Goal: Task Accomplishment & Management: Manage account settings

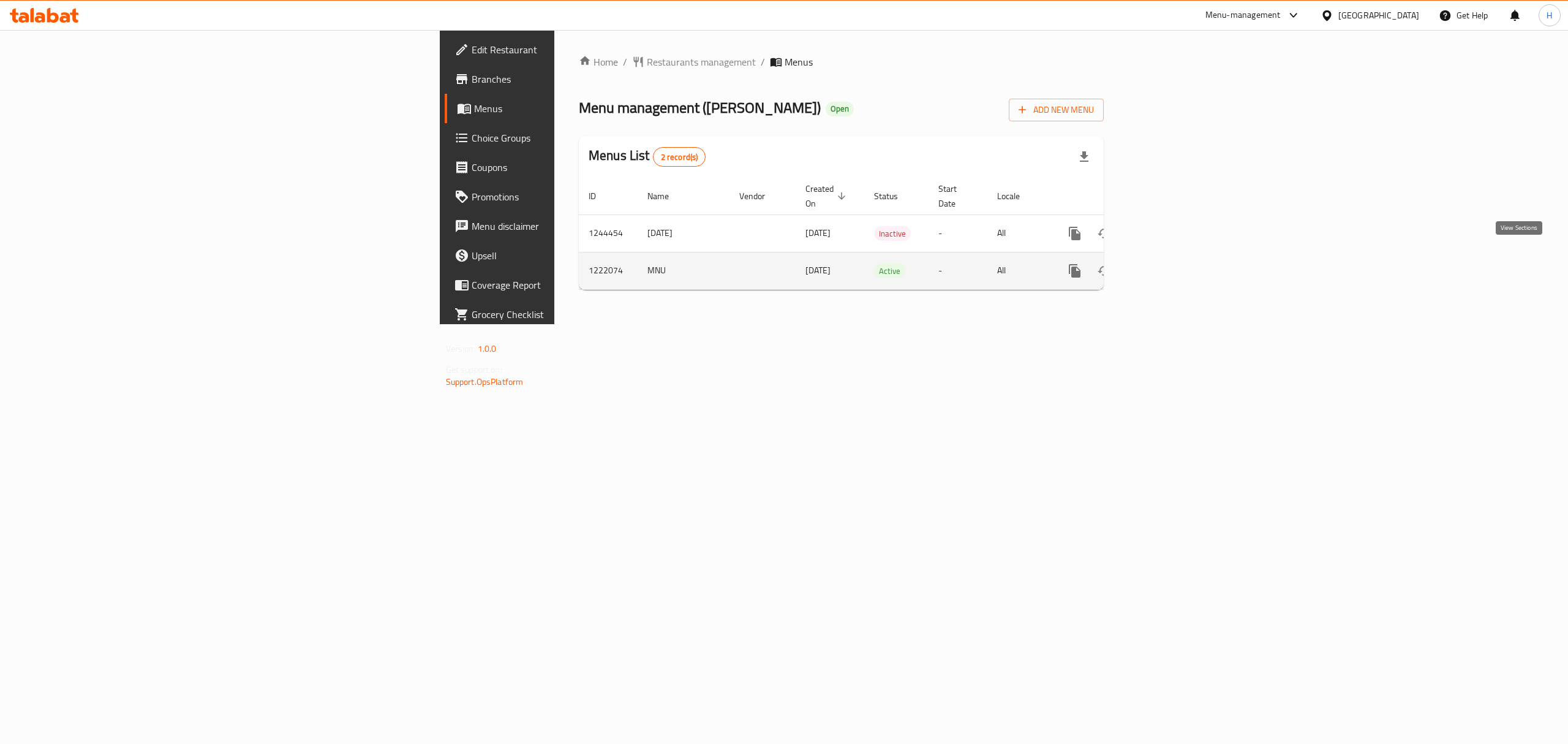
click at [1170, 263] on icon "enhanced table" at bounding box center [1163, 270] width 14 height 14
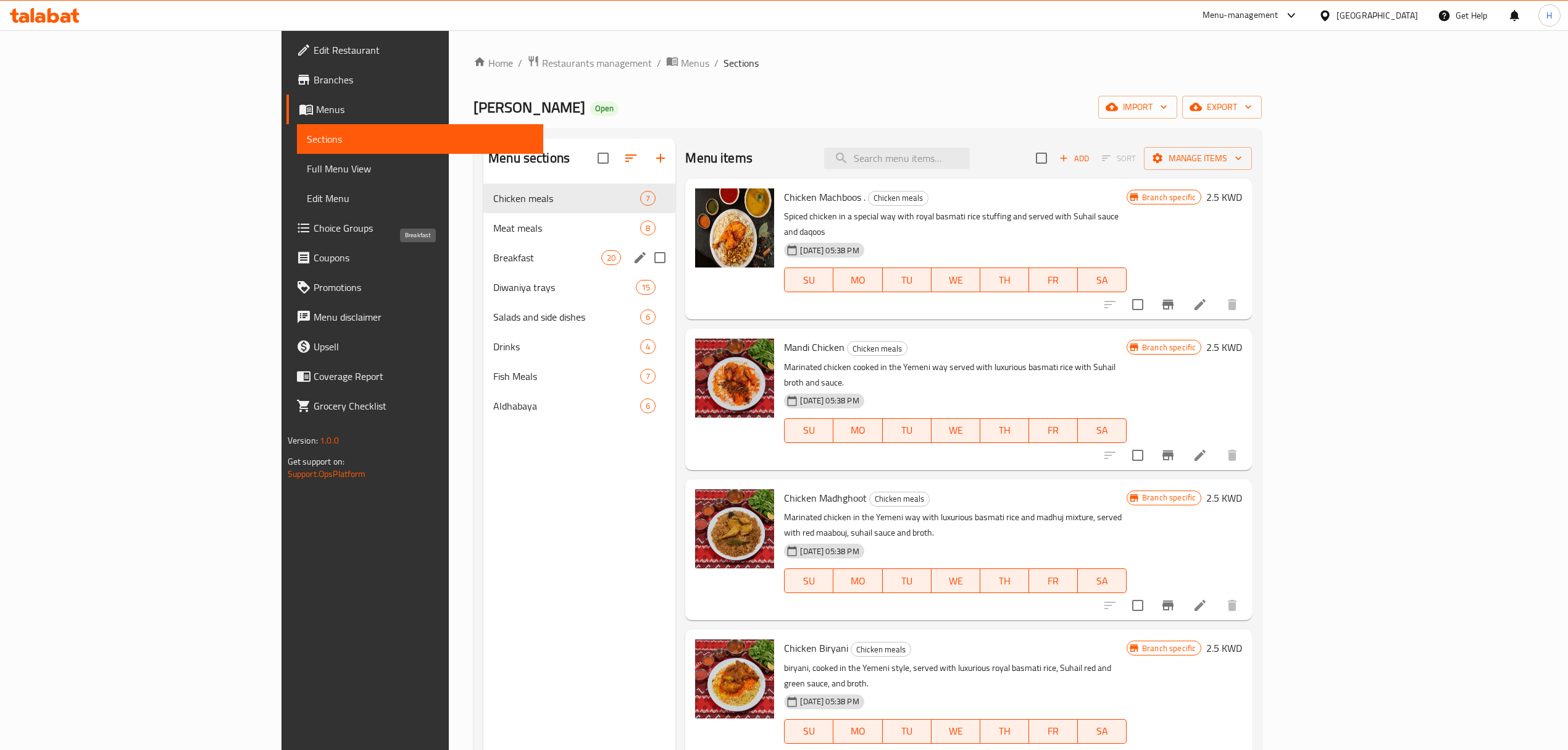
click at [493, 261] on span "Breakfast" at bounding box center [547, 257] width 108 height 15
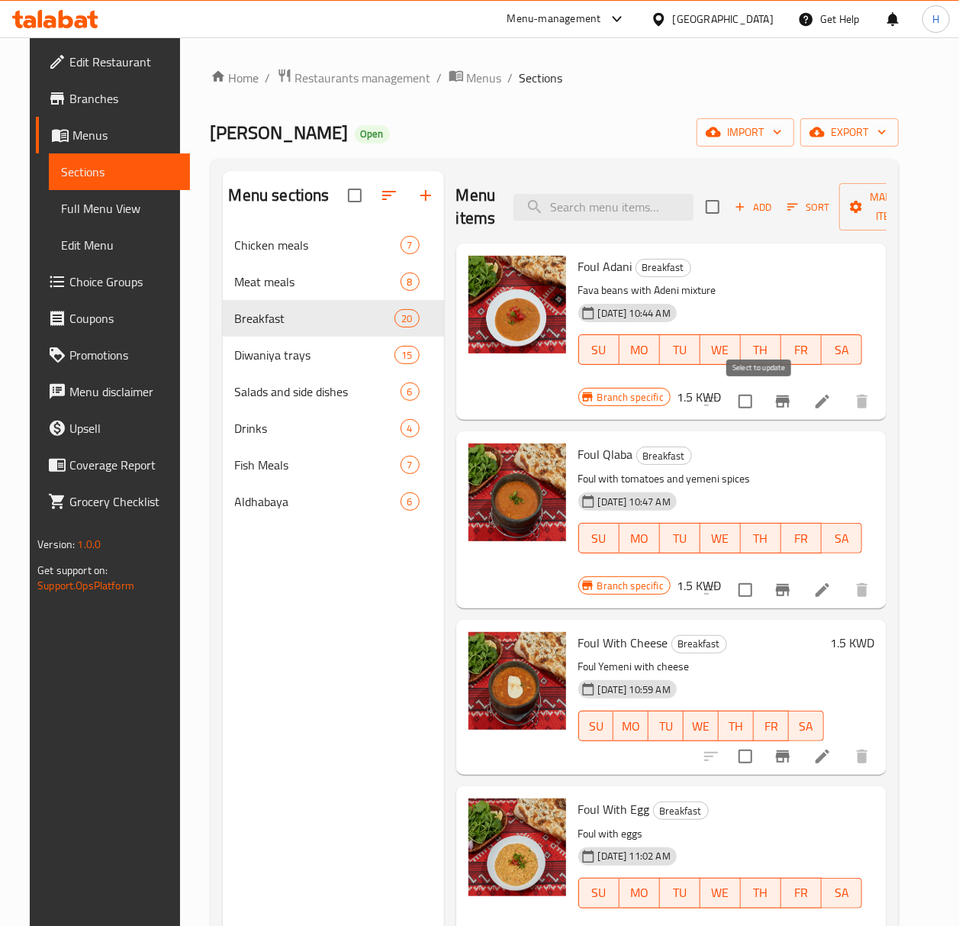
click at [761, 403] on input "checkbox" at bounding box center [746, 401] width 32 height 32
checkbox input "true"
click at [760, 593] on input "checkbox" at bounding box center [746, 590] width 32 height 32
checkbox input "false"
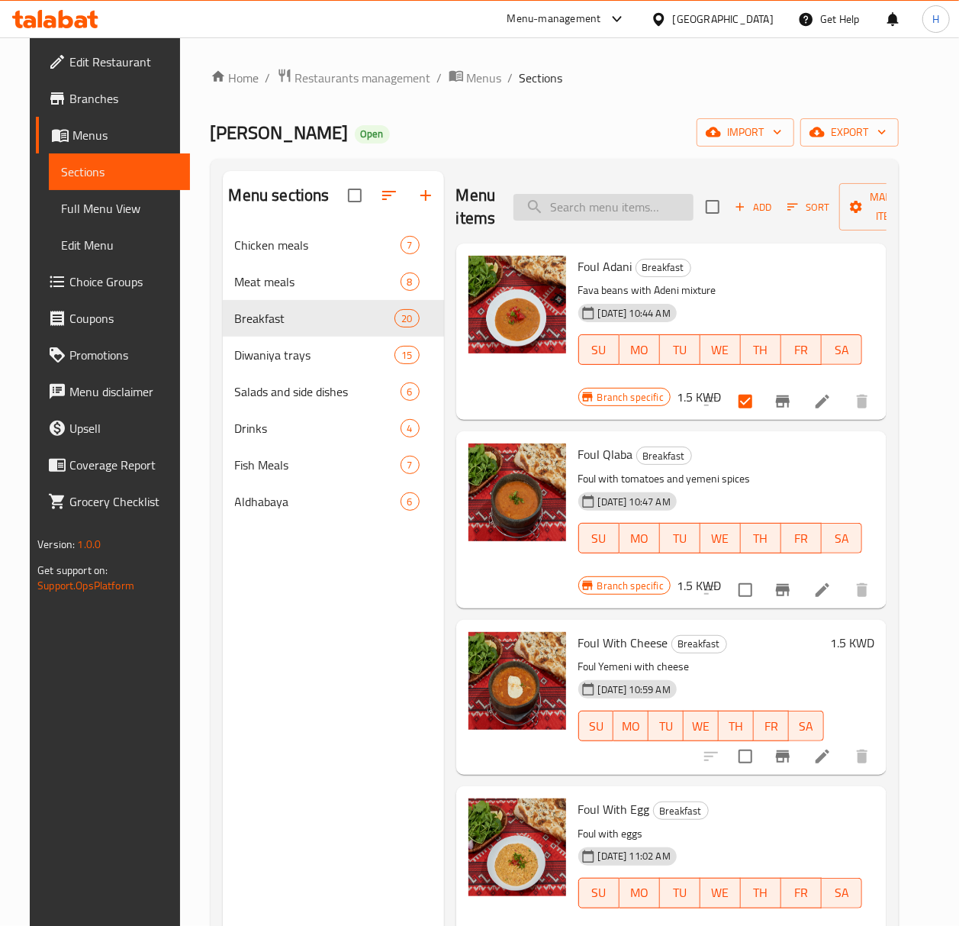
click at [611, 208] on input "search" at bounding box center [604, 207] width 180 height 27
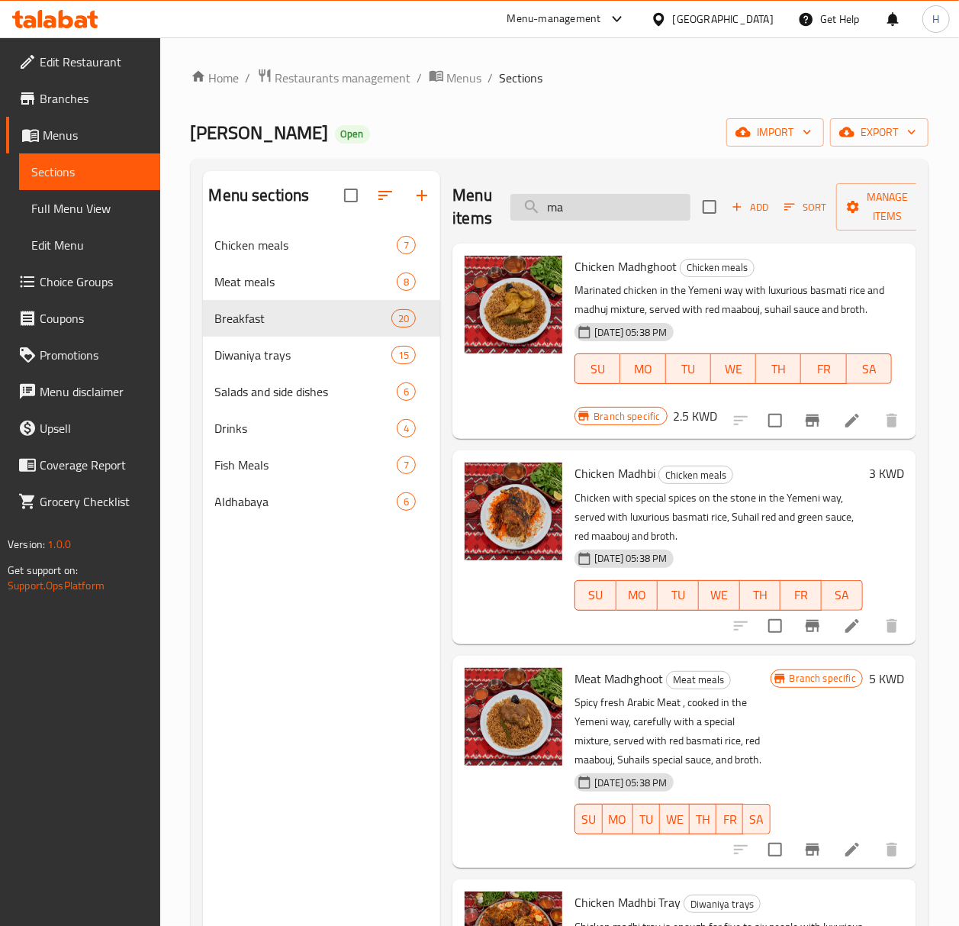
type input "m"
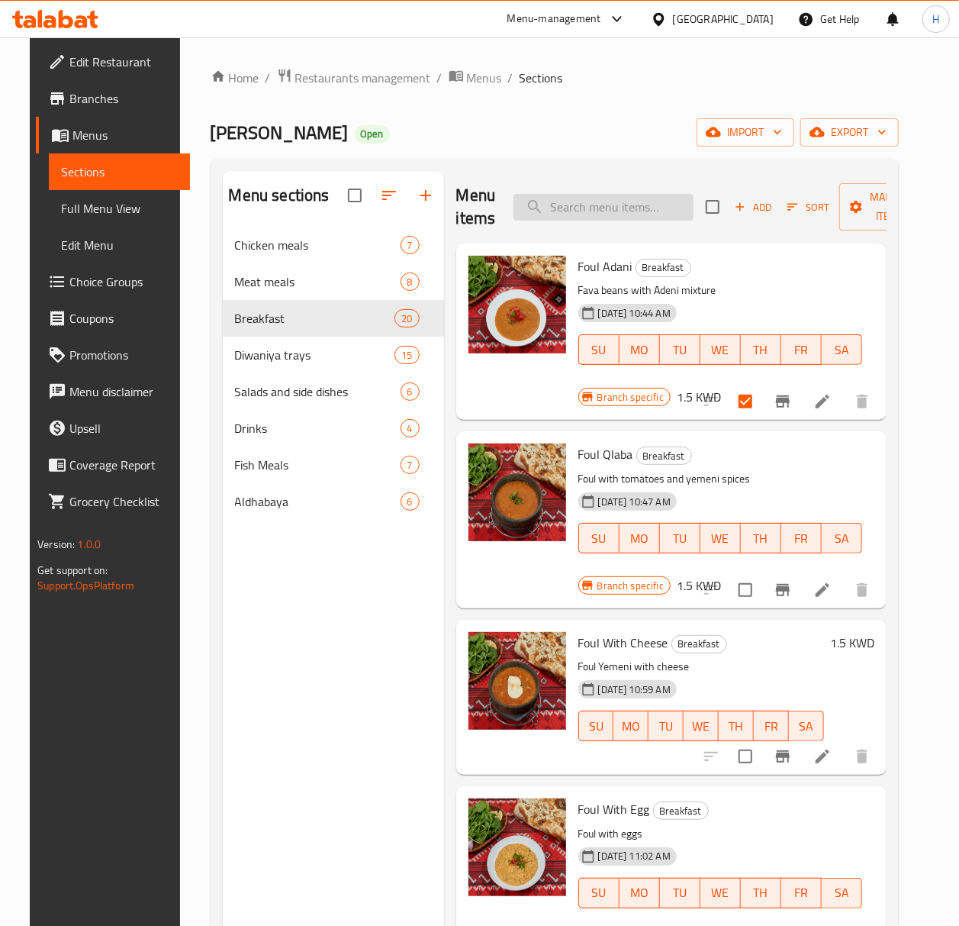
click at [614, 214] on input "search" at bounding box center [604, 207] width 180 height 27
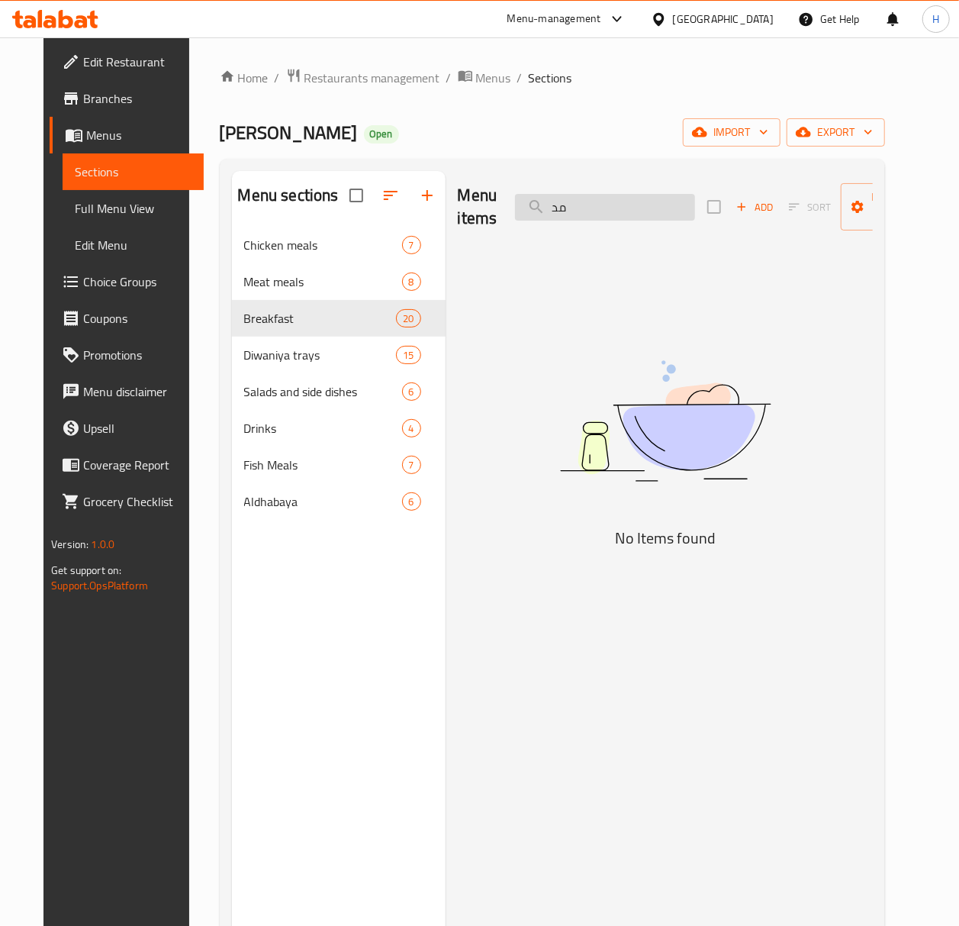
type input "م"
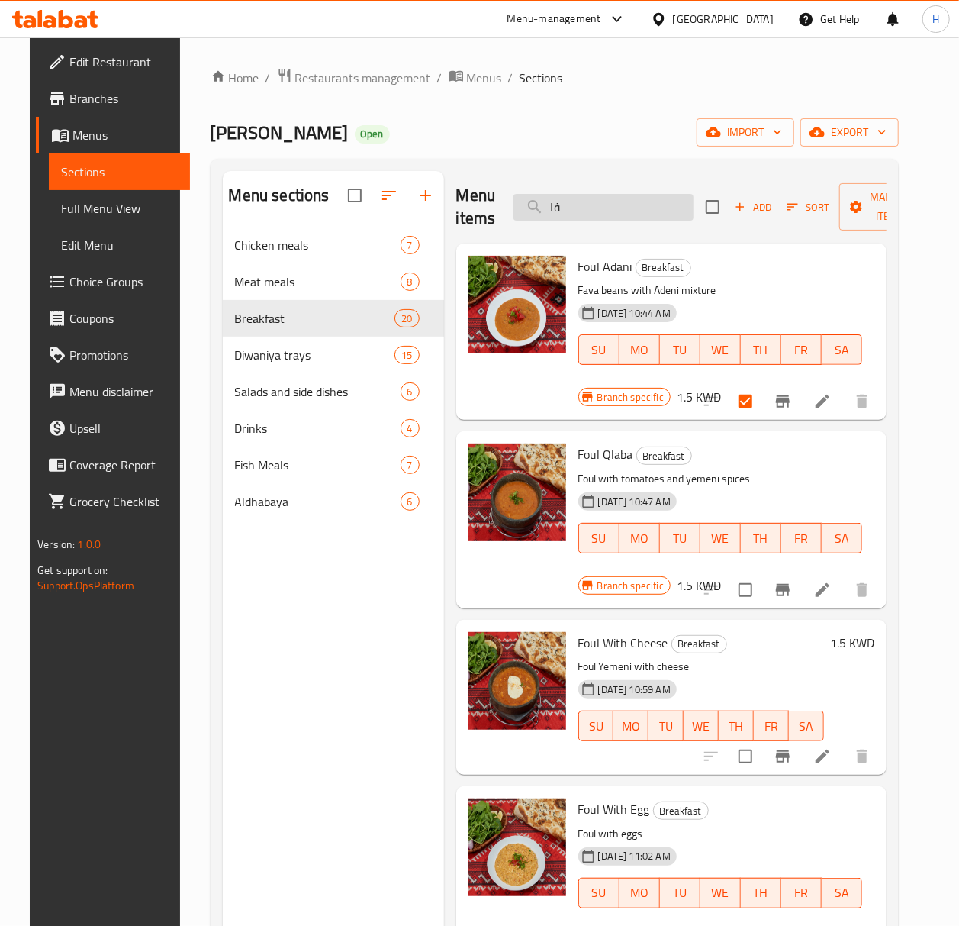
type input "فاص"
checkbox input "true"
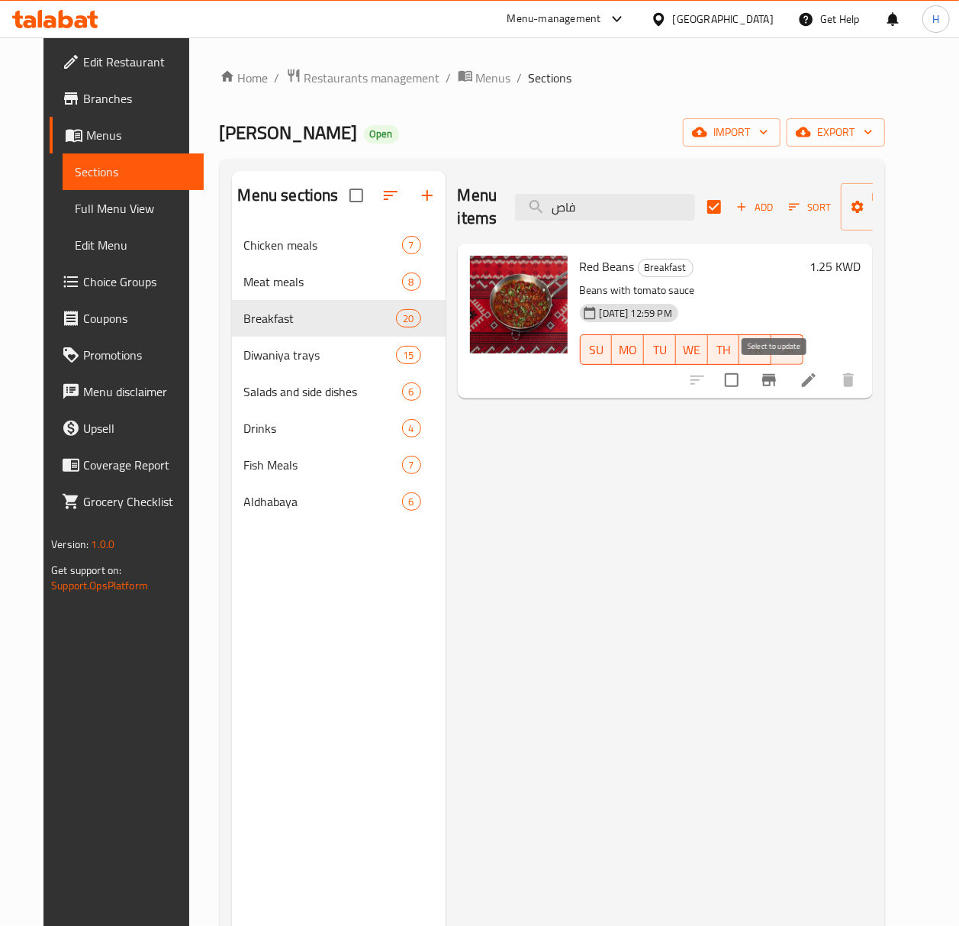
type input "فاص"
click at [748, 377] on input "checkbox" at bounding box center [732, 380] width 32 height 32
checkbox input "true"
checkbox input "false"
click at [748, 377] on input "checkbox" at bounding box center [732, 380] width 32 height 32
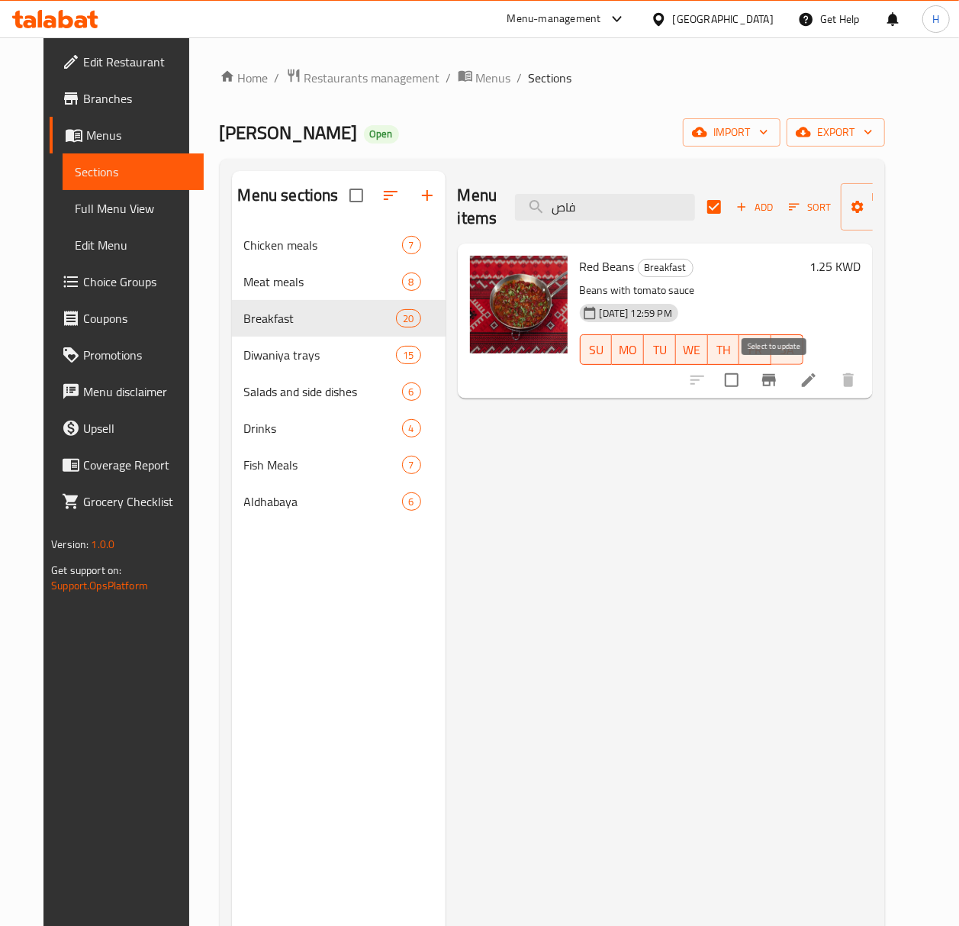
checkbox input "false"
checkbox input "true"
click at [748, 385] on input "checkbox" at bounding box center [732, 380] width 32 height 32
checkbox input "true"
checkbox input "false"
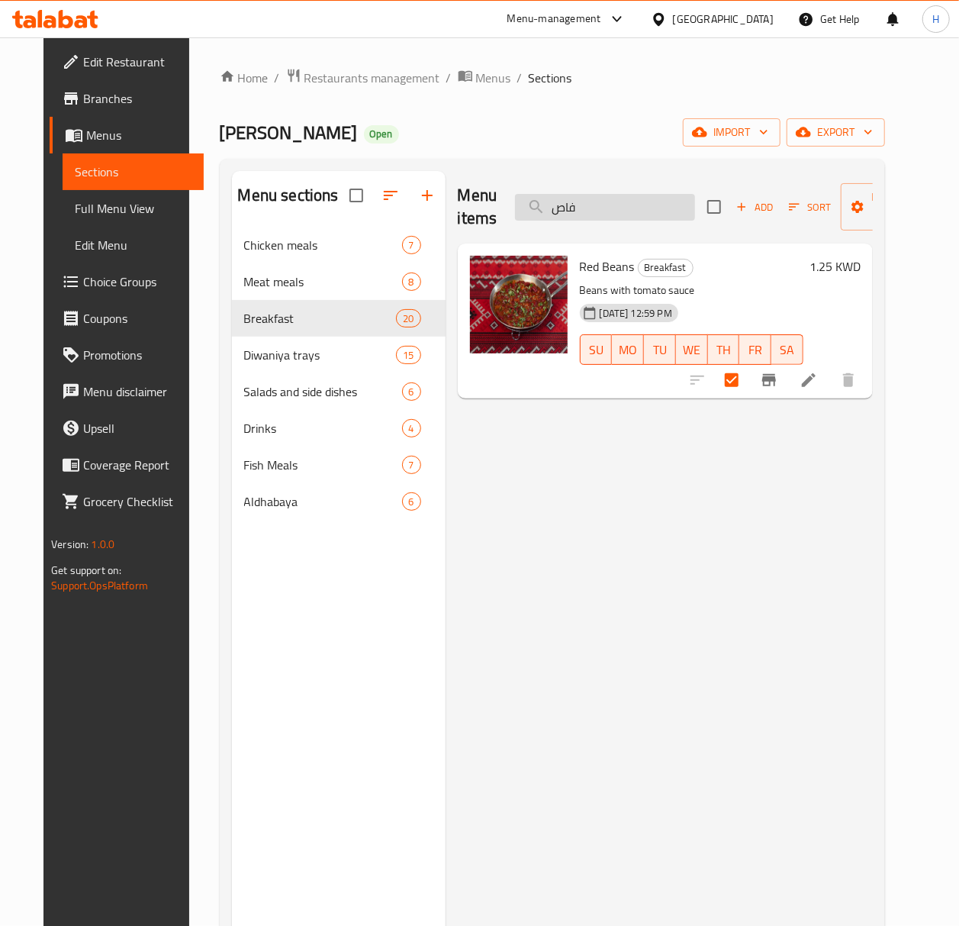
click at [581, 211] on input "فاص" at bounding box center [605, 207] width 180 height 27
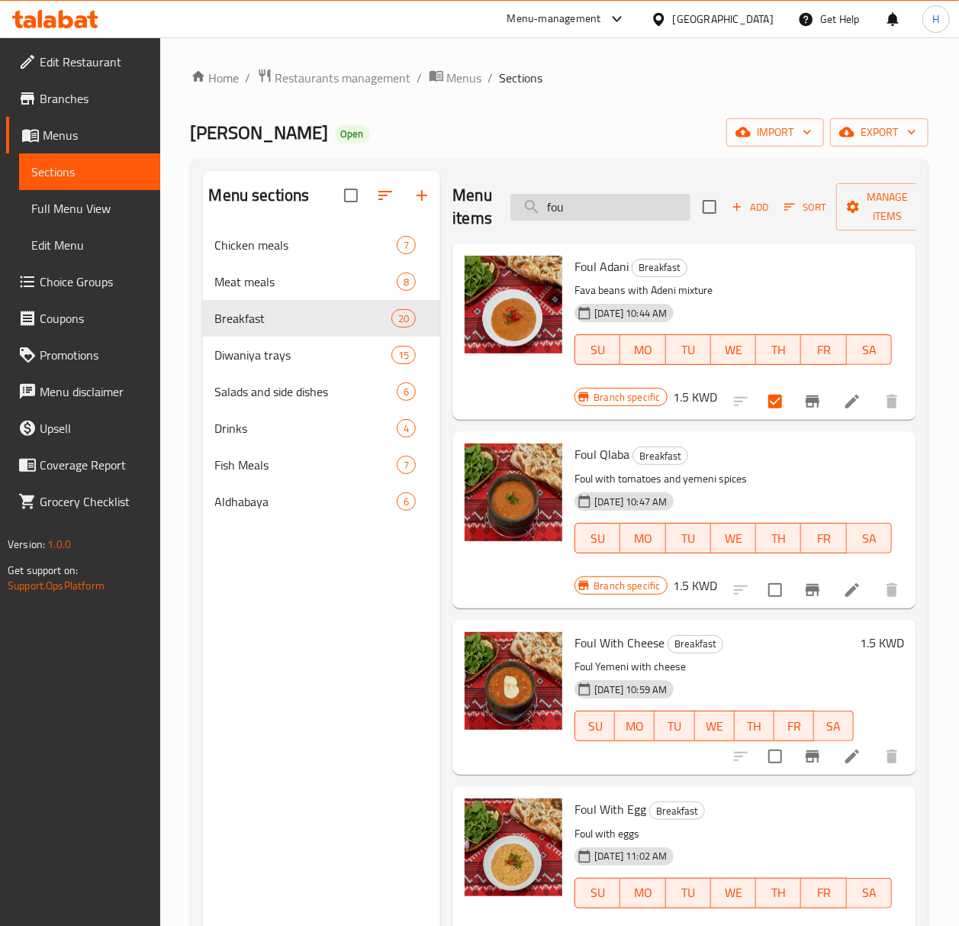
type input "foul"
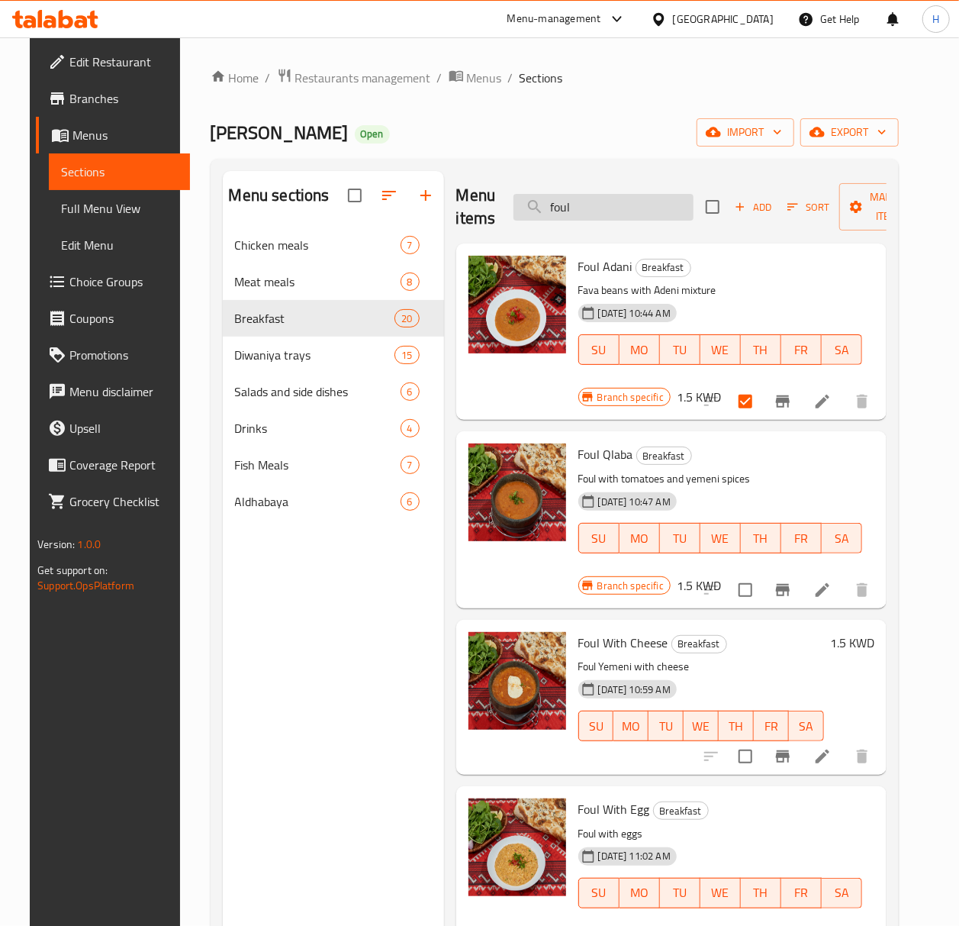
click at [608, 211] on input "foul" at bounding box center [604, 207] width 180 height 27
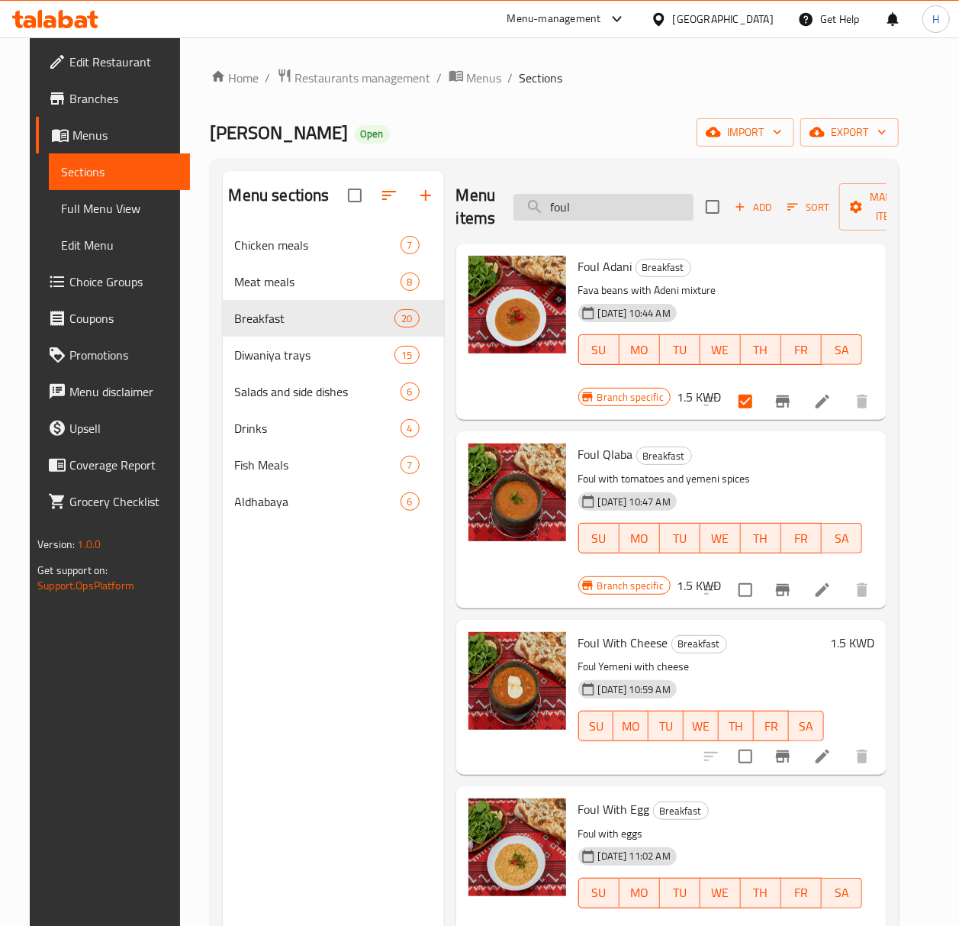
click at [608, 211] on input "foul" at bounding box center [604, 207] width 180 height 27
type input "aree"
checkbox input "true"
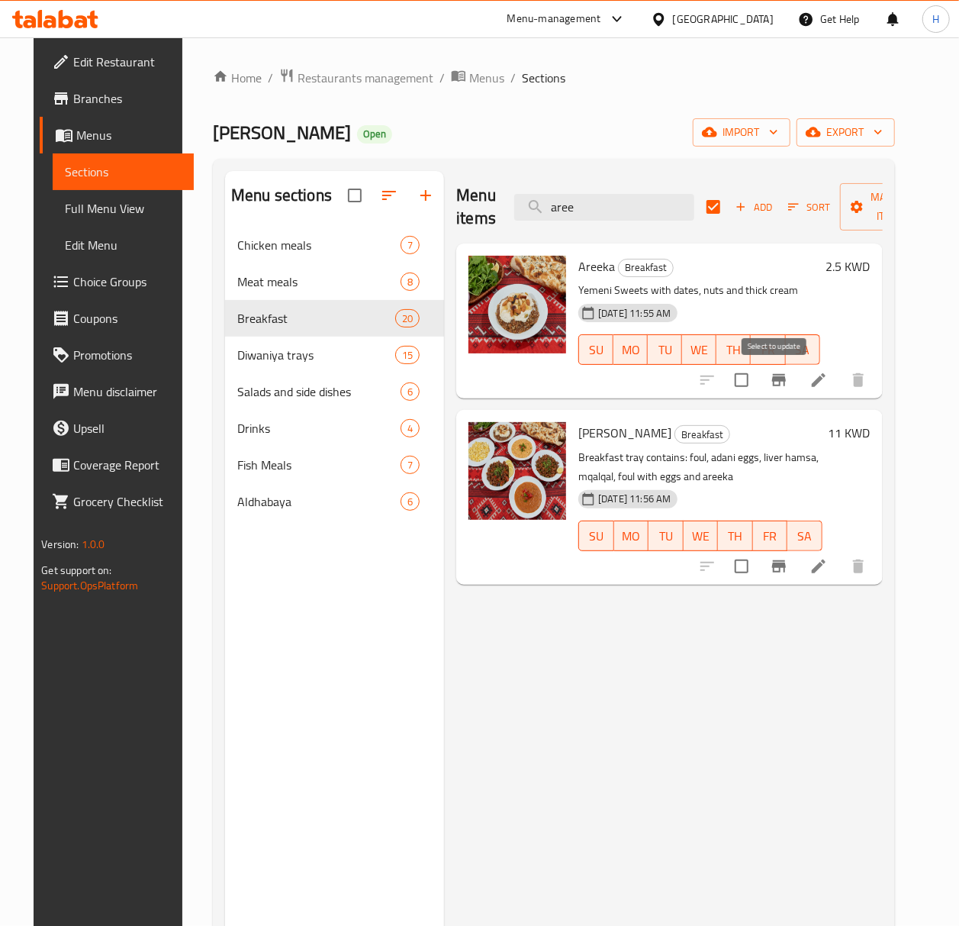
type input "aree"
click at [758, 377] on input "checkbox" at bounding box center [742, 380] width 32 height 32
checkbox input "true"
checkbox input "false"
click at [593, 214] on input "aree" at bounding box center [604, 207] width 180 height 27
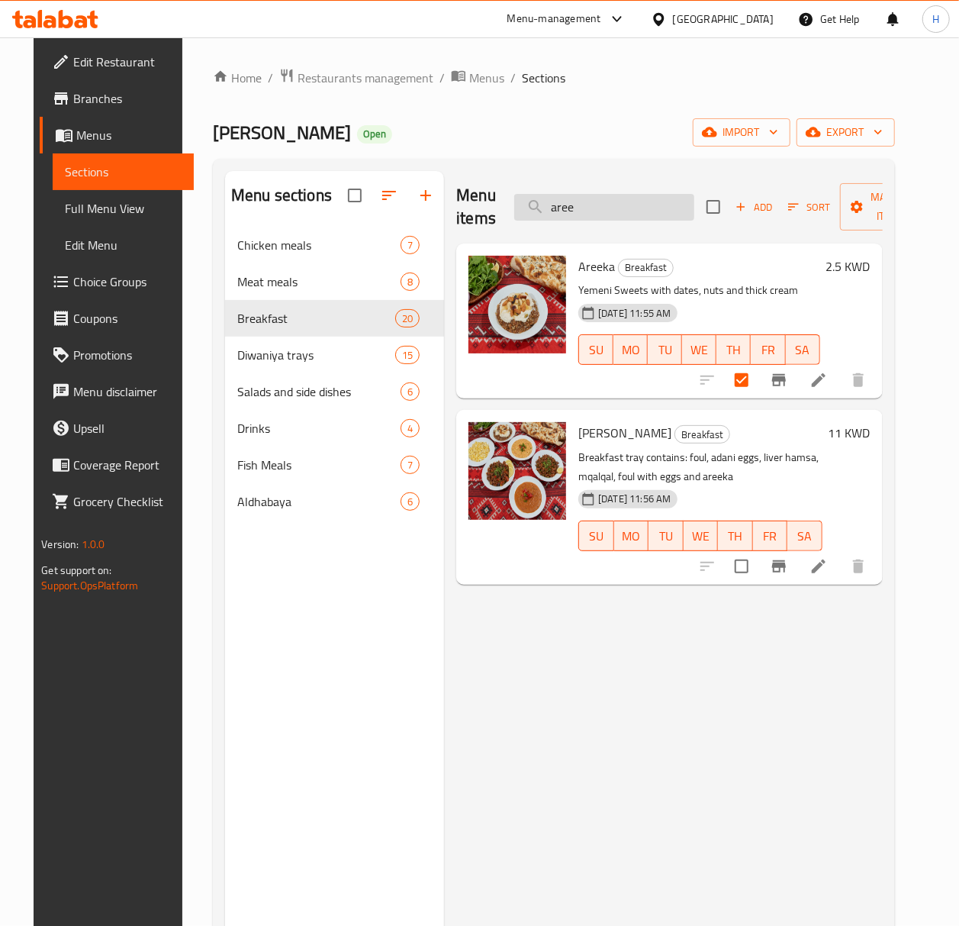
click at [593, 214] on input "aree" at bounding box center [604, 207] width 180 height 27
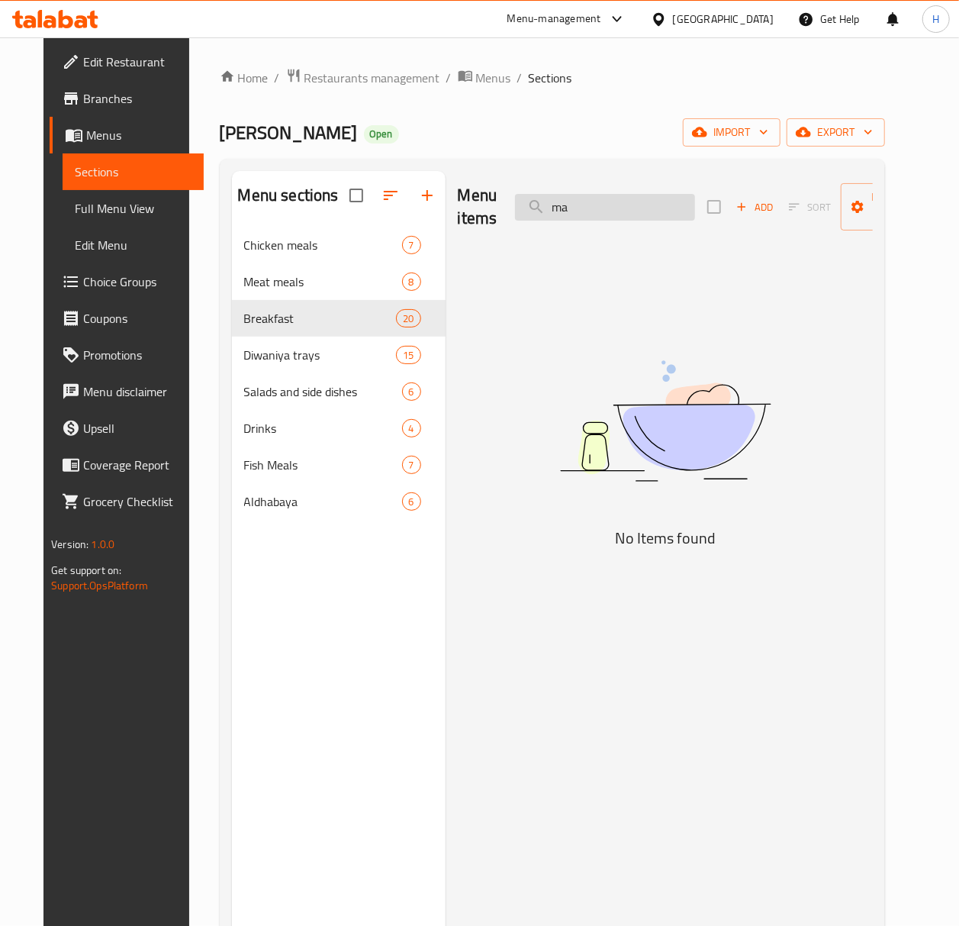
type input "m"
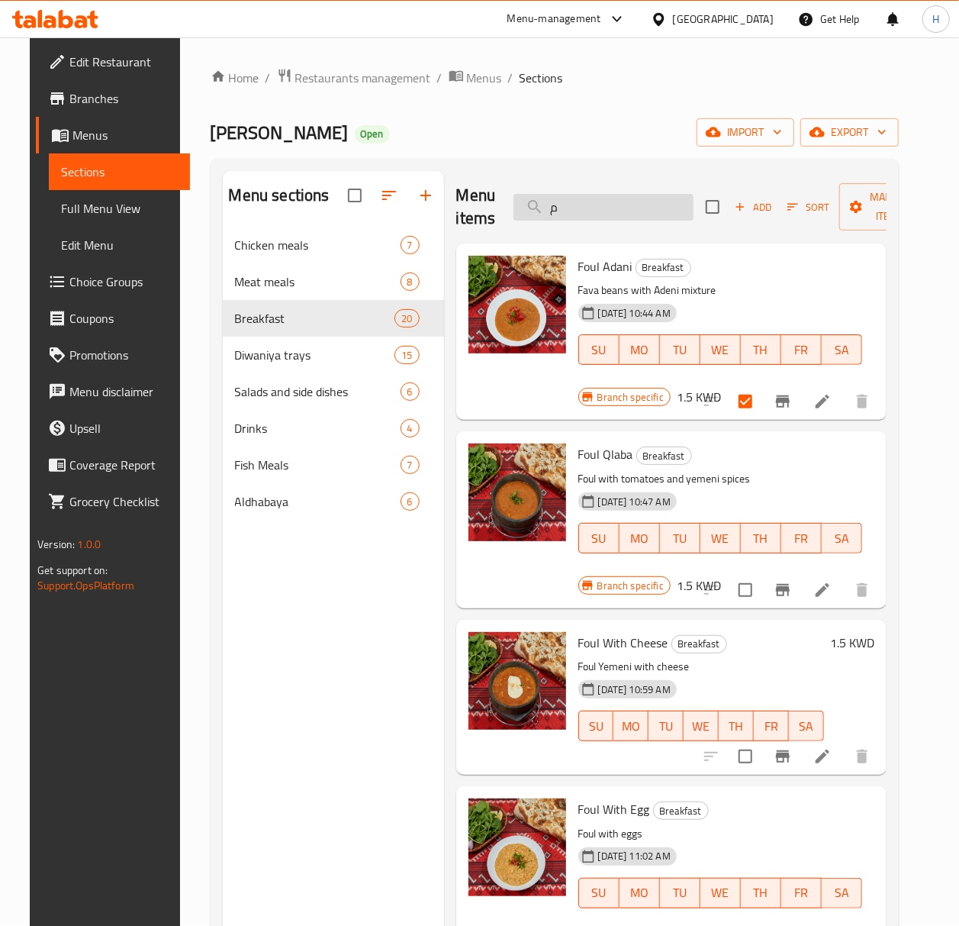
type input "مع"
checkbox input "true"
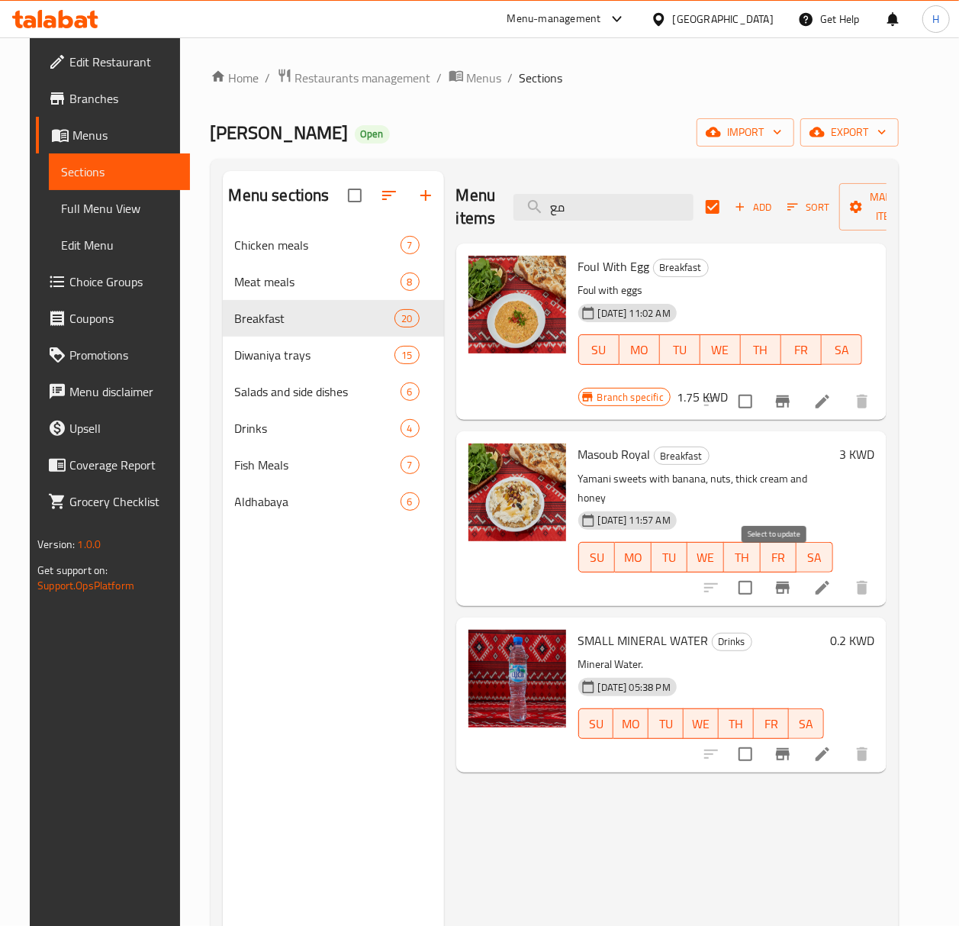
type input "مع"
click at [762, 572] on input "checkbox" at bounding box center [746, 588] width 32 height 32
checkbox input "true"
checkbox input "false"
click at [591, 208] on input "مع" at bounding box center [604, 207] width 180 height 27
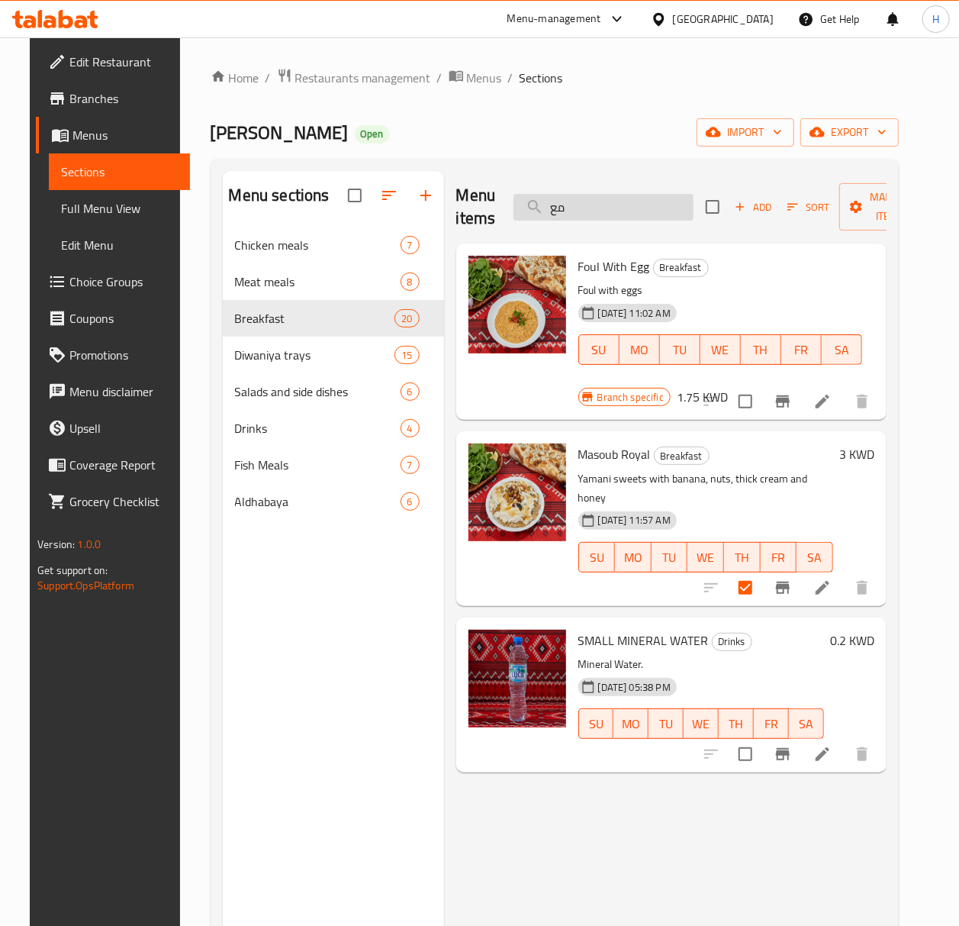
click at [591, 208] on input "مع" at bounding box center [604, 207] width 180 height 27
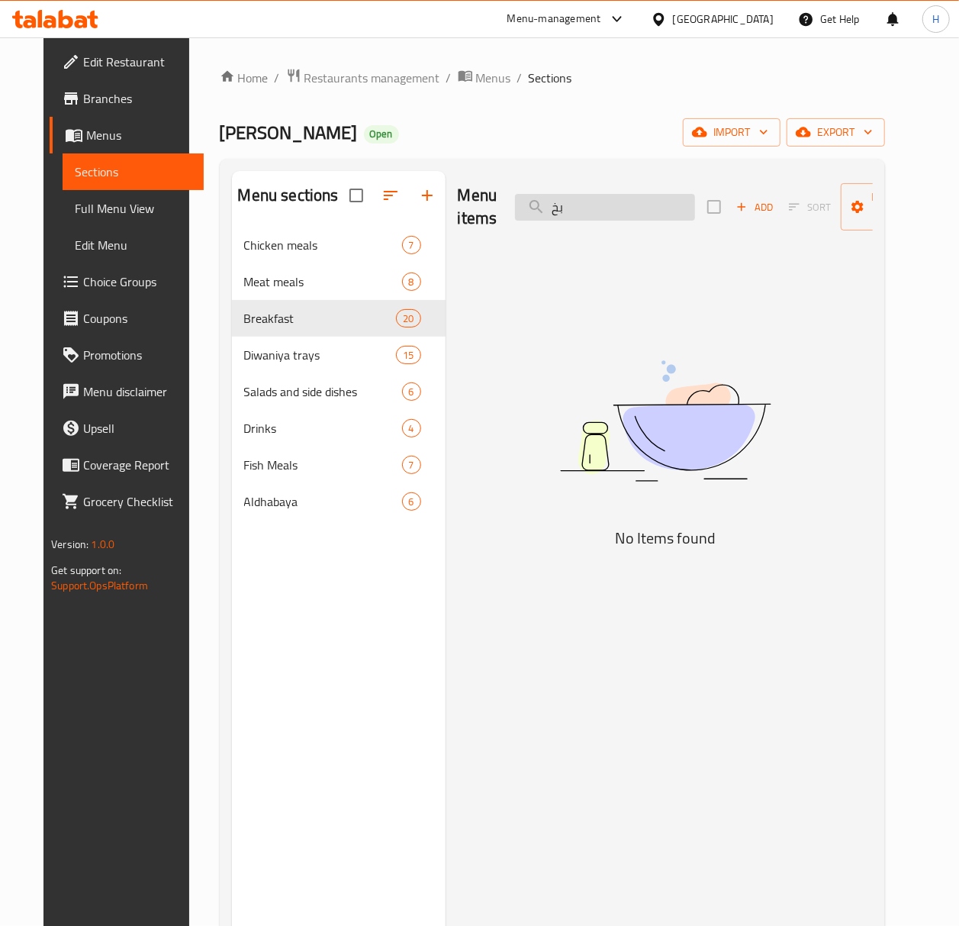
type input "ب"
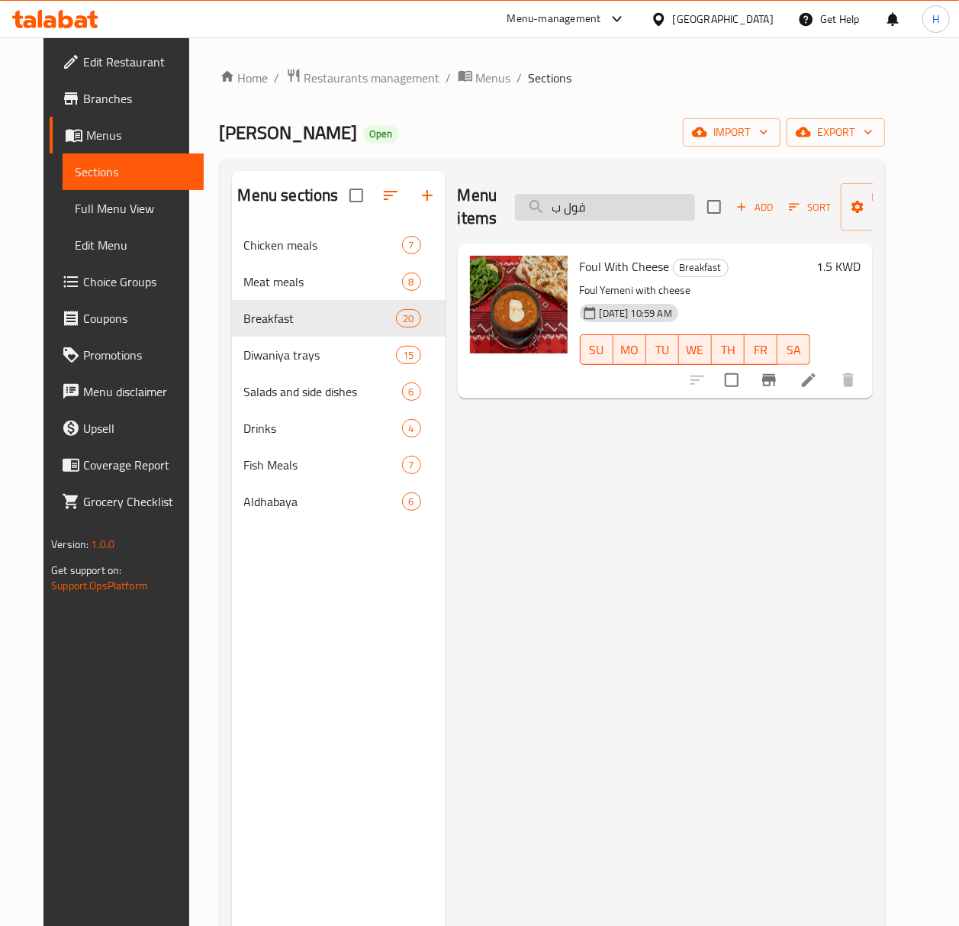
type input "فول"
checkbox input "true"
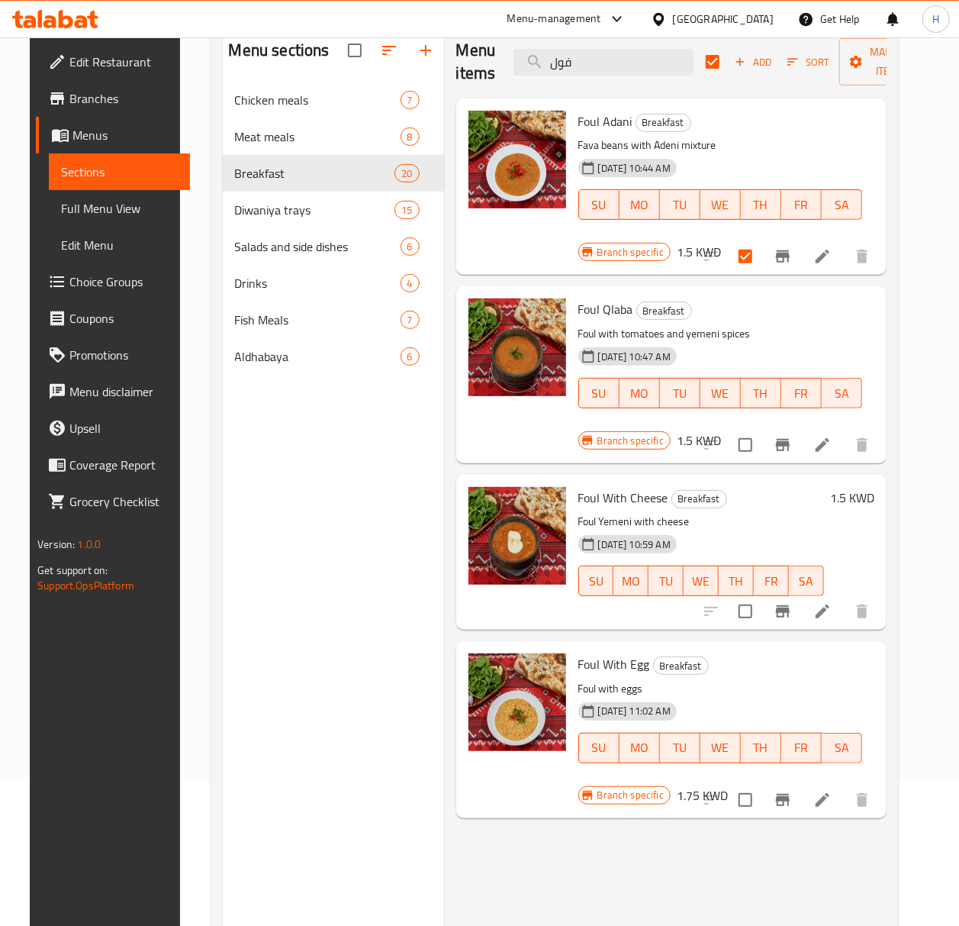
scroll to position [113, 0]
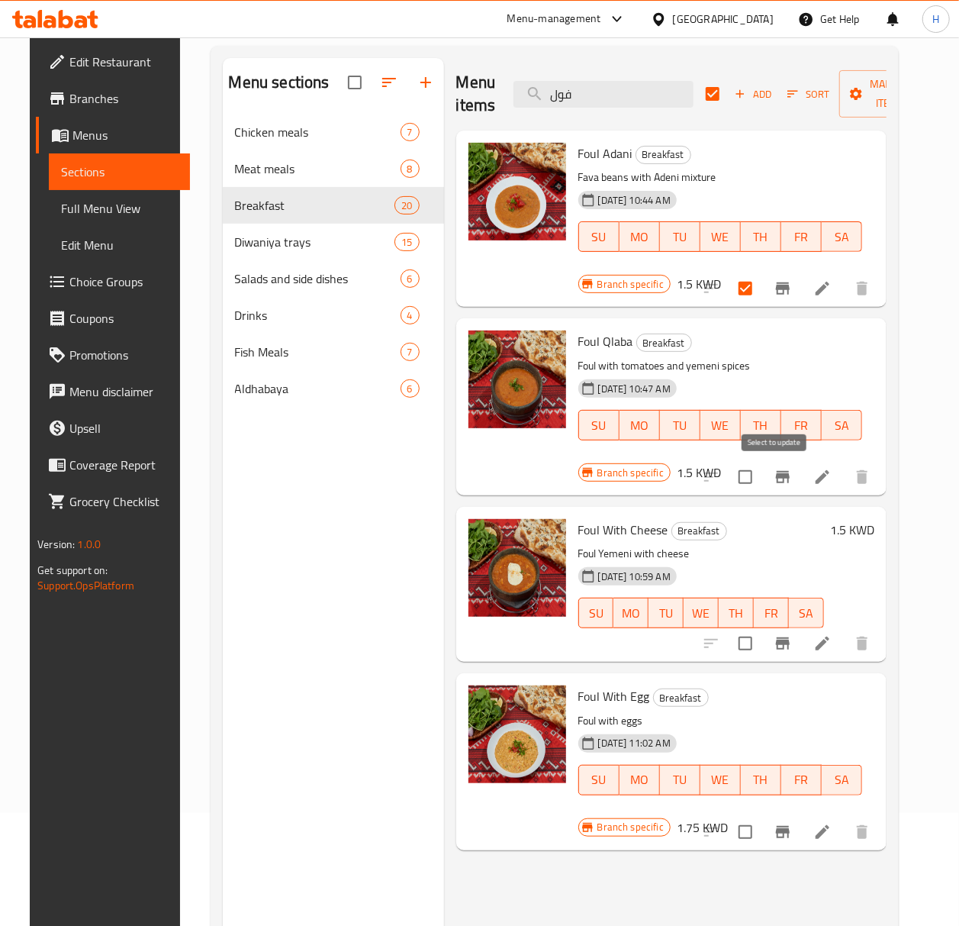
type input "فول"
click at [762, 478] on input "checkbox" at bounding box center [746, 477] width 32 height 32
checkbox input "true"
checkbox input "false"
click at [762, 834] on input "checkbox" at bounding box center [746, 832] width 32 height 32
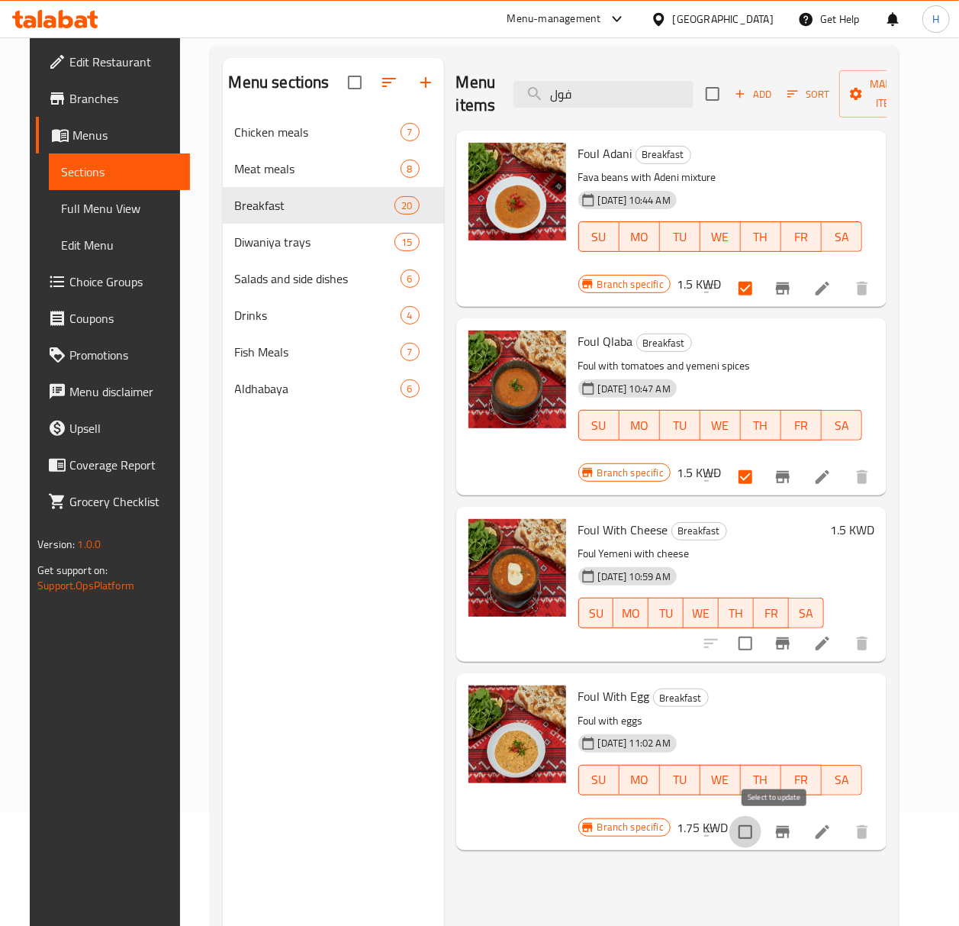
checkbox input "true"
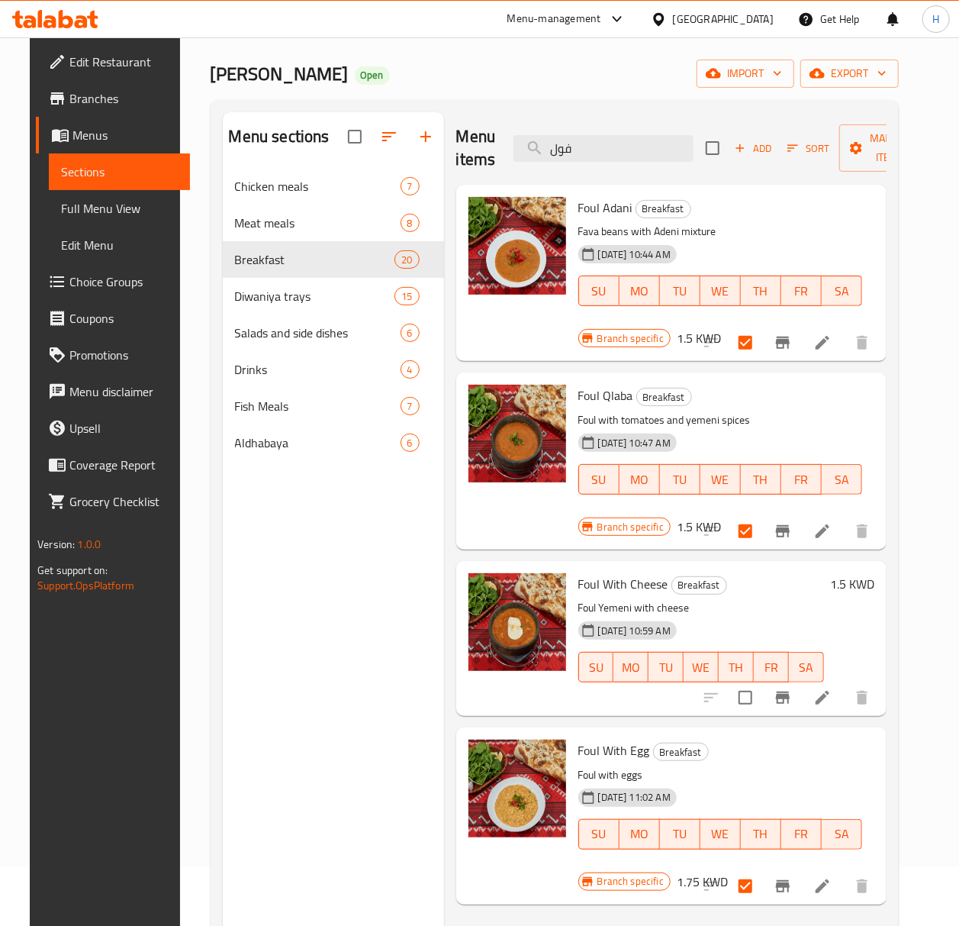
scroll to position [0, 0]
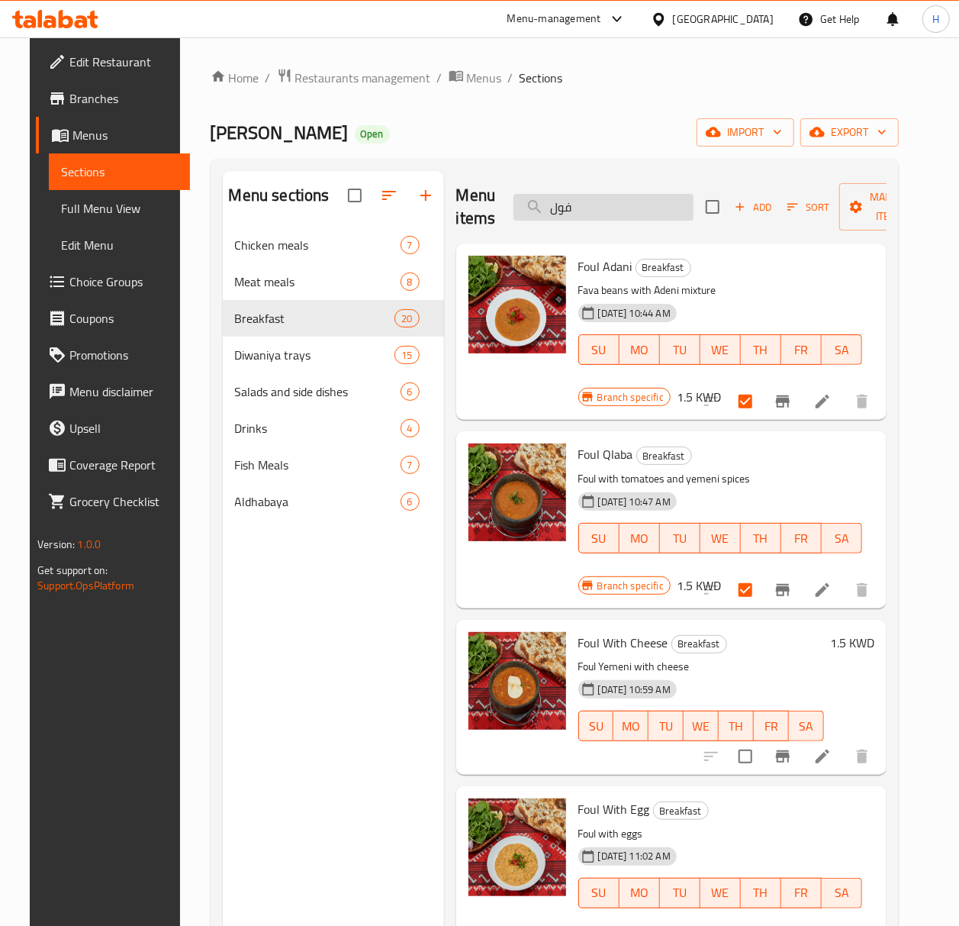
click at [581, 212] on input "فول" at bounding box center [604, 207] width 180 height 27
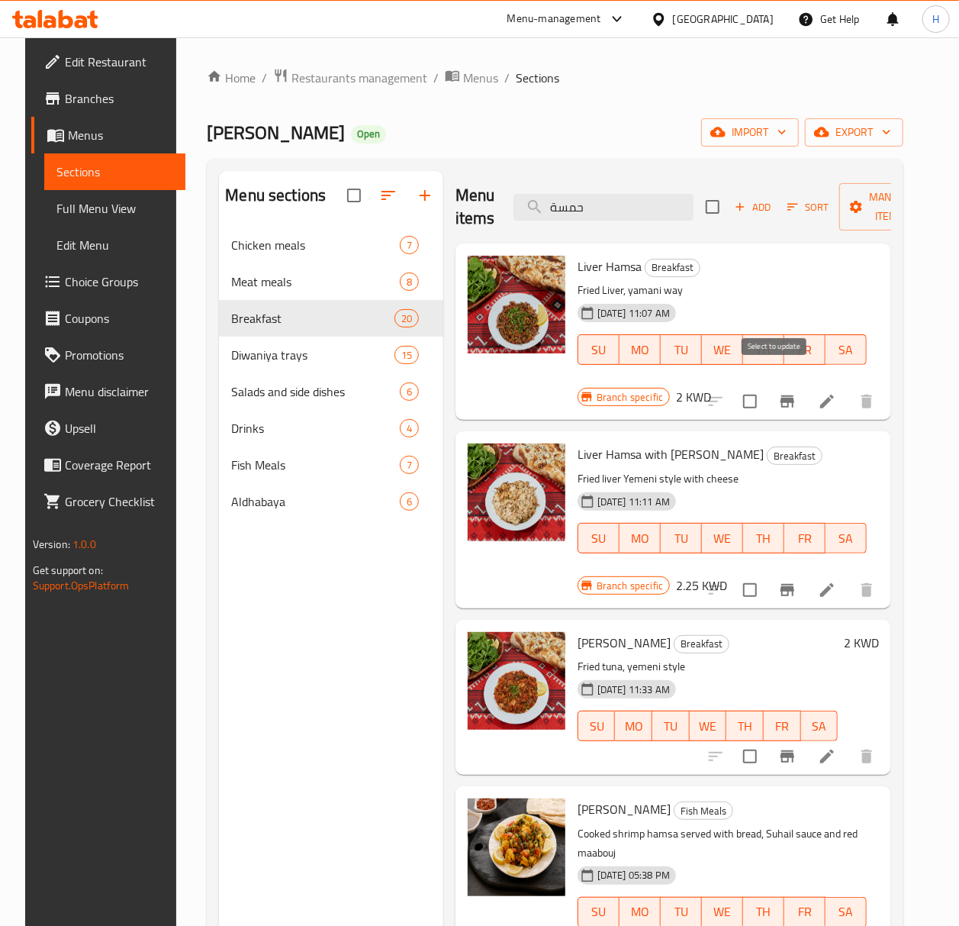
type input "حمسة"
click at [766, 385] on input "checkbox" at bounding box center [750, 401] width 32 height 32
checkbox input "true"
click at [766, 574] on input "checkbox" at bounding box center [750, 590] width 32 height 32
checkbox input "true"
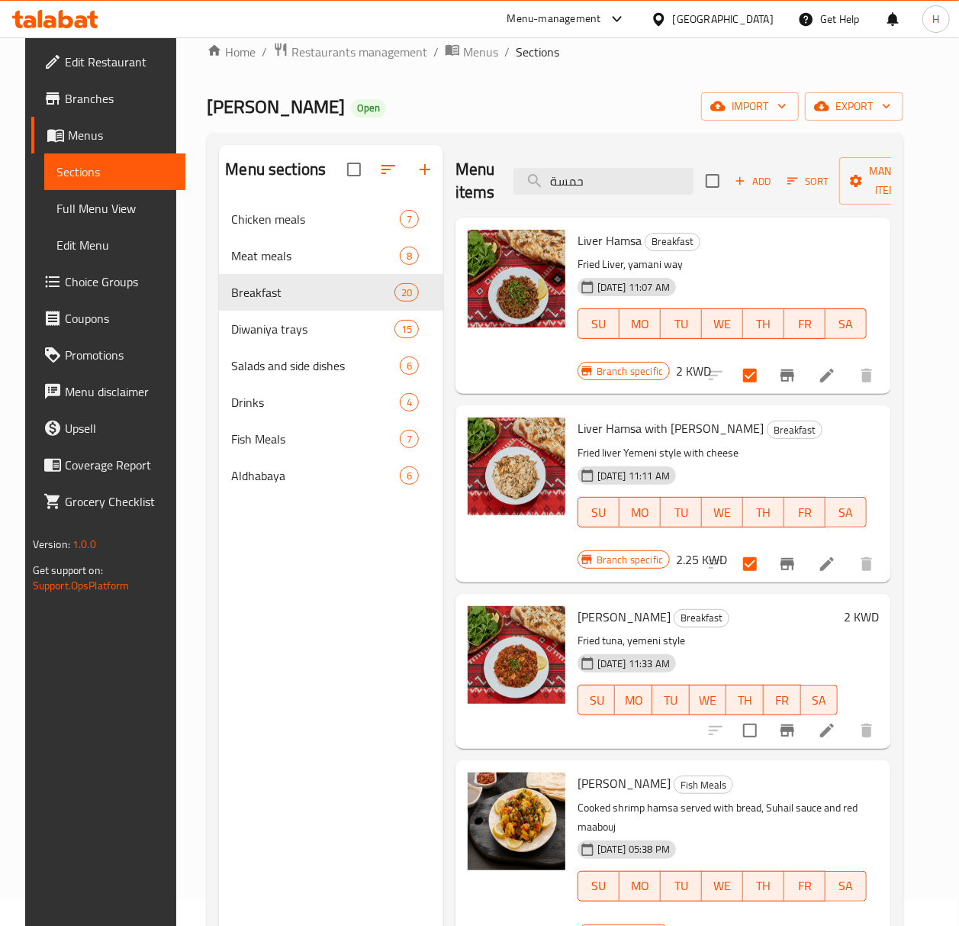
scroll to position [11, 0]
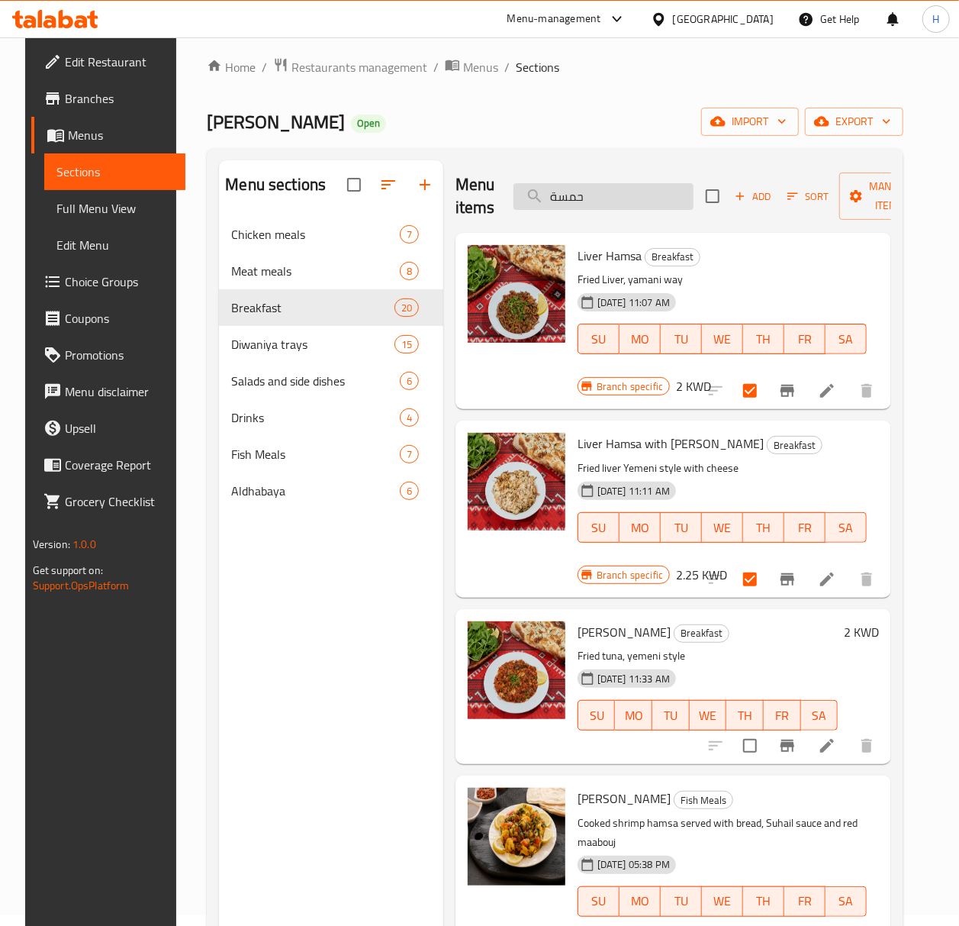
click at [601, 201] on input "حمسة" at bounding box center [604, 196] width 180 height 27
click at [602, 199] on input "حمسة" at bounding box center [604, 196] width 180 height 27
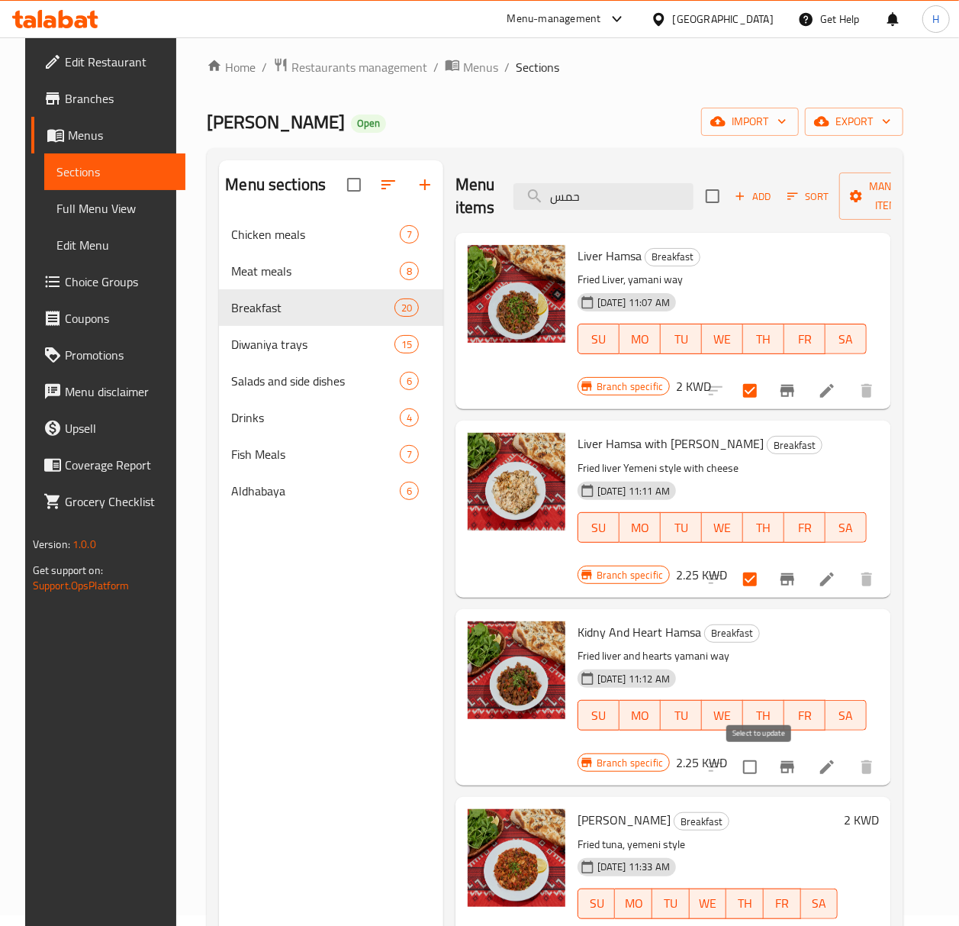
type input "حمس"
click at [763, 764] on input "checkbox" at bounding box center [750, 767] width 32 height 32
checkbox input "true"
click at [594, 195] on input "حمس" at bounding box center [604, 196] width 180 height 27
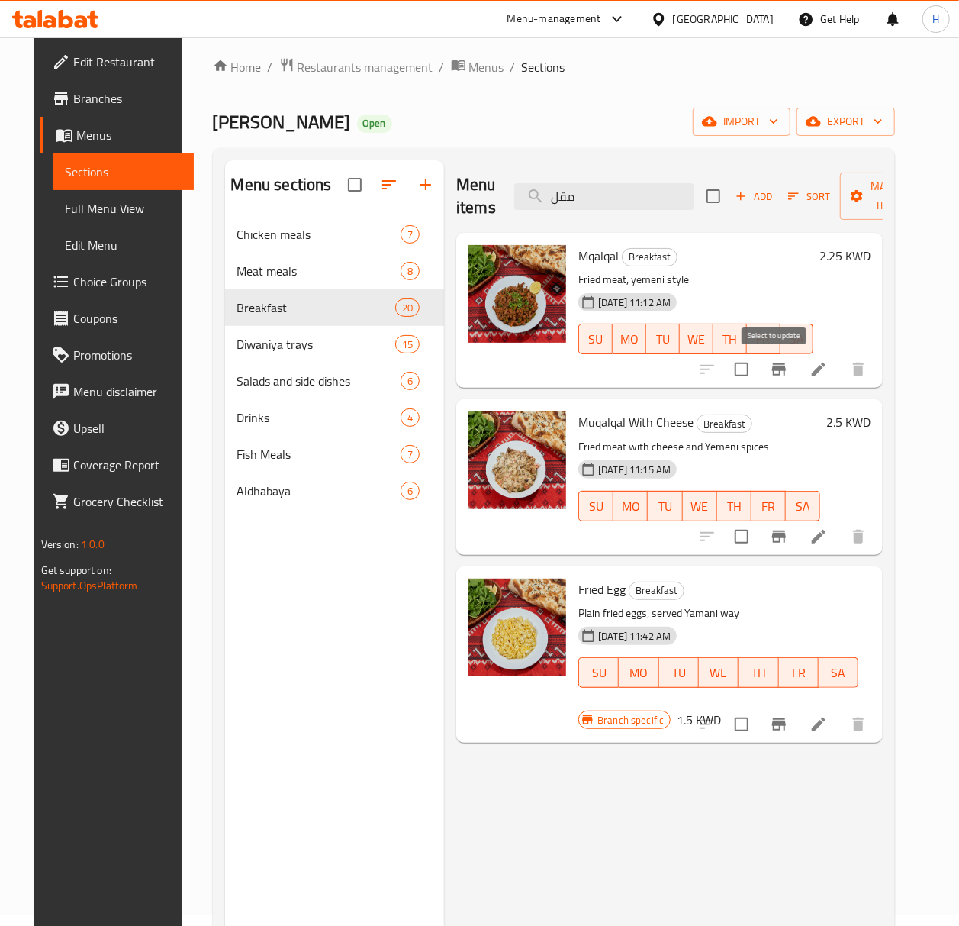
type input "مقل"
click at [758, 371] on input "checkbox" at bounding box center [742, 369] width 32 height 32
checkbox input "true"
click at [758, 538] on input "checkbox" at bounding box center [742, 536] width 32 height 32
checkbox input "true"
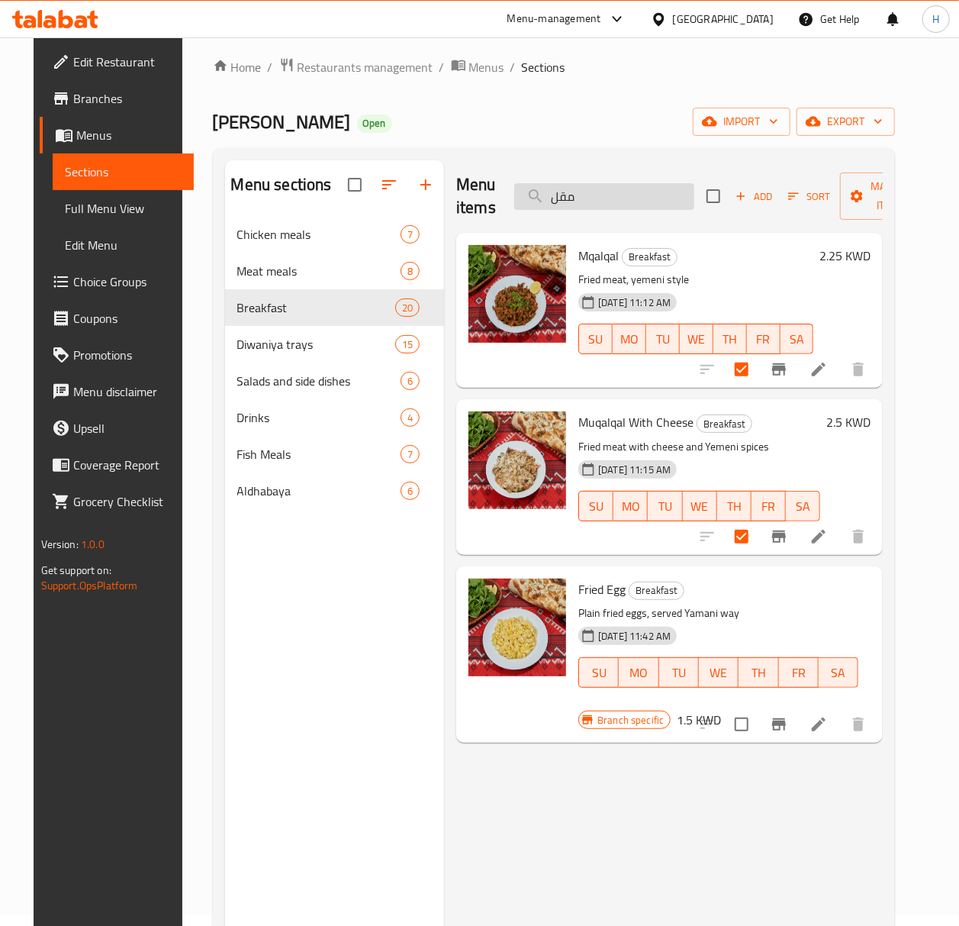
click at [595, 200] on input "مقل" at bounding box center [604, 196] width 180 height 27
click at [594, 200] on input "مقل" at bounding box center [604, 196] width 180 height 27
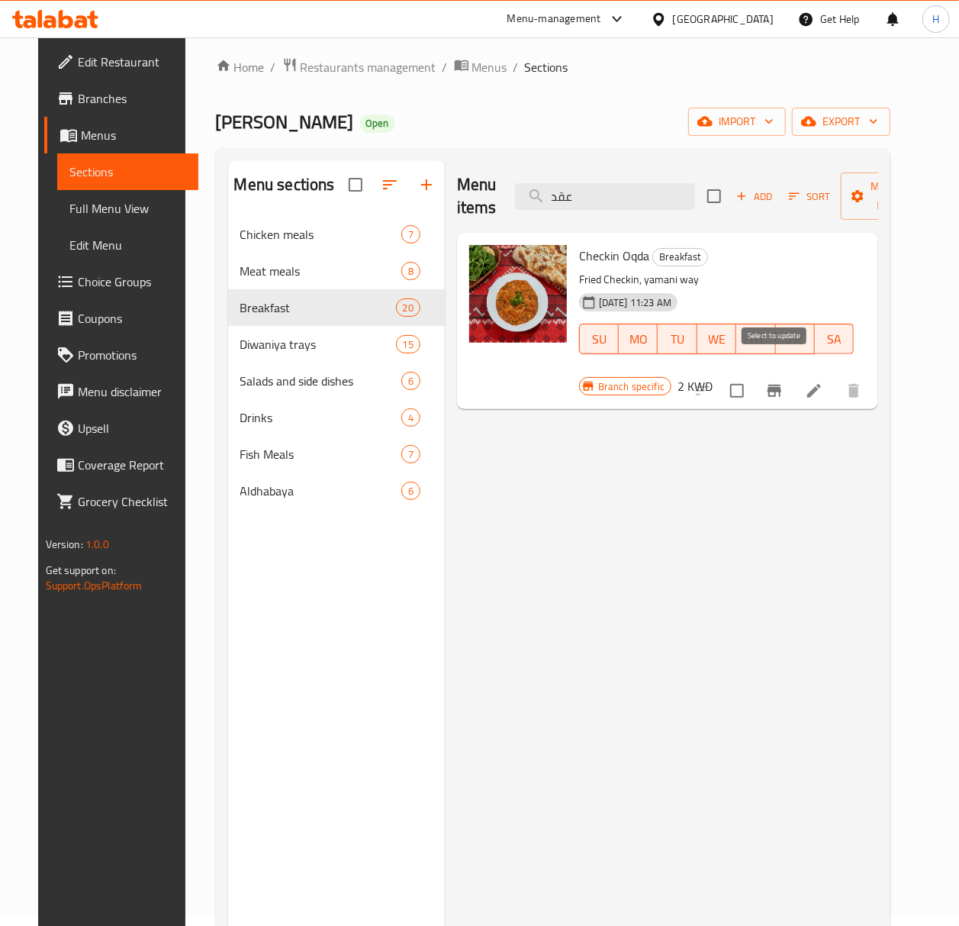
type input "عقد"
click at [753, 375] on input "checkbox" at bounding box center [737, 391] width 32 height 32
click at [753, 379] on input "checkbox" at bounding box center [737, 391] width 32 height 32
checkbox input "true"
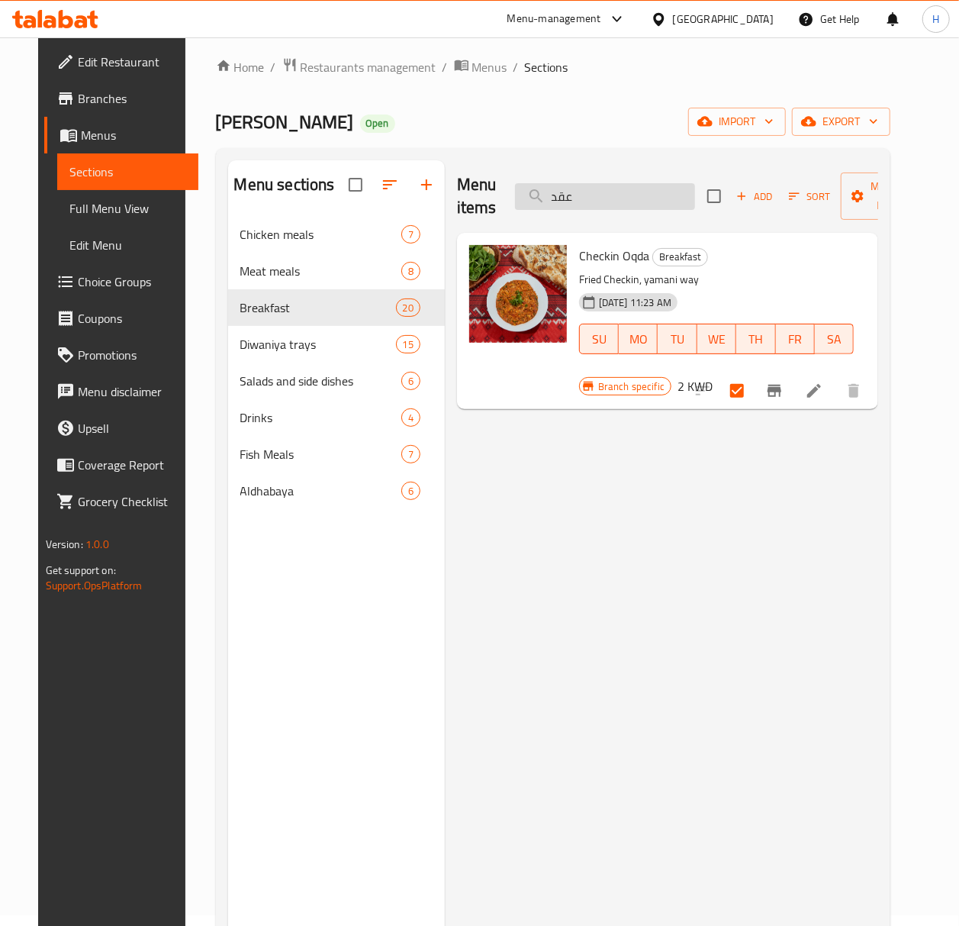
click at [586, 188] on input "عقد" at bounding box center [605, 196] width 180 height 27
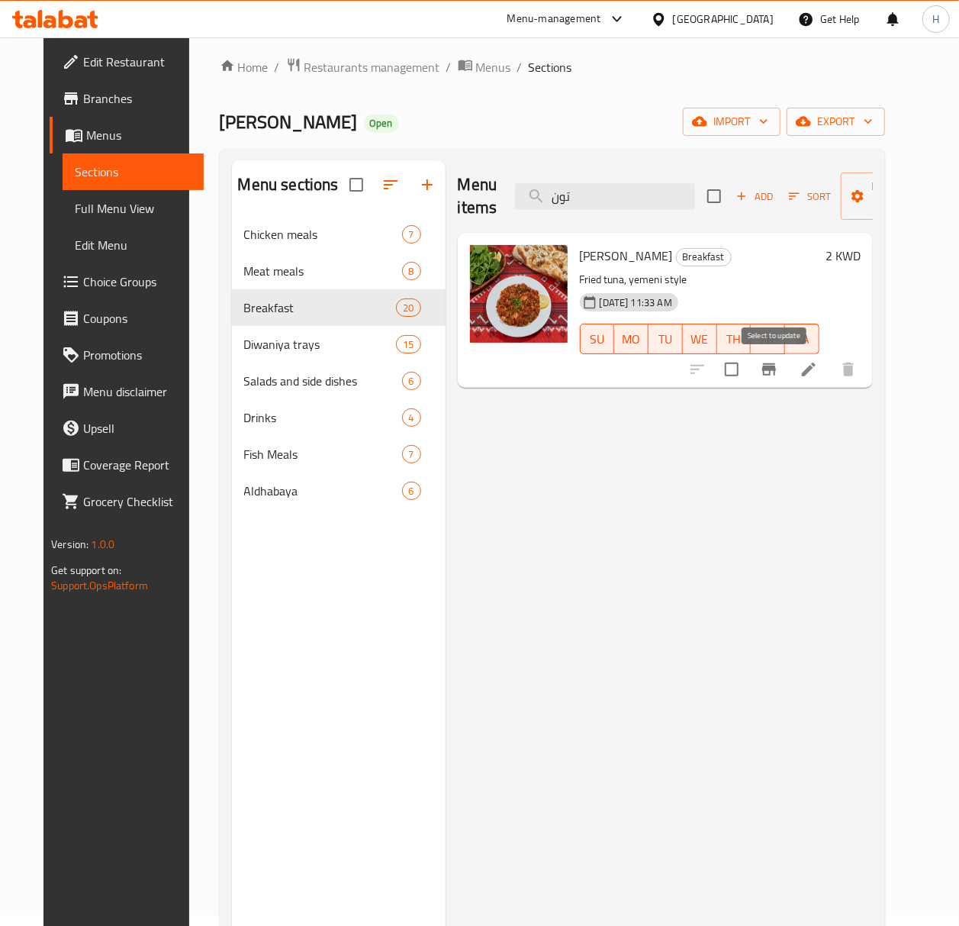
type input "تون"
click at [748, 372] on input "checkbox" at bounding box center [732, 369] width 32 height 32
checkbox input "true"
click at [584, 191] on input "تون" at bounding box center [605, 196] width 180 height 27
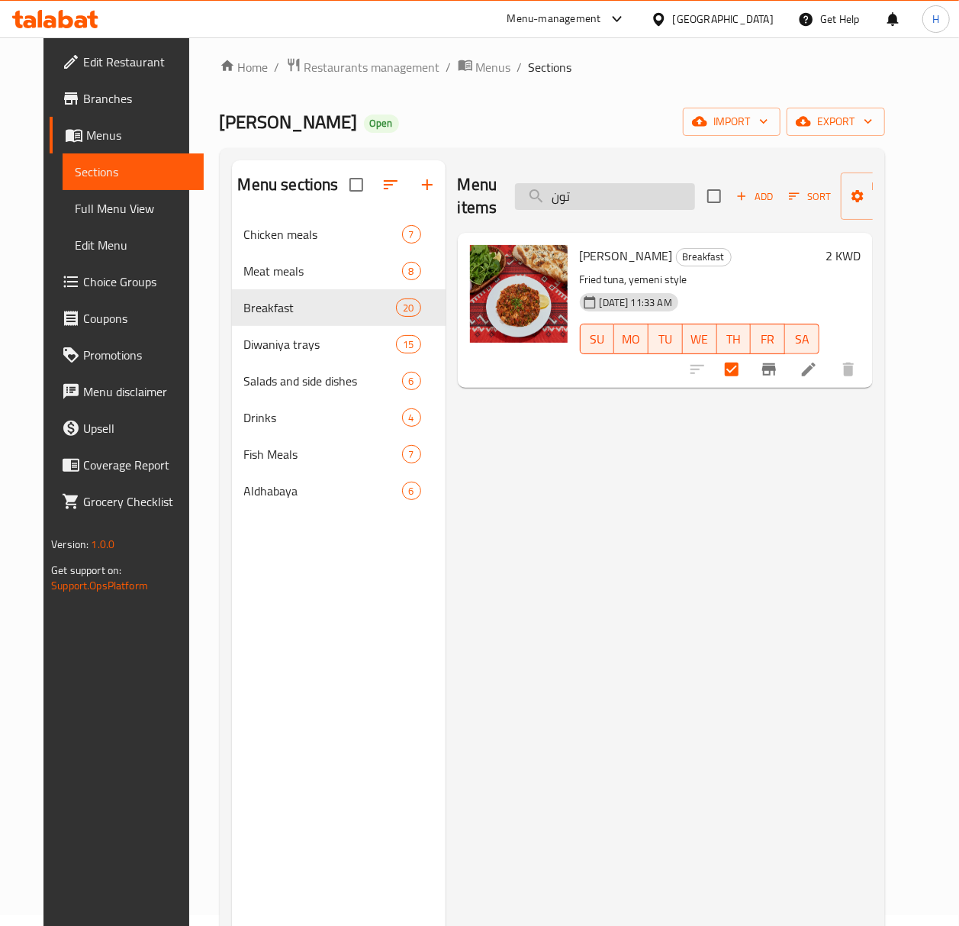
click at [584, 191] on input "تون" at bounding box center [605, 196] width 180 height 27
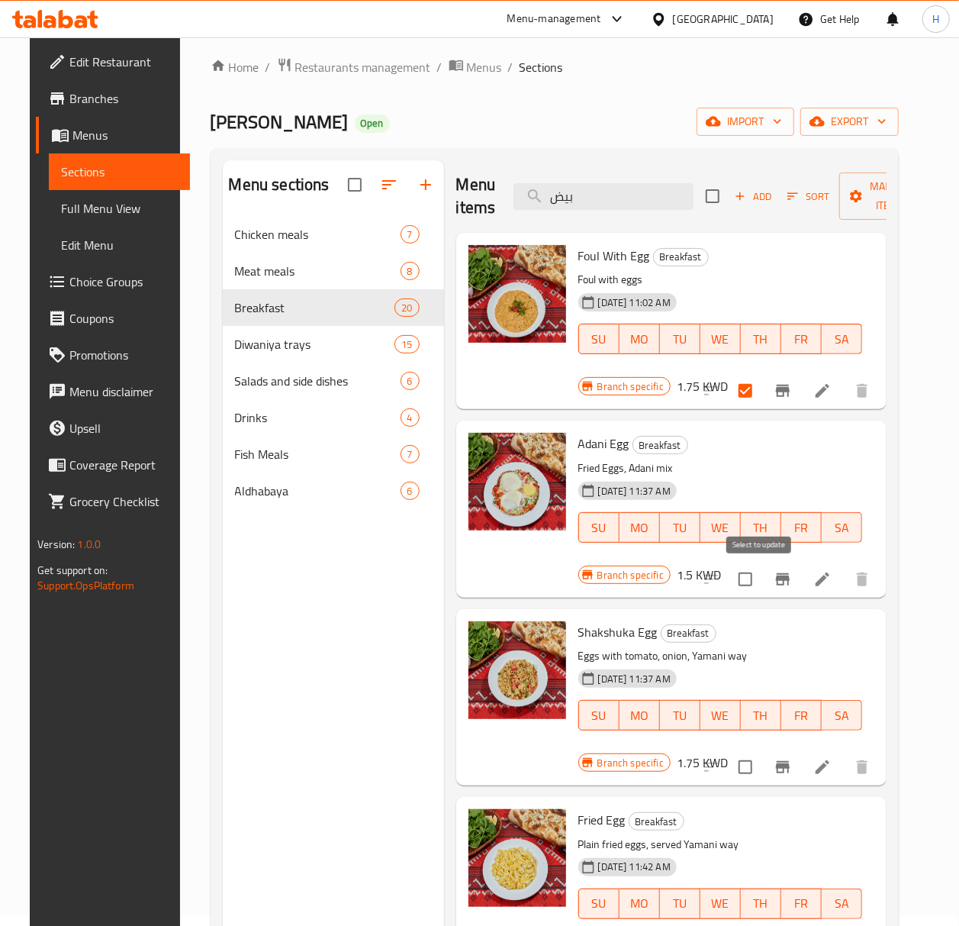
type input "بيض"
click at [762, 582] on input "checkbox" at bounding box center [746, 579] width 32 height 32
checkbox input "true"
click at [756, 764] on input "checkbox" at bounding box center [746, 767] width 32 height 32
checkbox input "true"
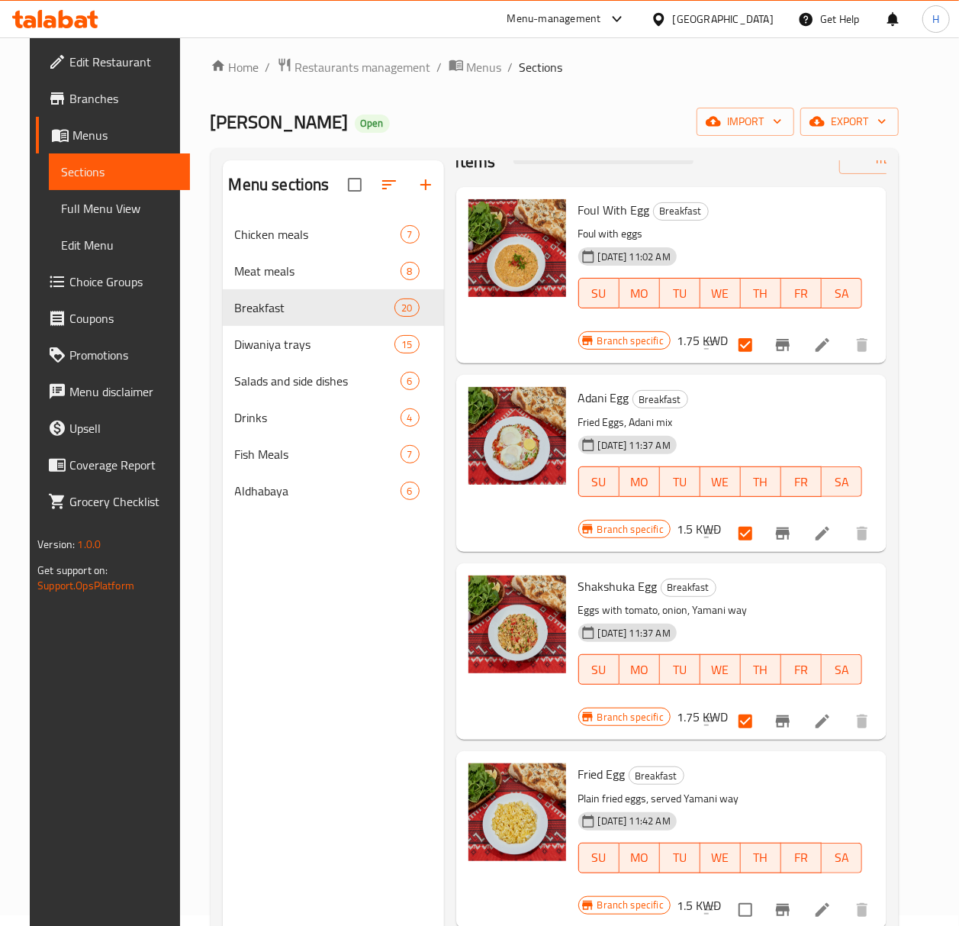
scroll to position [68, 0]
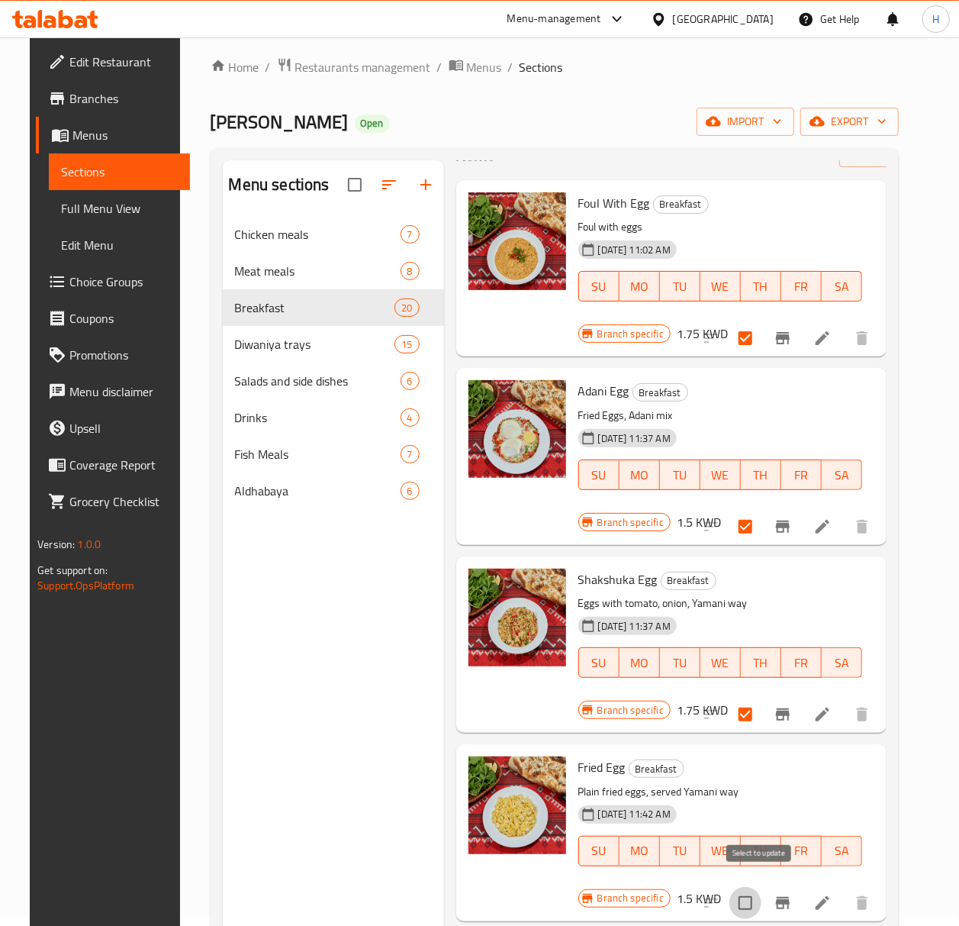
click at [757, 891] on input "checkbox" at bounding box center [746, 903] width 32 height 32
checkbox input "true"
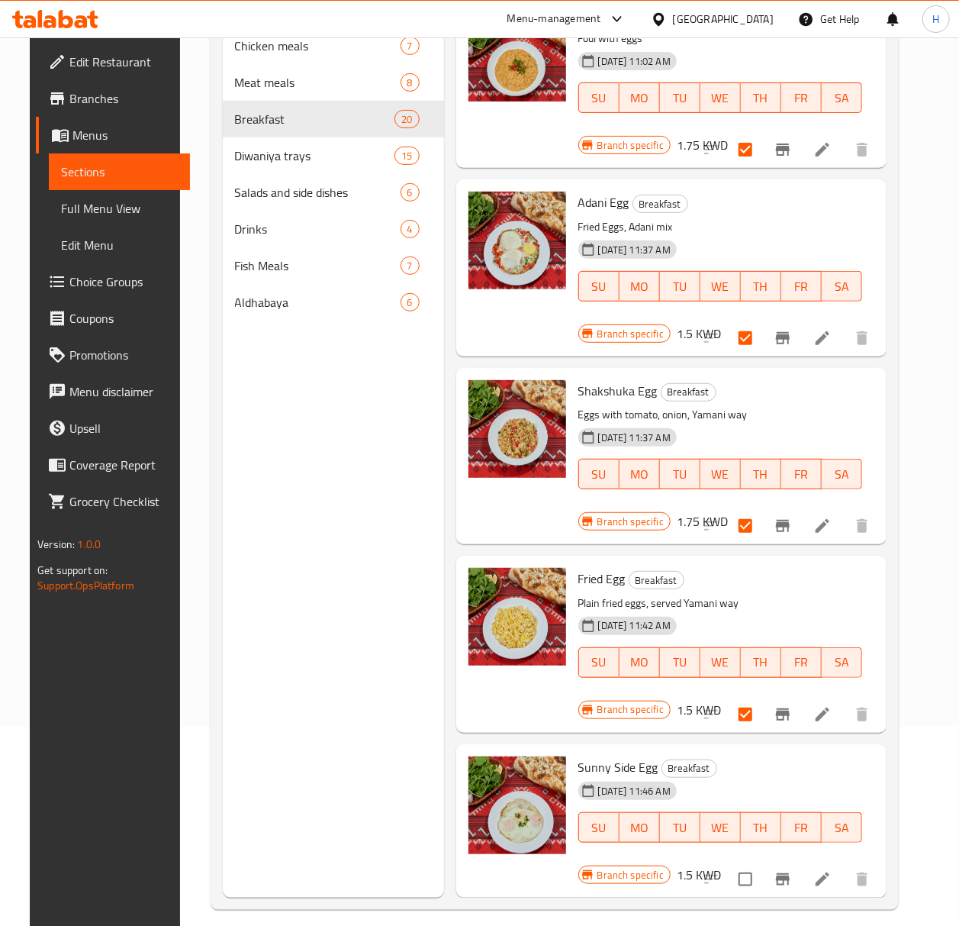
scroll to position [214, 0]
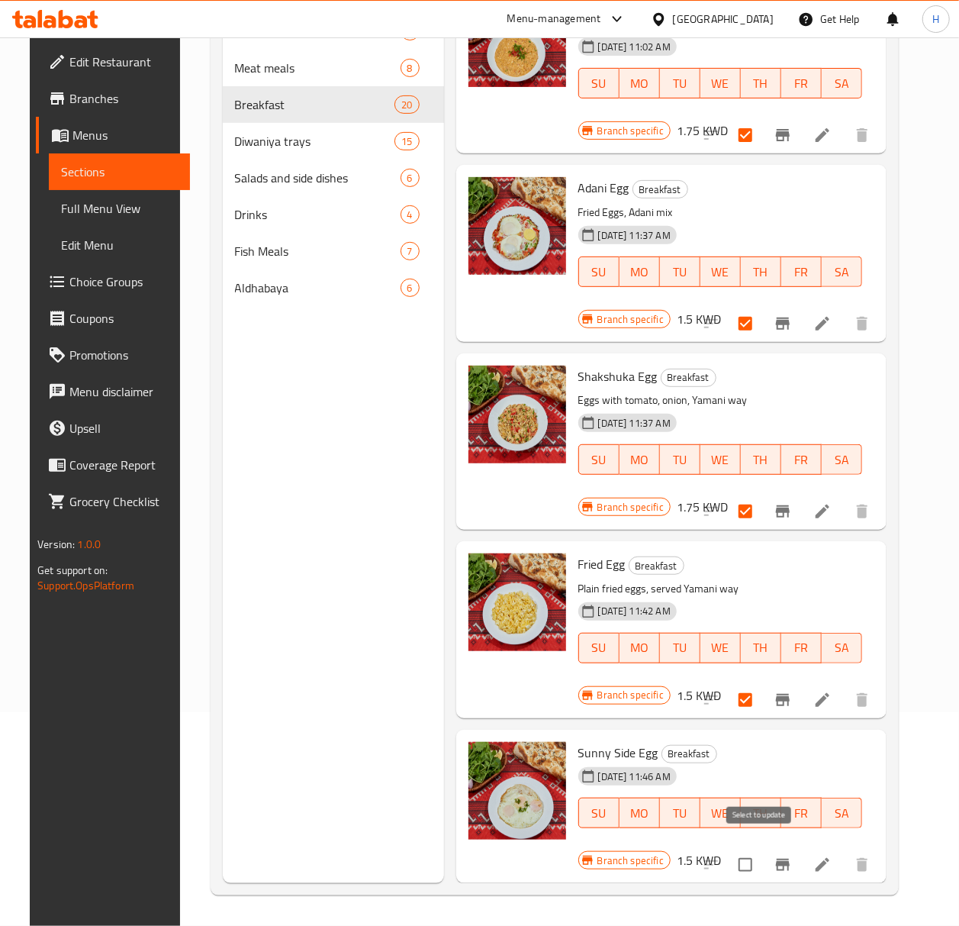
click at [761, 850] on input "checkbox" at bounding box center [746, 865] width 32 height 32
checkbox input "true"
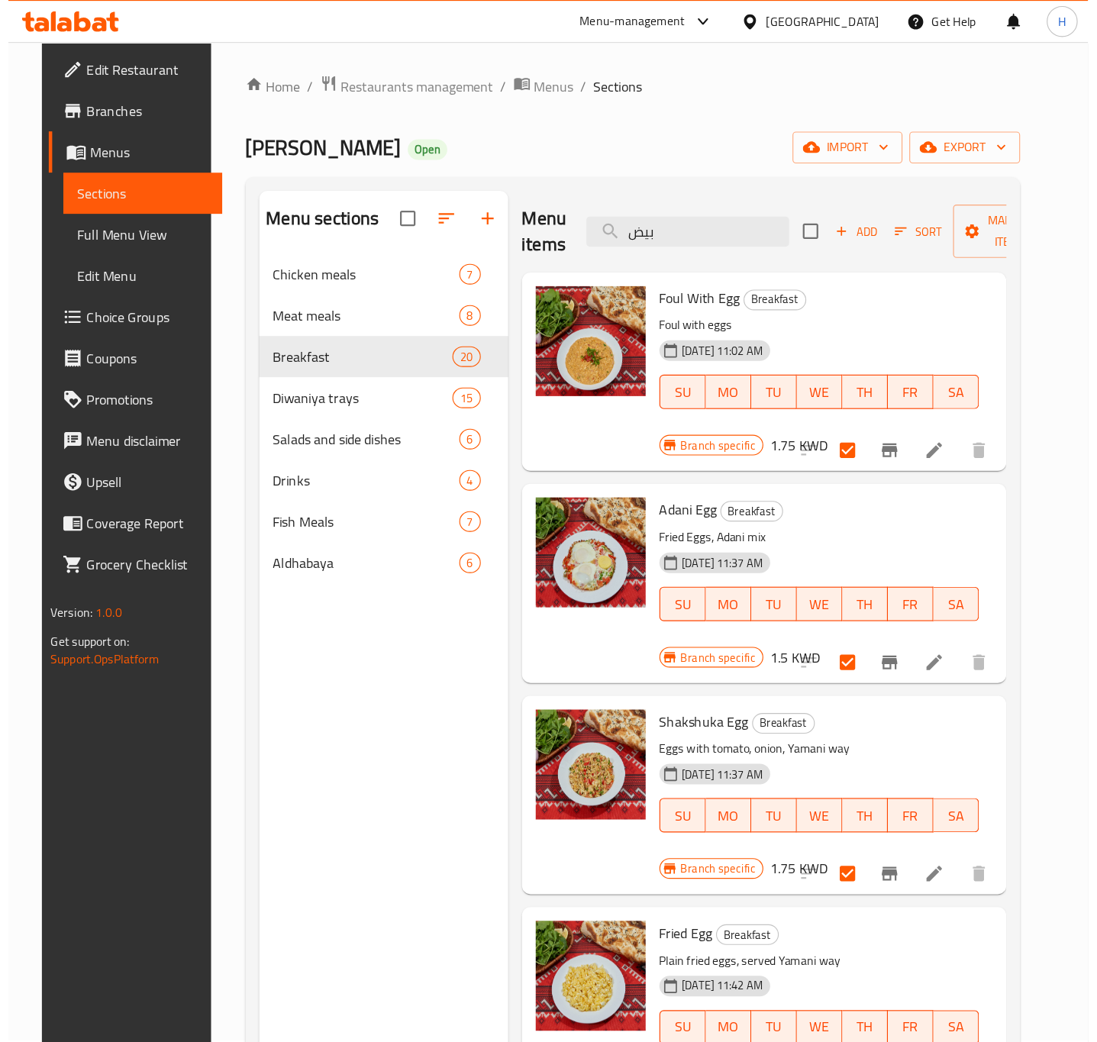
scroll to position [0, 0]
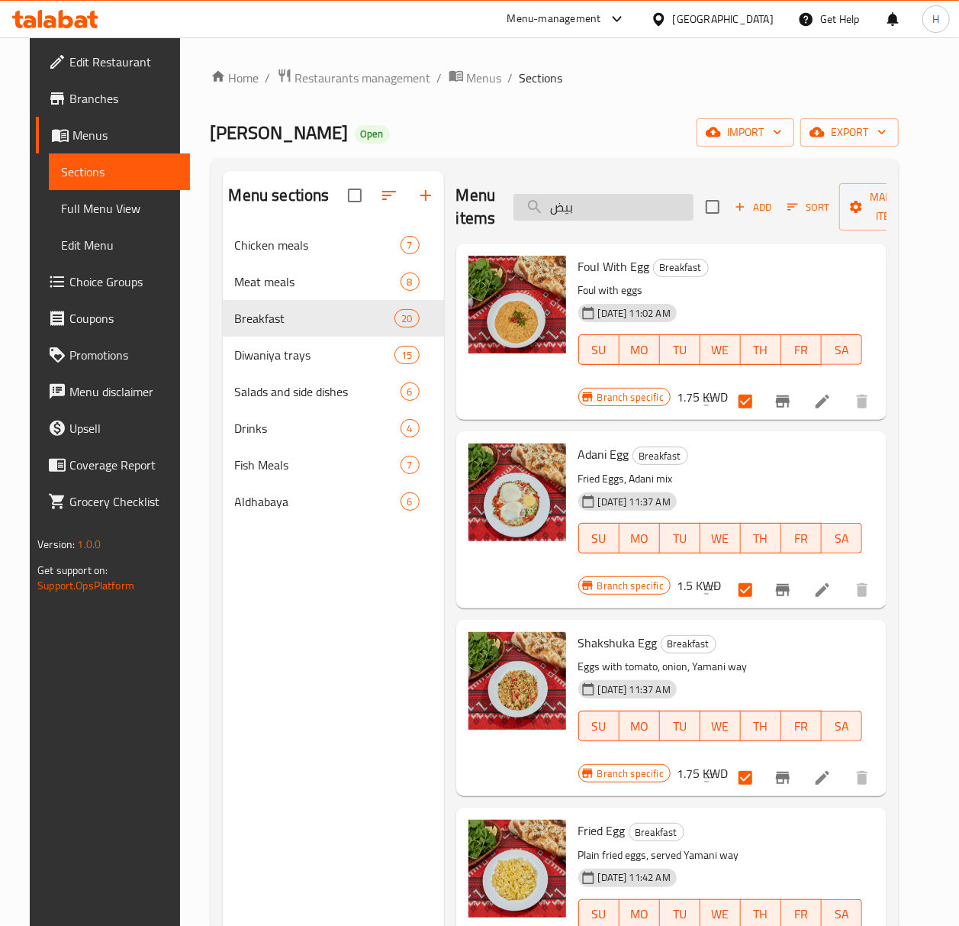
click at [604, 218] on input "بيض" at bounding box center [604, 207] width 180 height 27
type input "لح"
checkbox input "true"
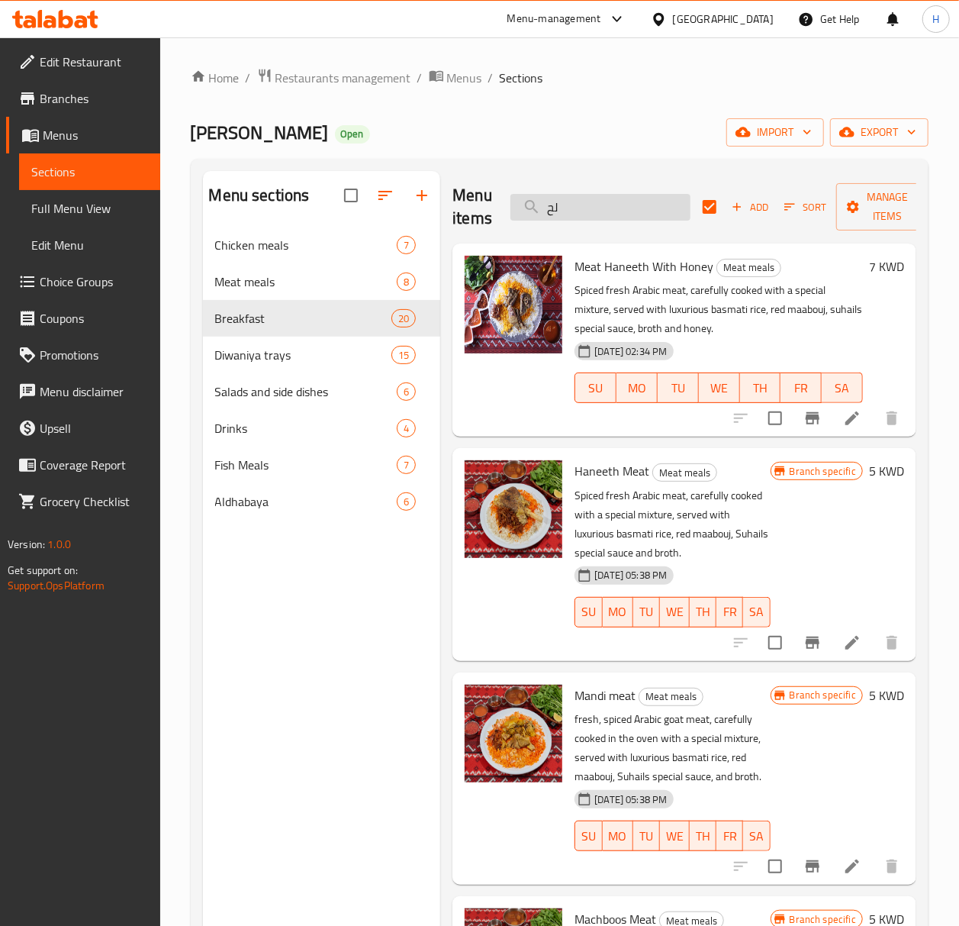
type input "لحس"
checkbox input "false"
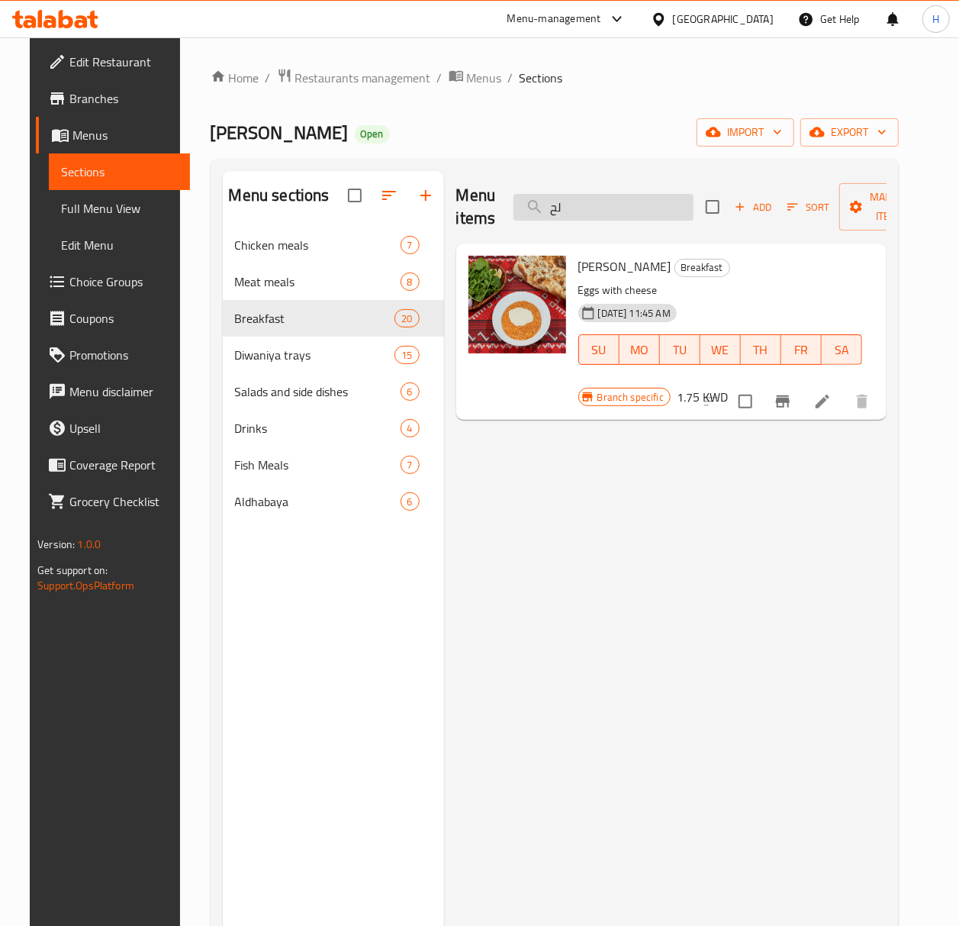
type input "ل"
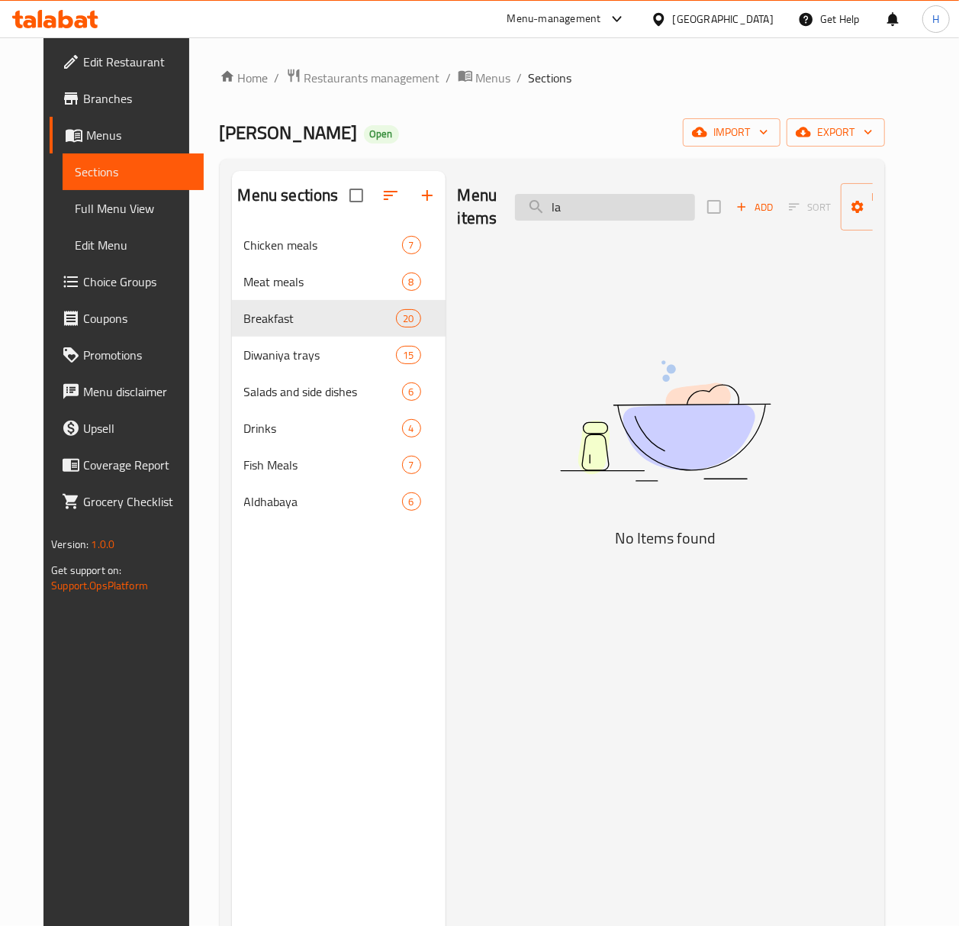
type input "l"
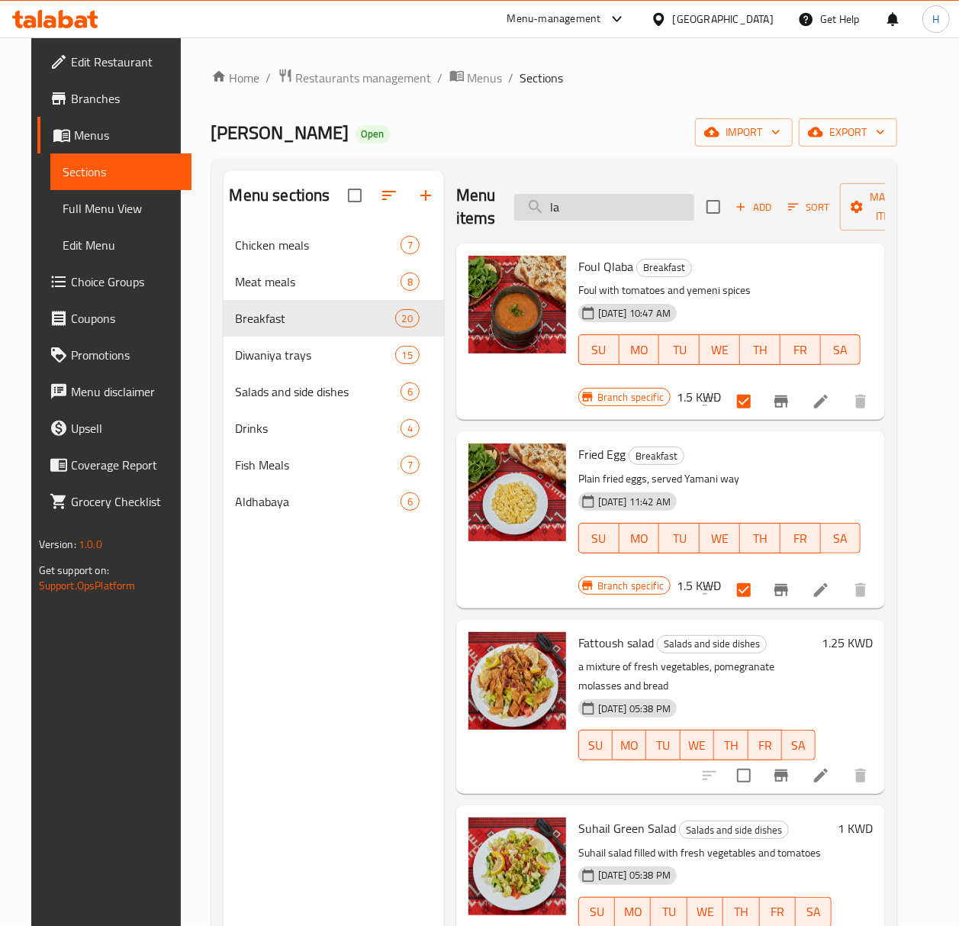
type input "l"
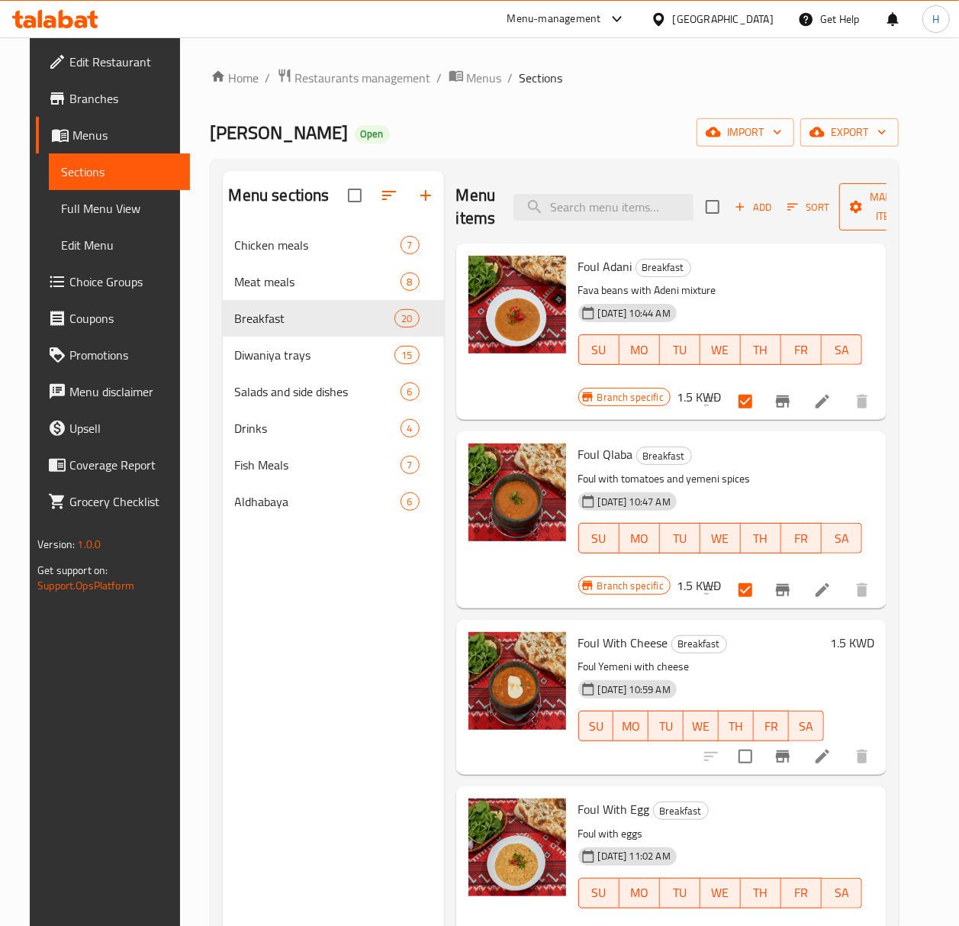
click at [880, 212] on span "Manage items" at bounding box center [891, 207] width 78 height 38
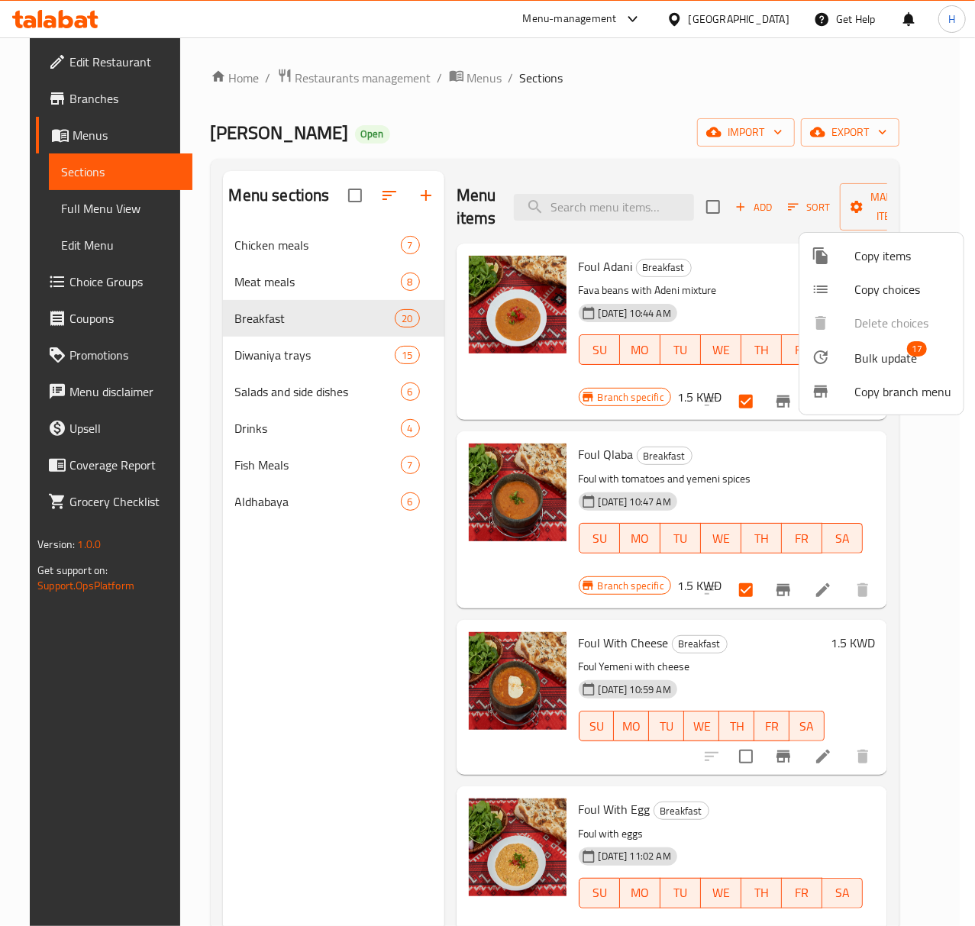
click at [877, 349] on span "Bulk update" at bounding box center [885, 358] width 63 height 18
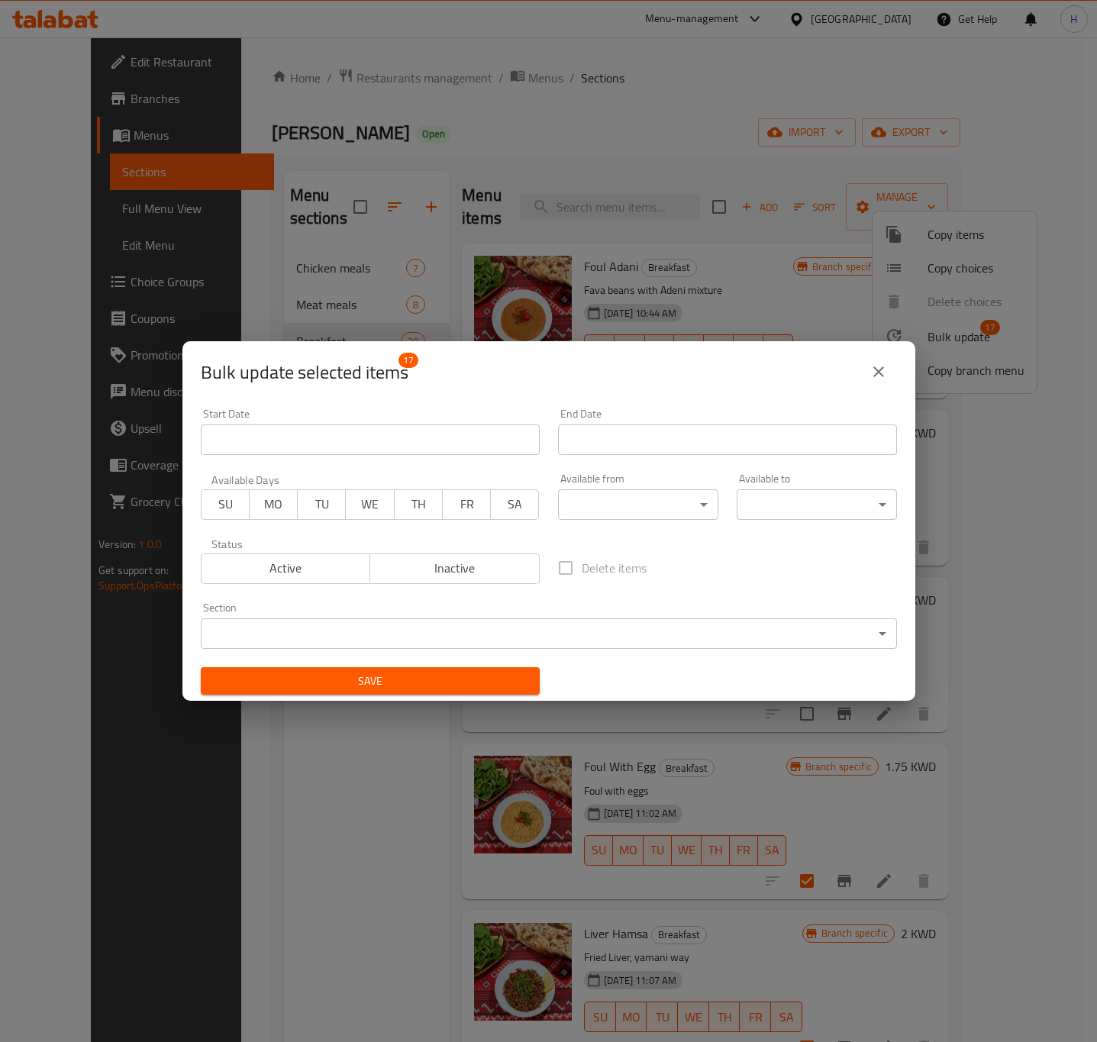
click at [642, 499] on body "​ Menu-management [GEOGRAPHIC_DATA] Get Help H Edit Restaurant Branches Menus S…" at bounding box center [548, 539] width 1097 height 1004
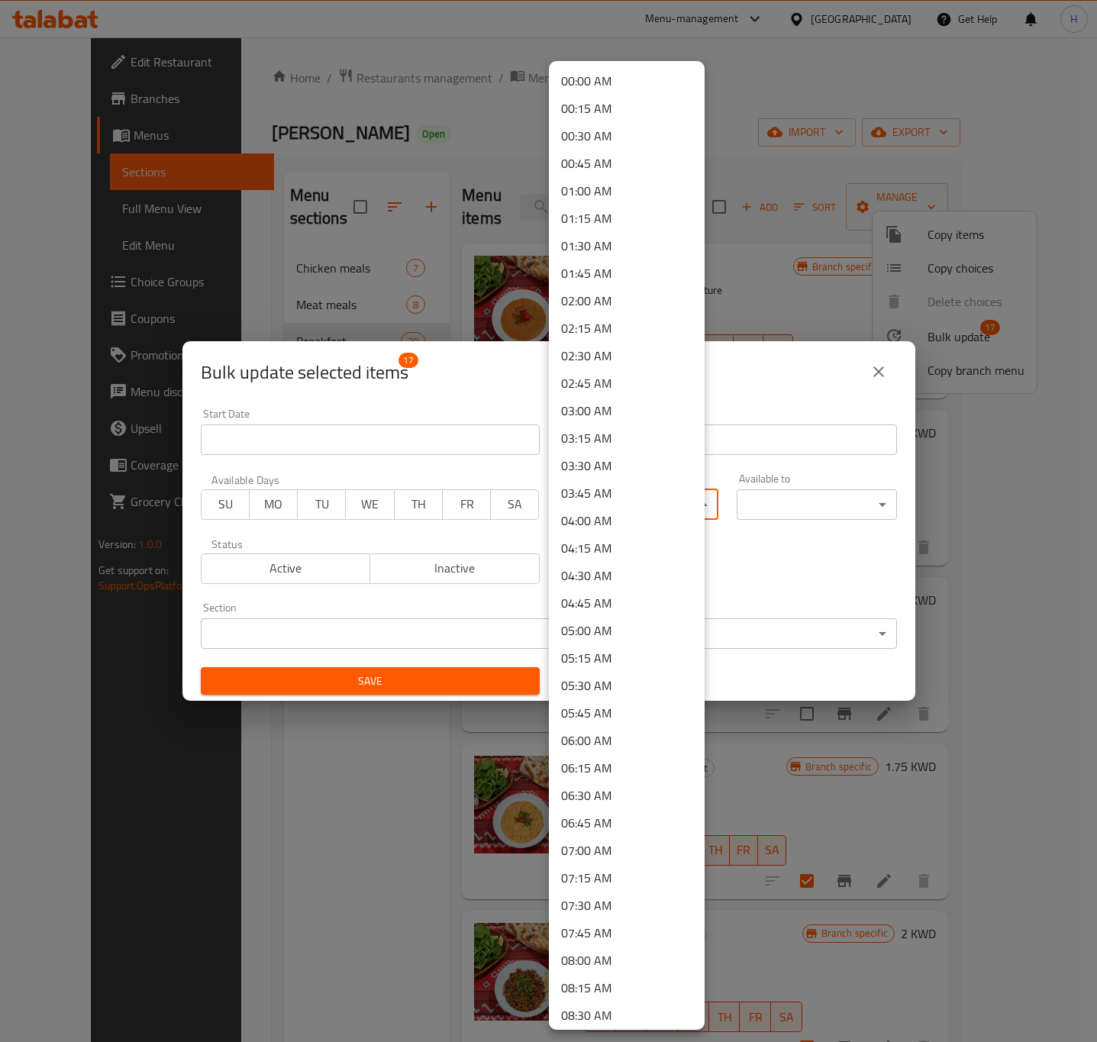
click at [609, 523] on li "04:00 AM" at bounding box center [627, 520] width 156 height 27
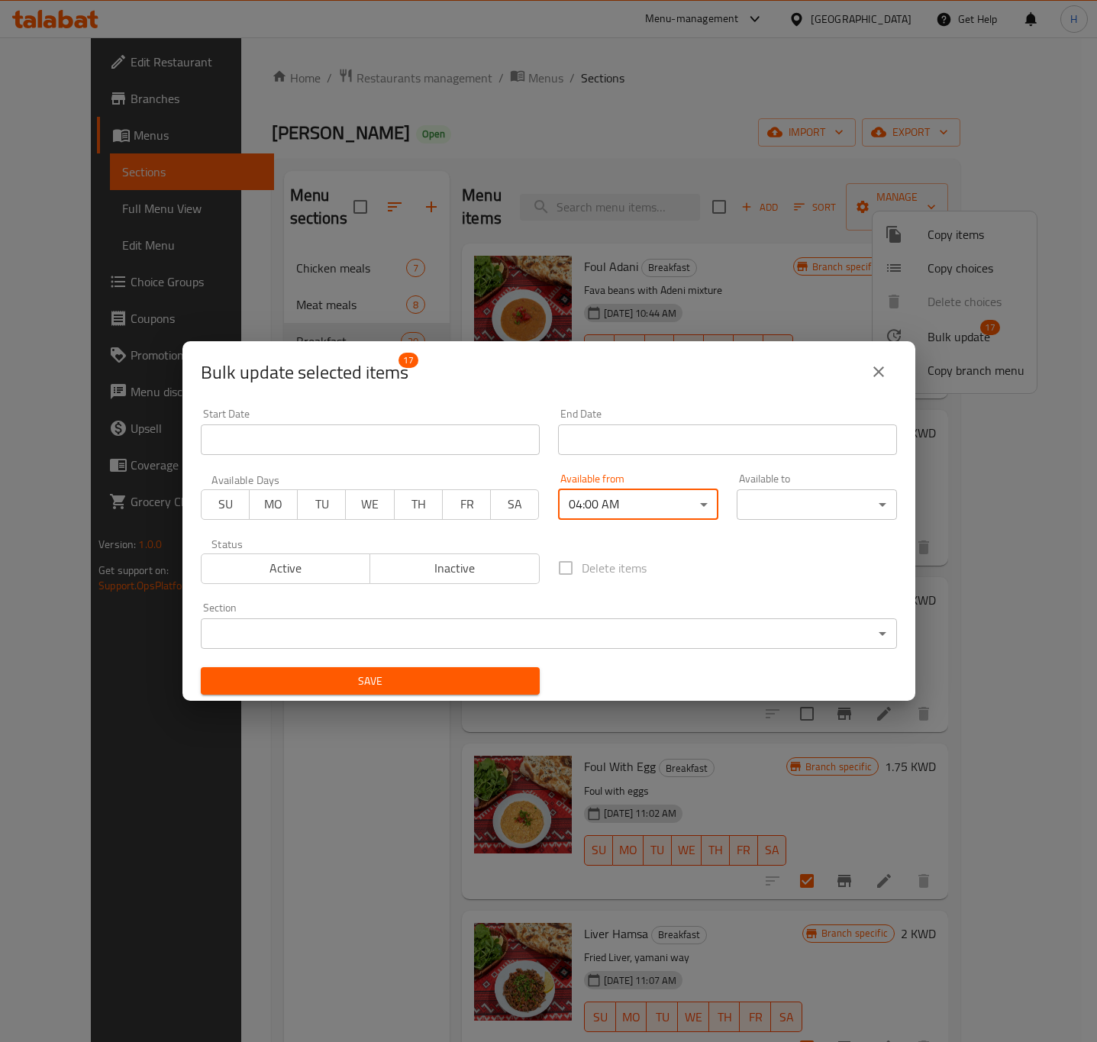
click at [840, 514] on body "​ Menu-management [GEOGRAPHIC_DATA] Get Help H Edit Restaurant Branches Menus S…" at bounding box center [548, 539] width 1097 height 1004
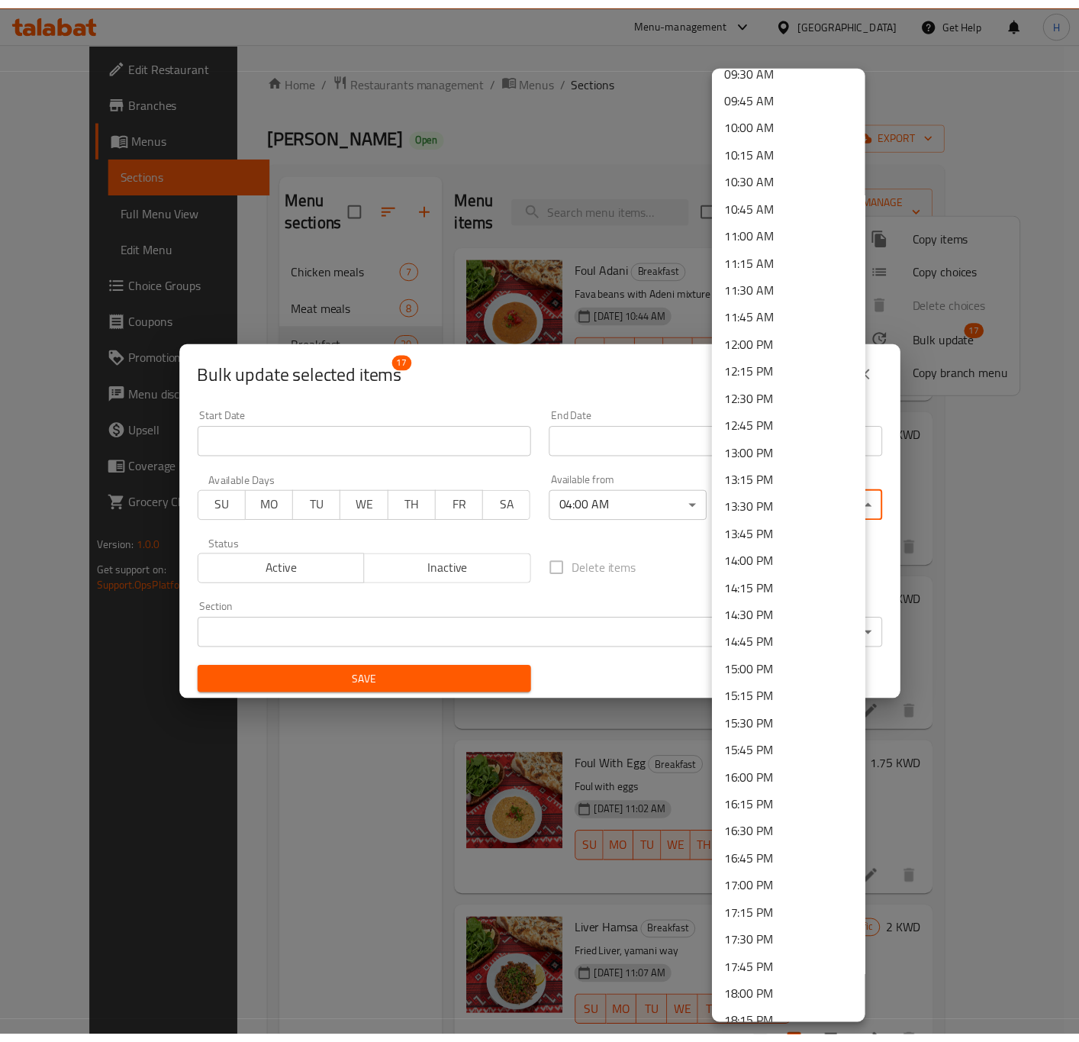
scroll to position [1145, 0]
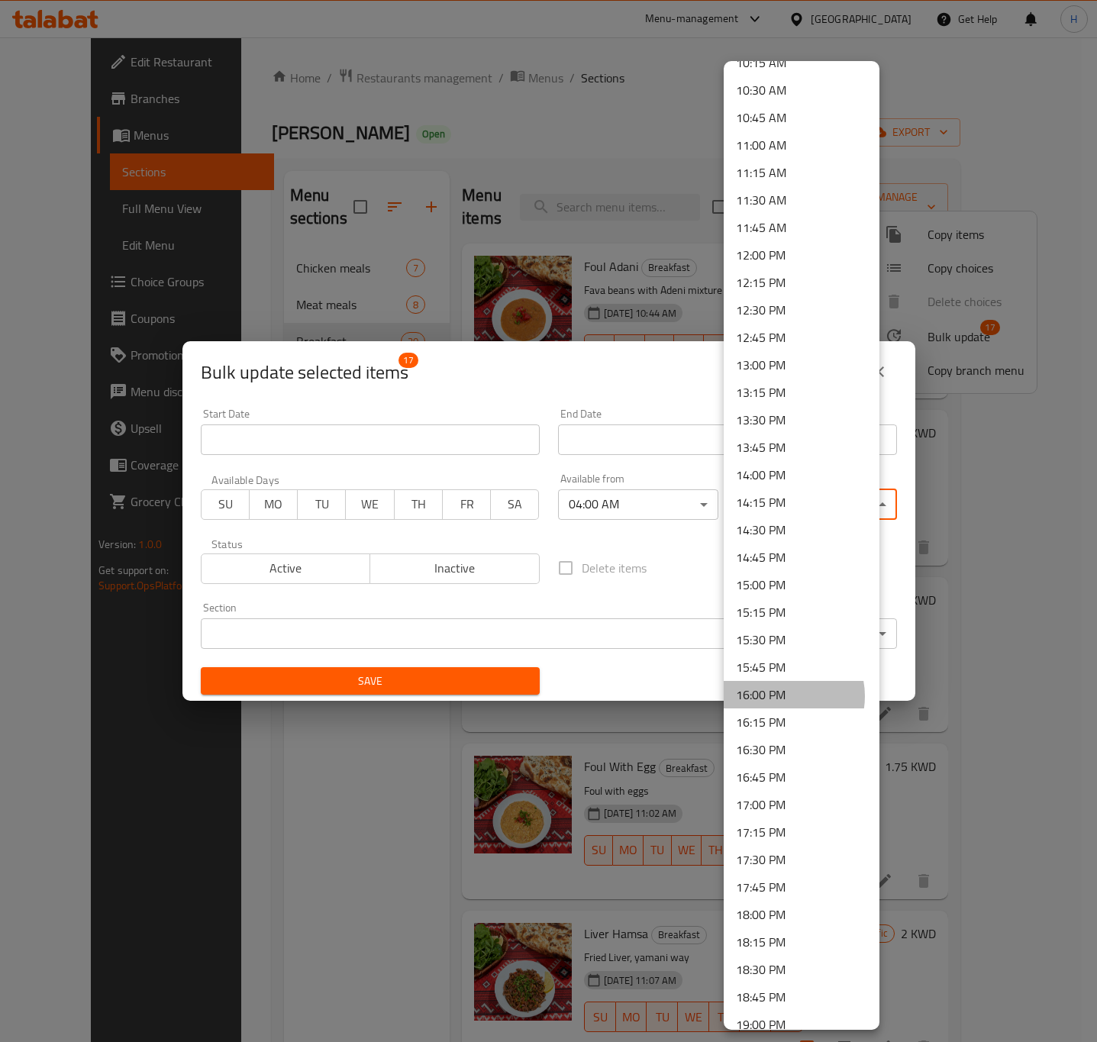
click at [781, 696] on li "16:00 PM" at bounding box center [802, 694] width 156 height 27
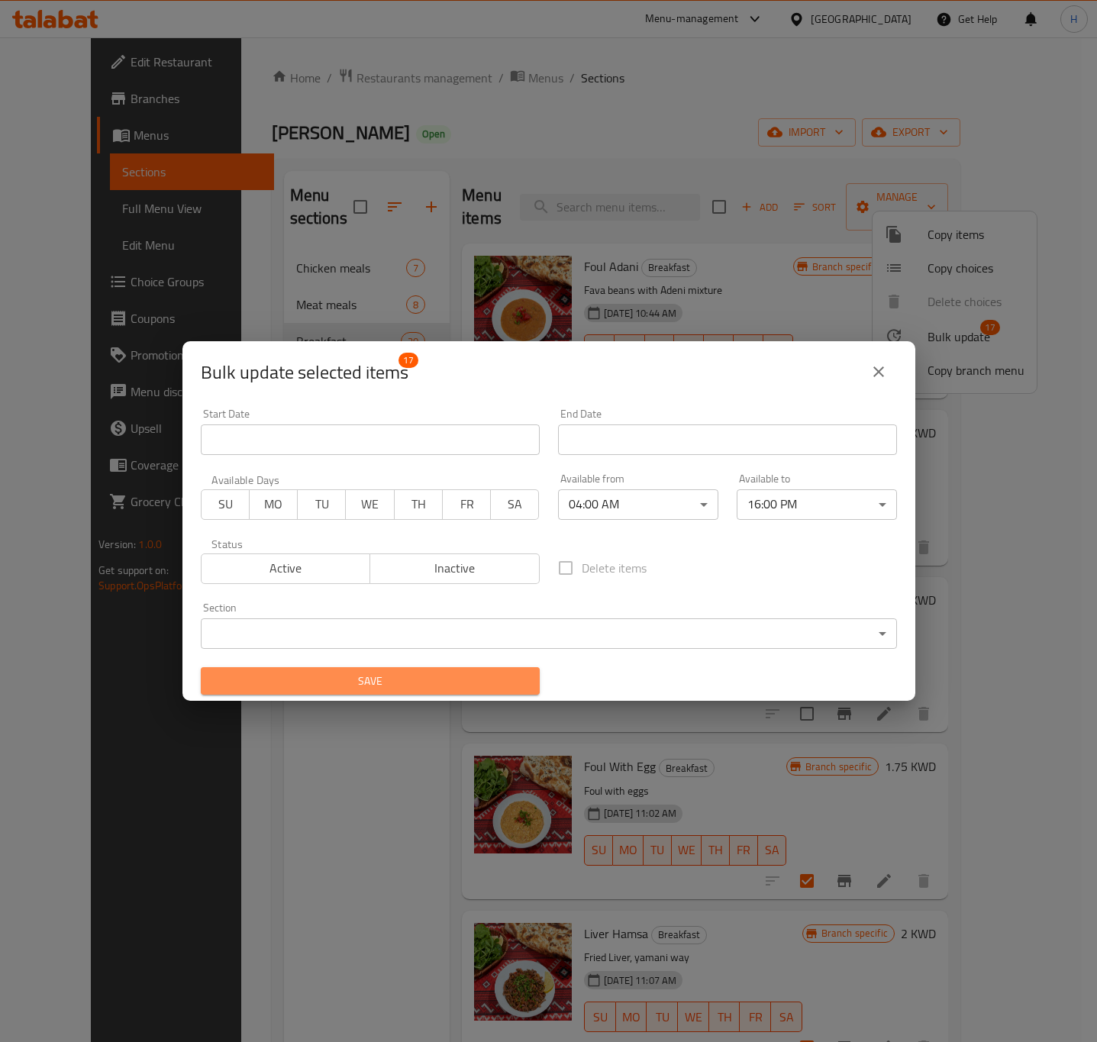
click at [497, 678] on span "Save" at bounding box center [370, 681] width 314 height 19
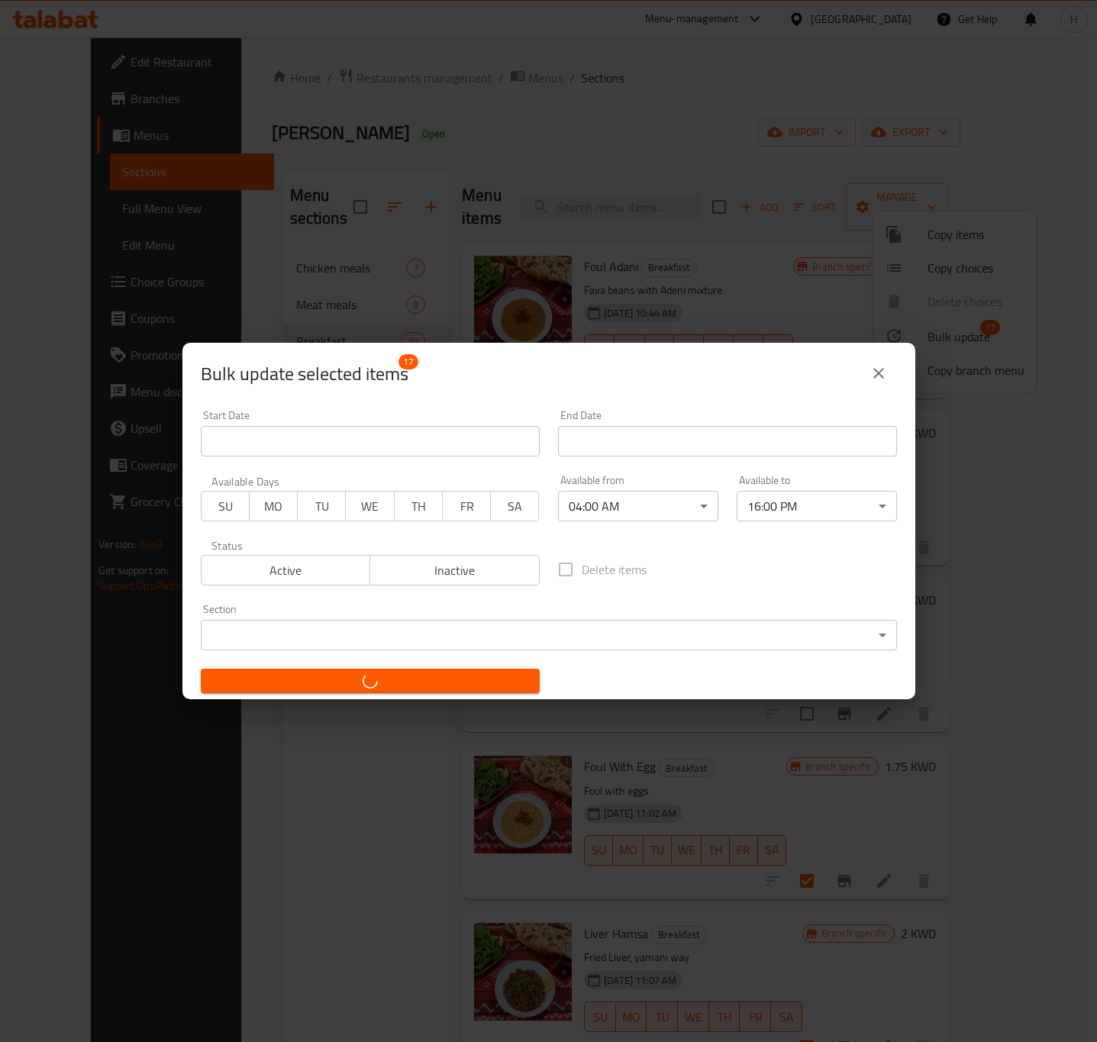
checkbox input "false"
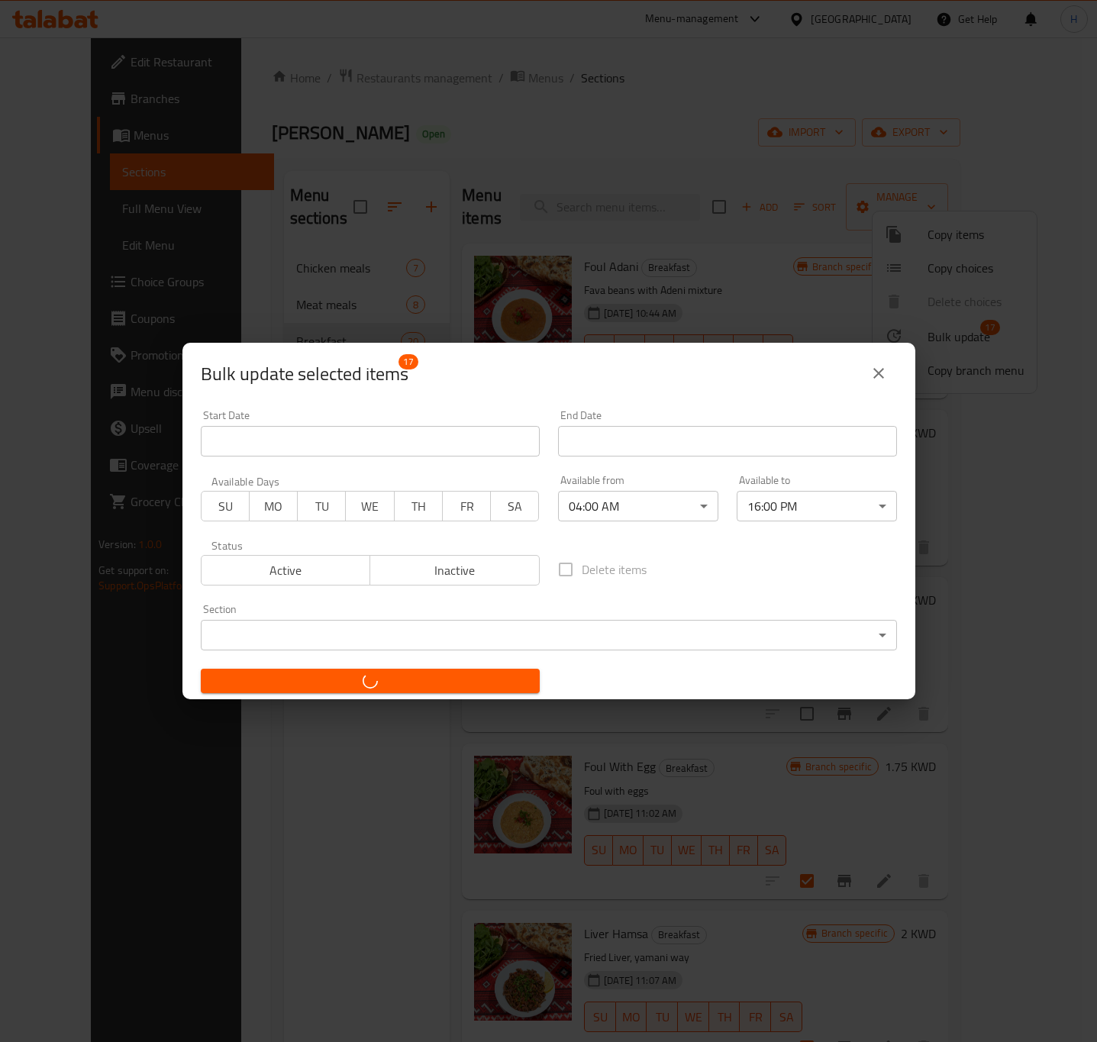
checkbox input "false"
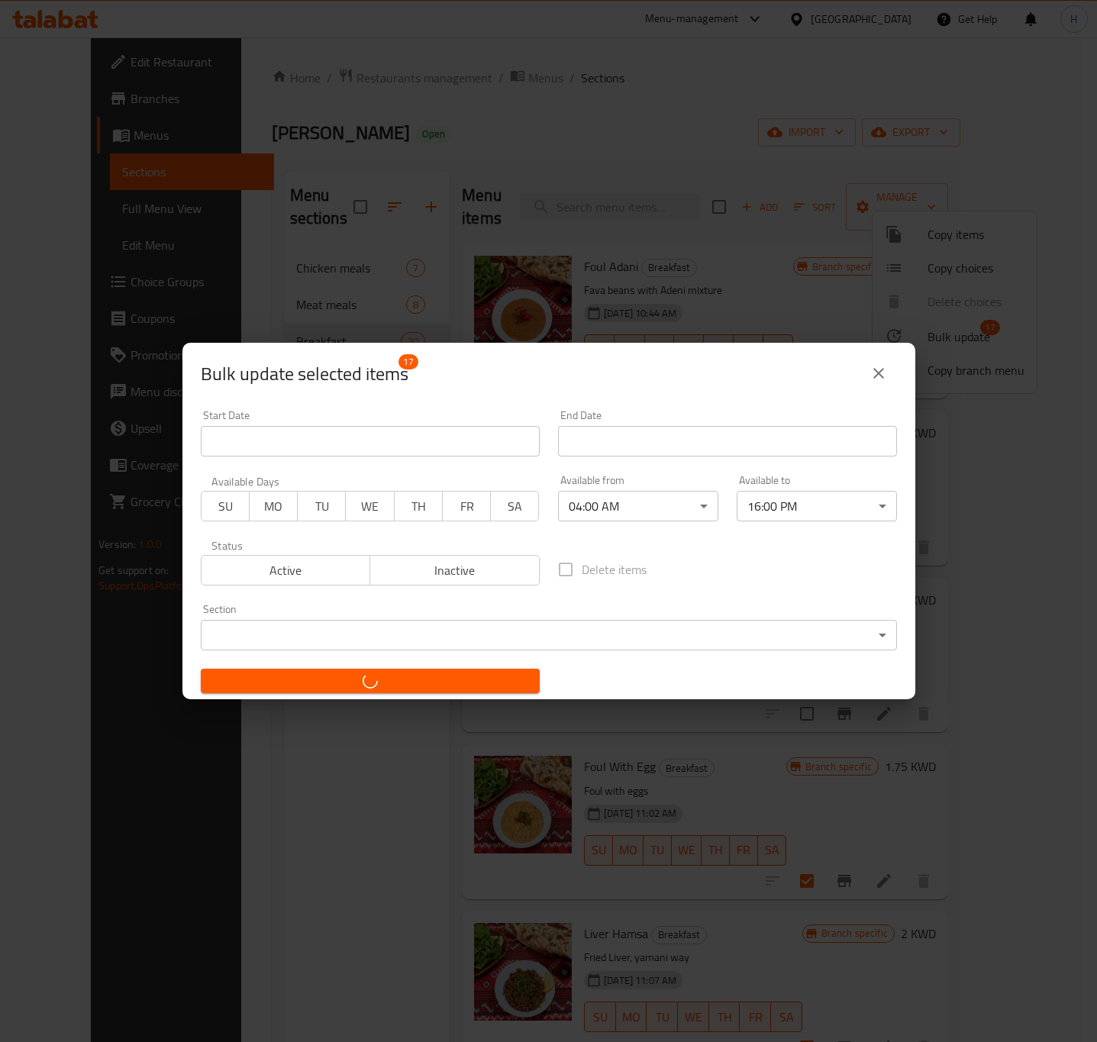
checkbox input "false"
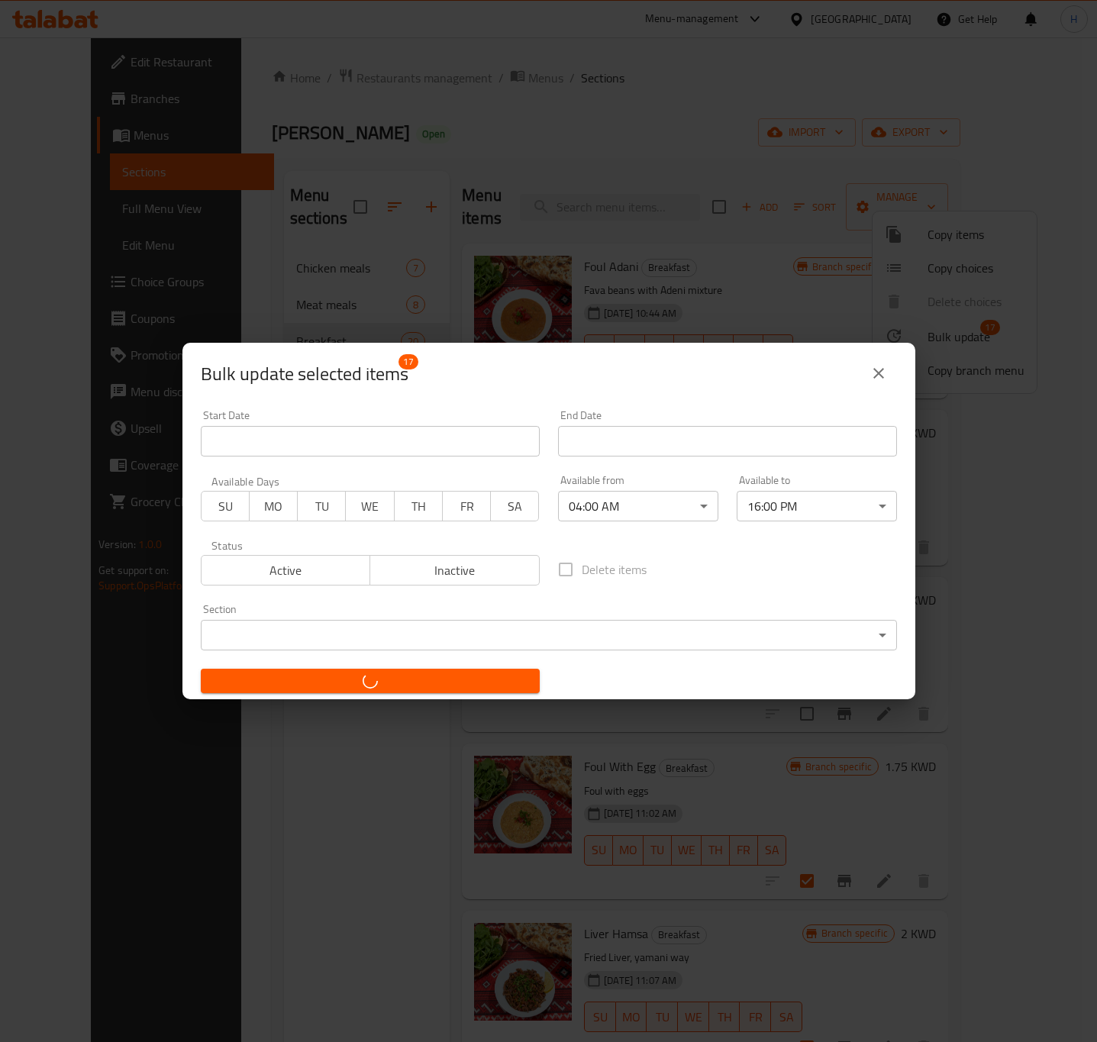
checkbox input "false"
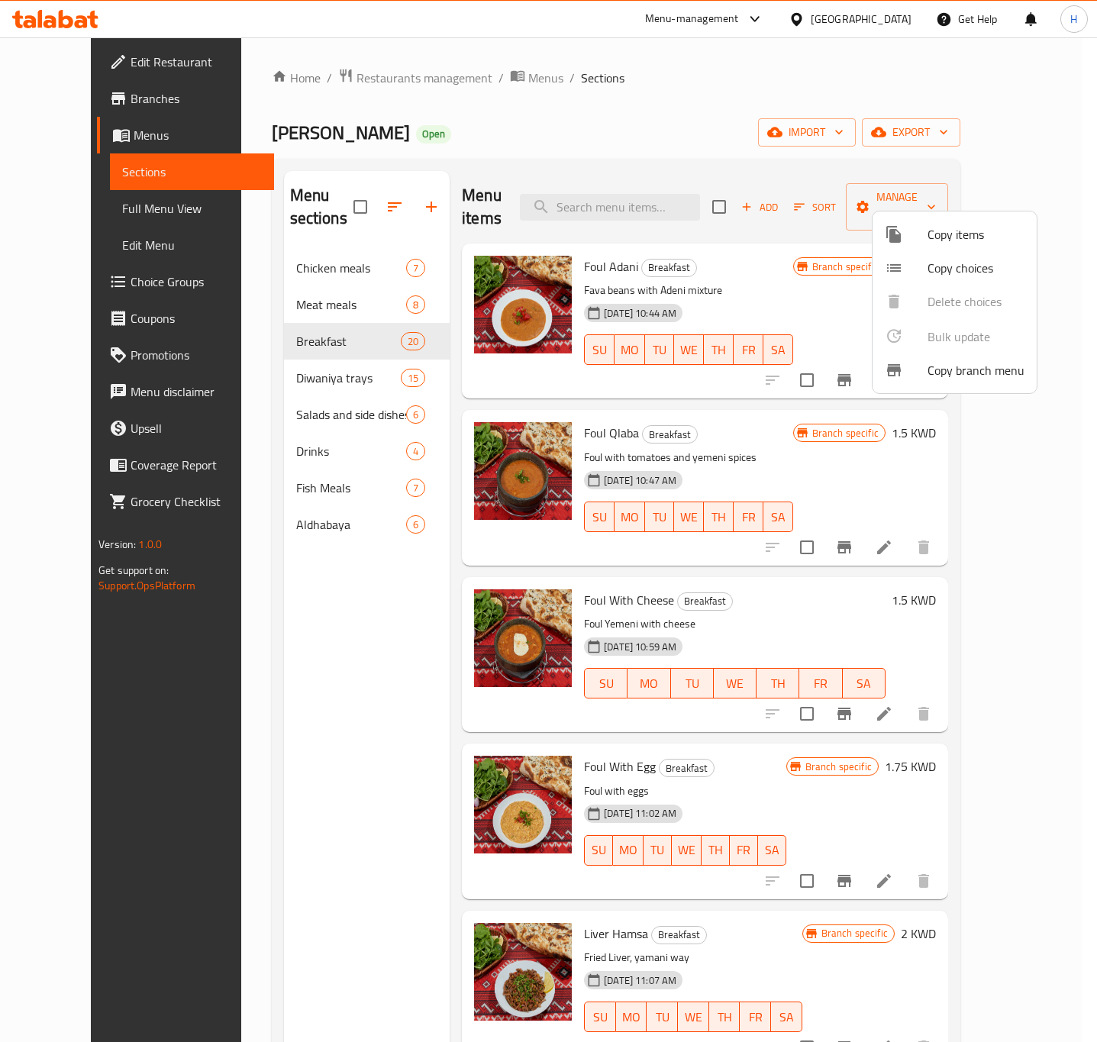
click at [625, 195] on div at bounding box center [548, 521] width 1097 height 1042
click at [625, 195] on input "search" at bounding box center [610, 207] width 180 height 27
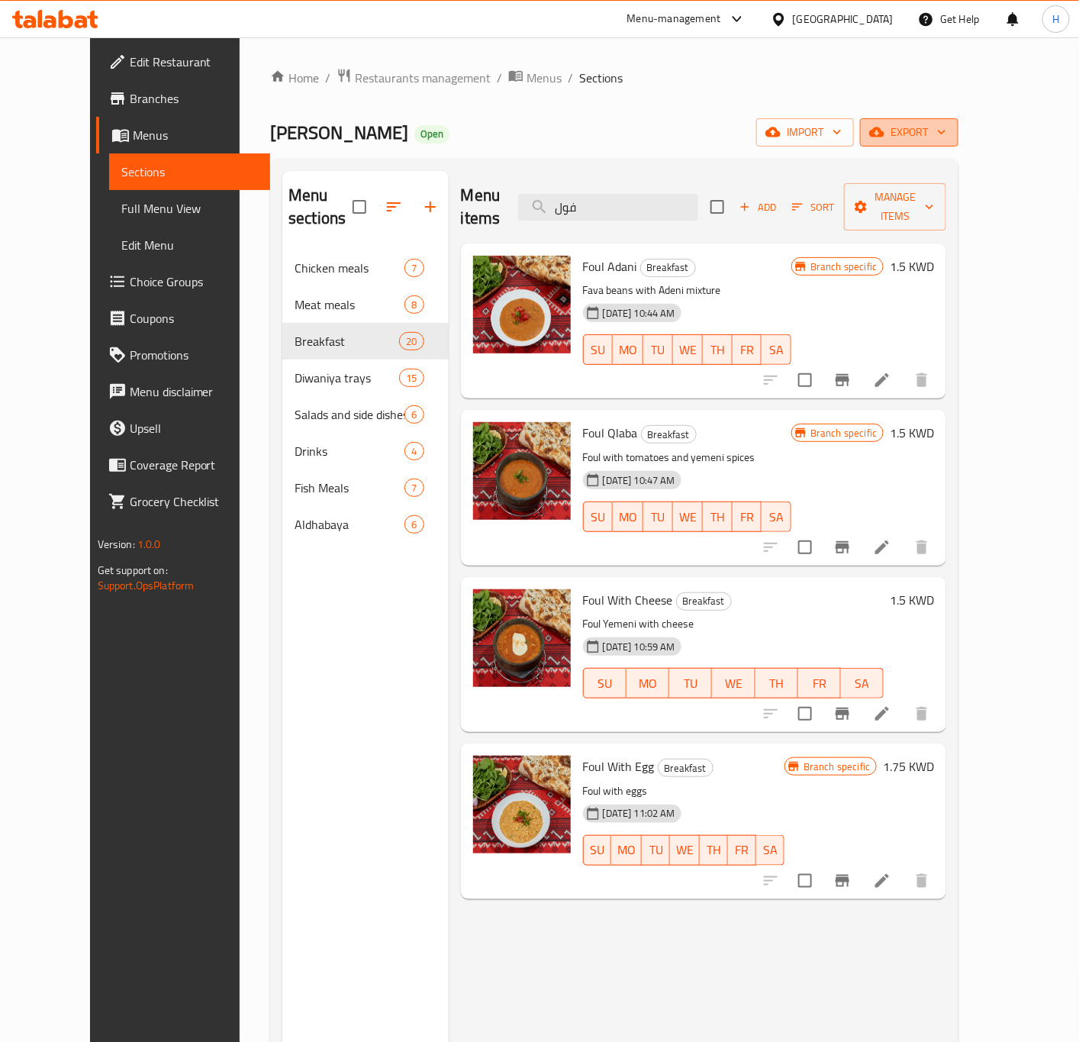
click at [946, 128] on span "export" at bounding box center [909, 132] width 74 height 19
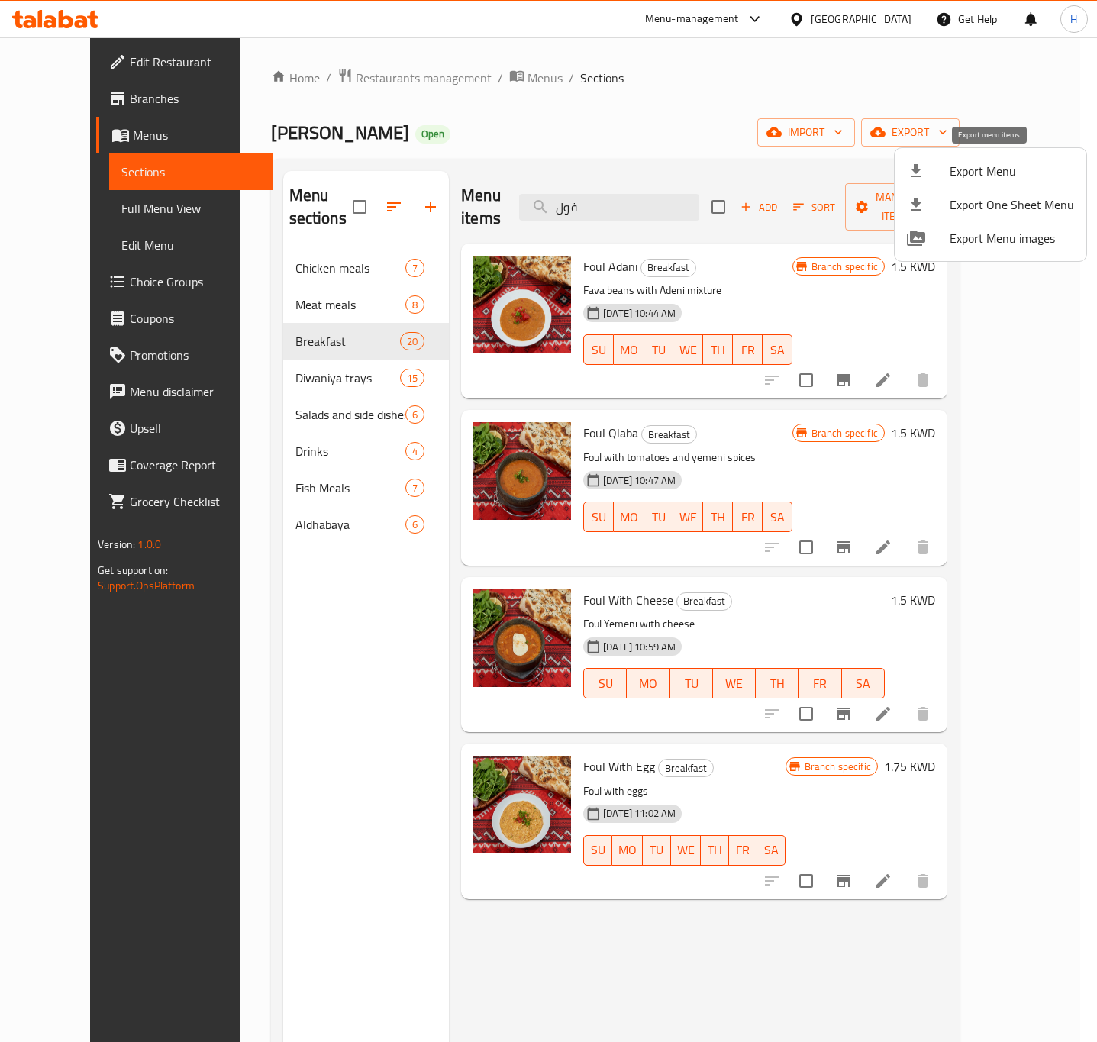
click at [990, 163] on span "Export Menu" at bounding box center [1011, 171] width 124 height 18
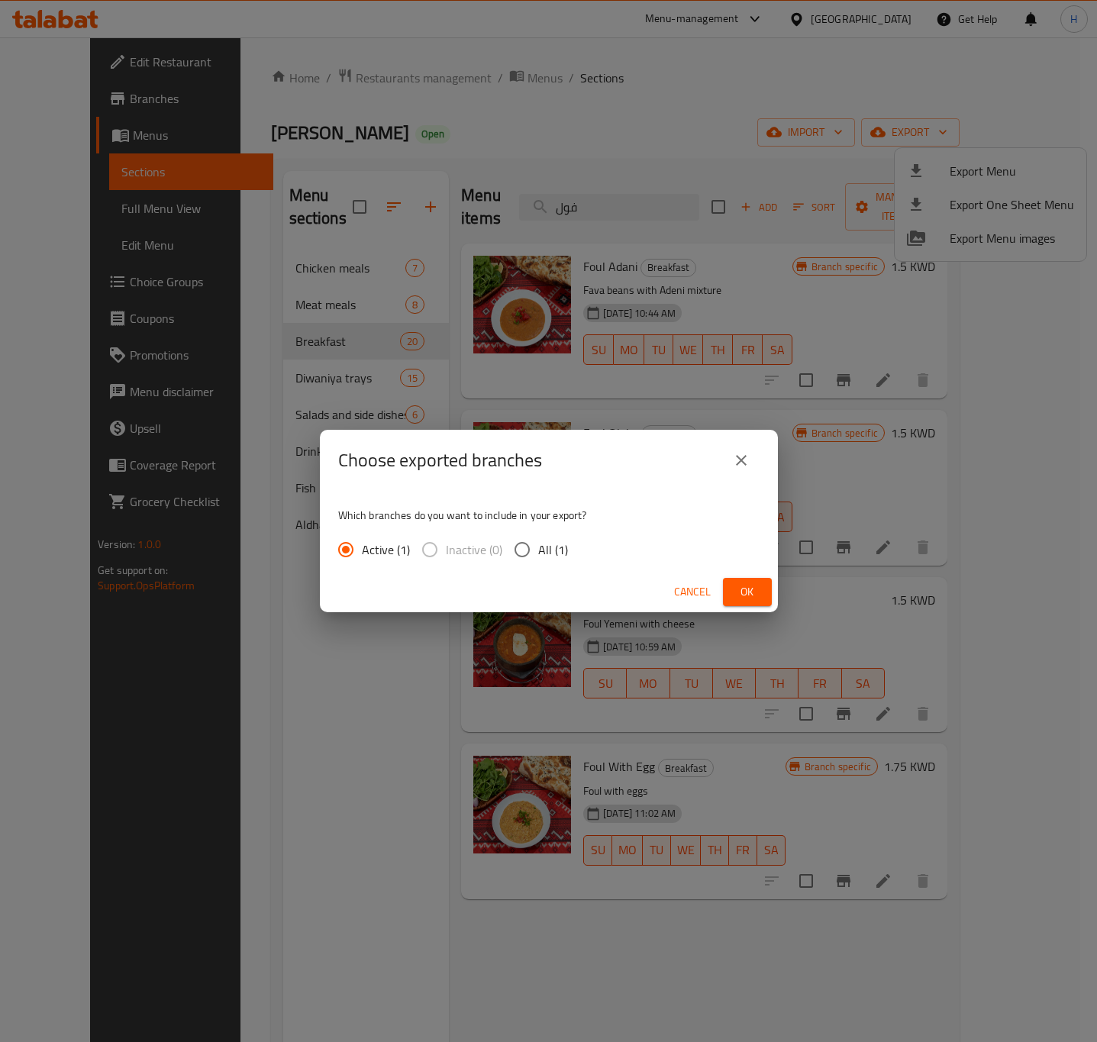
click at [752, 585] on span "Ok" at bounding box center [747, 591] width 24 height 19
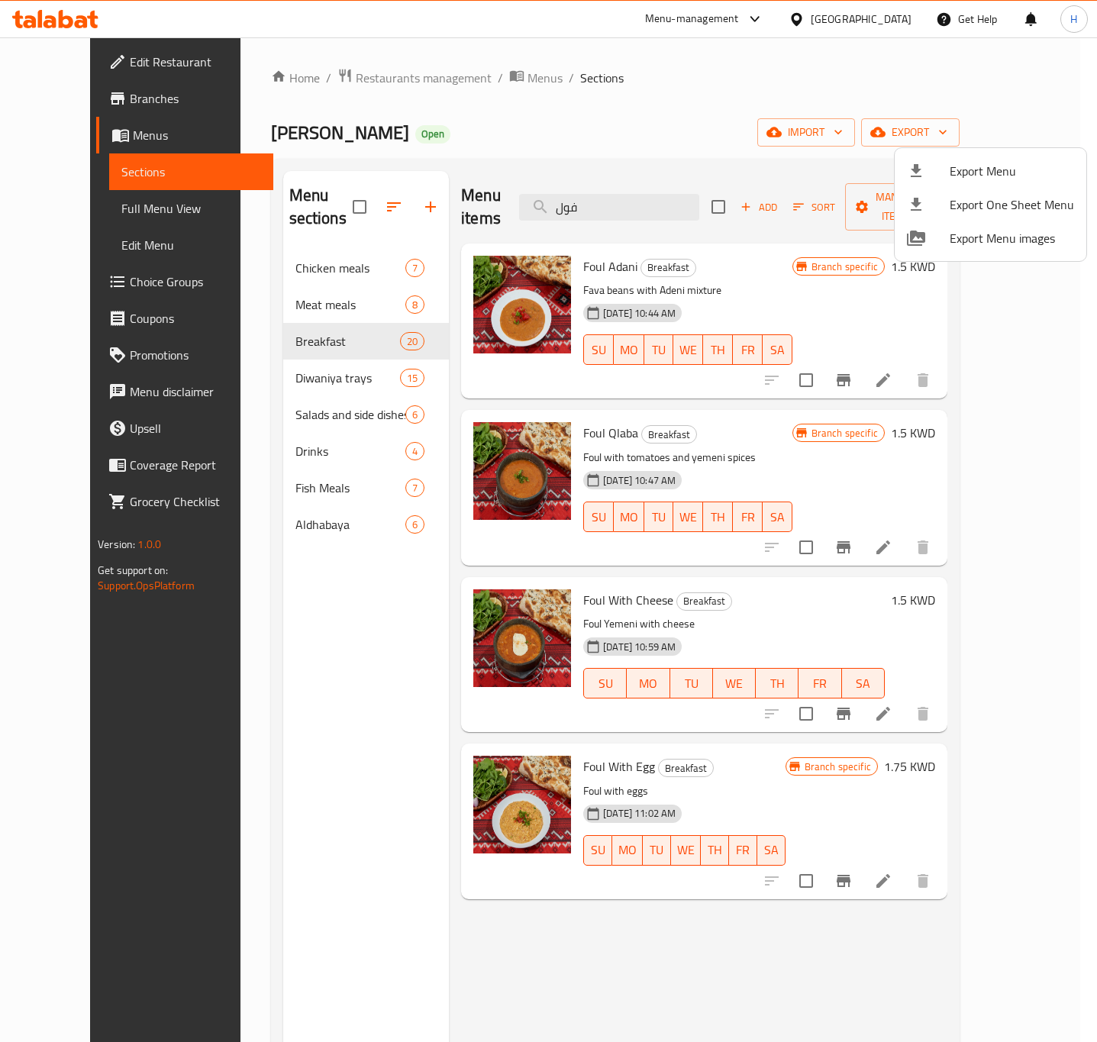
click at [655, 193] on div at bounding box center [548, 521] width 1097 height 1042
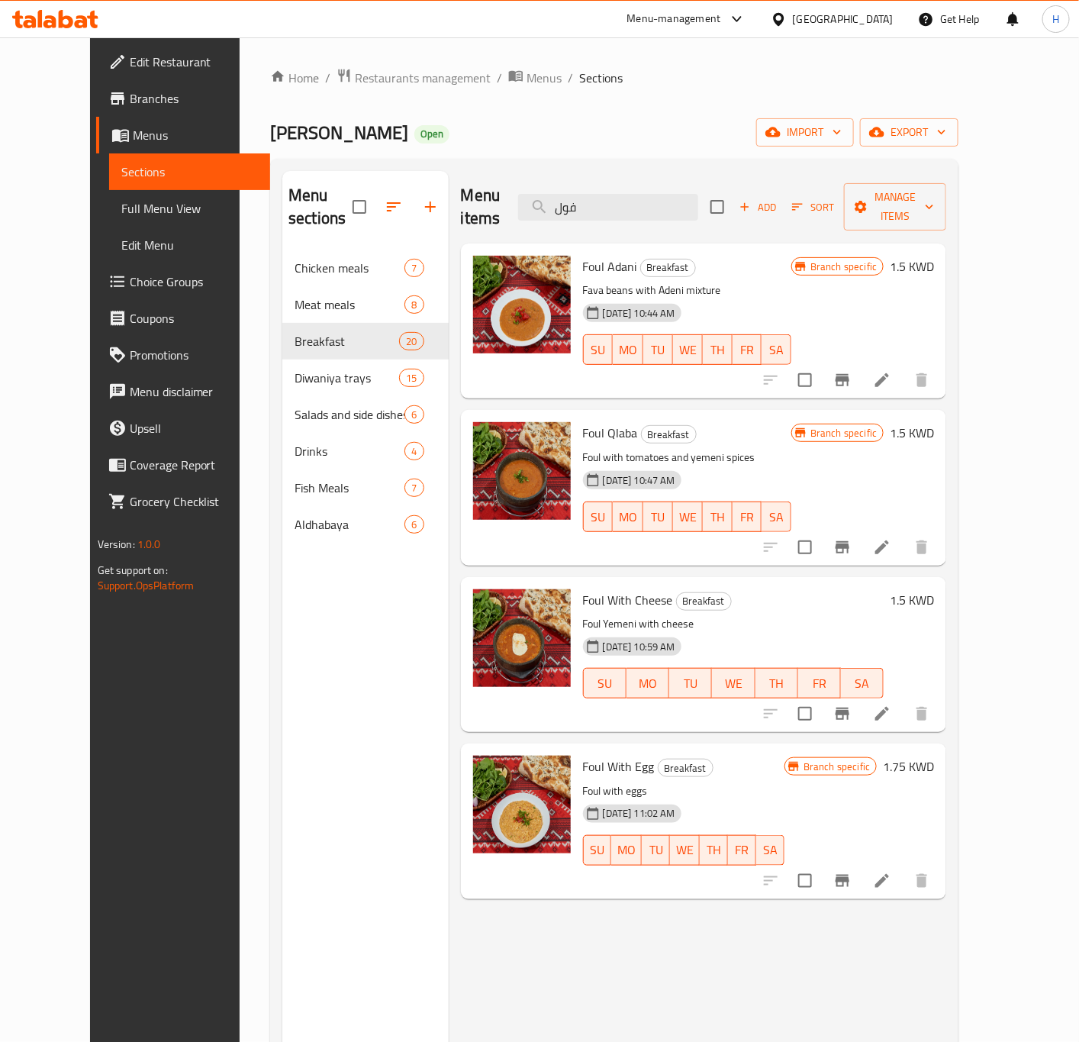
click at [655, 194] on input "فول" at bounding box center [608, 207] width 180 height 27
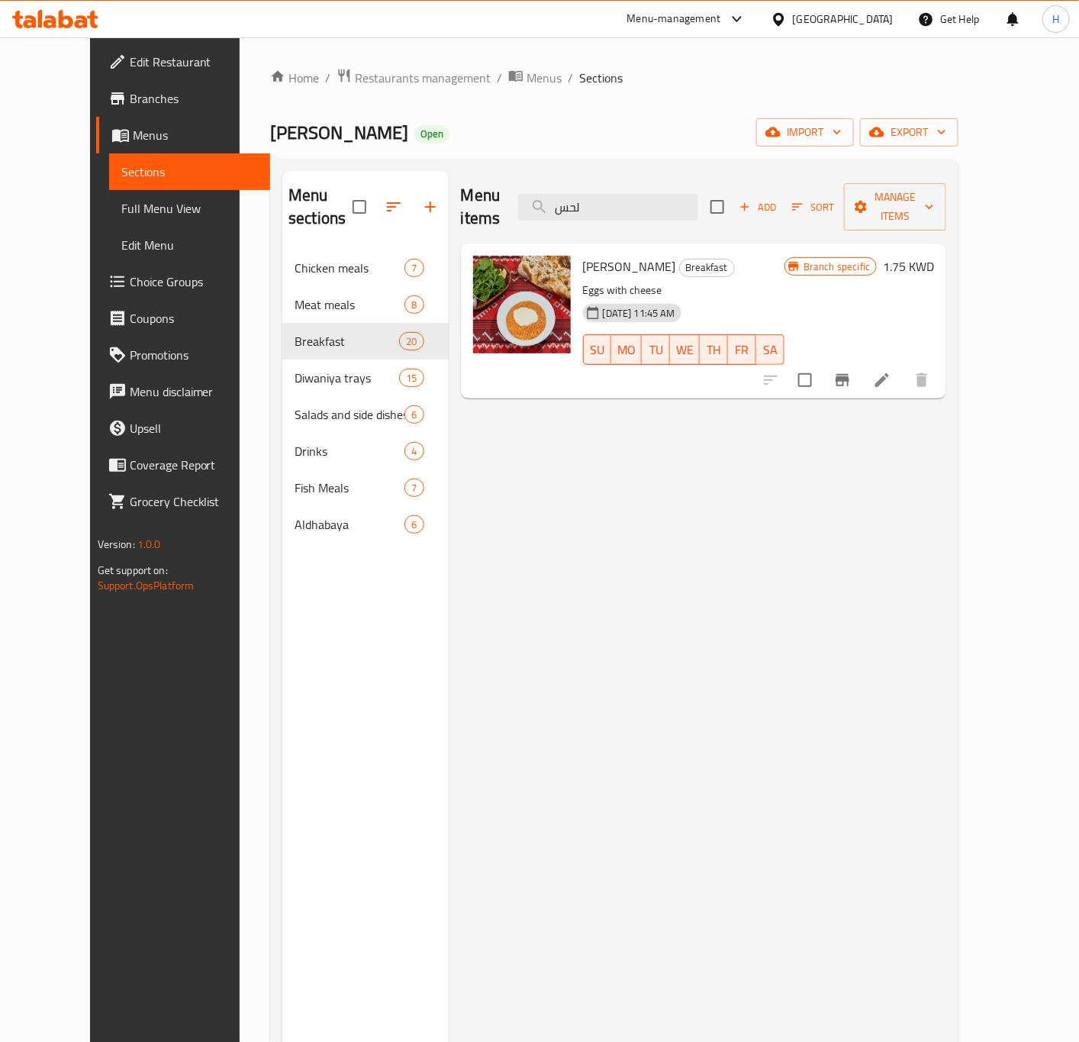
type input "لحس"
click at [868, 15] on div "[GEOGRAPHIC_DATA]" at bounding box center [843, 19] width 101 height 17
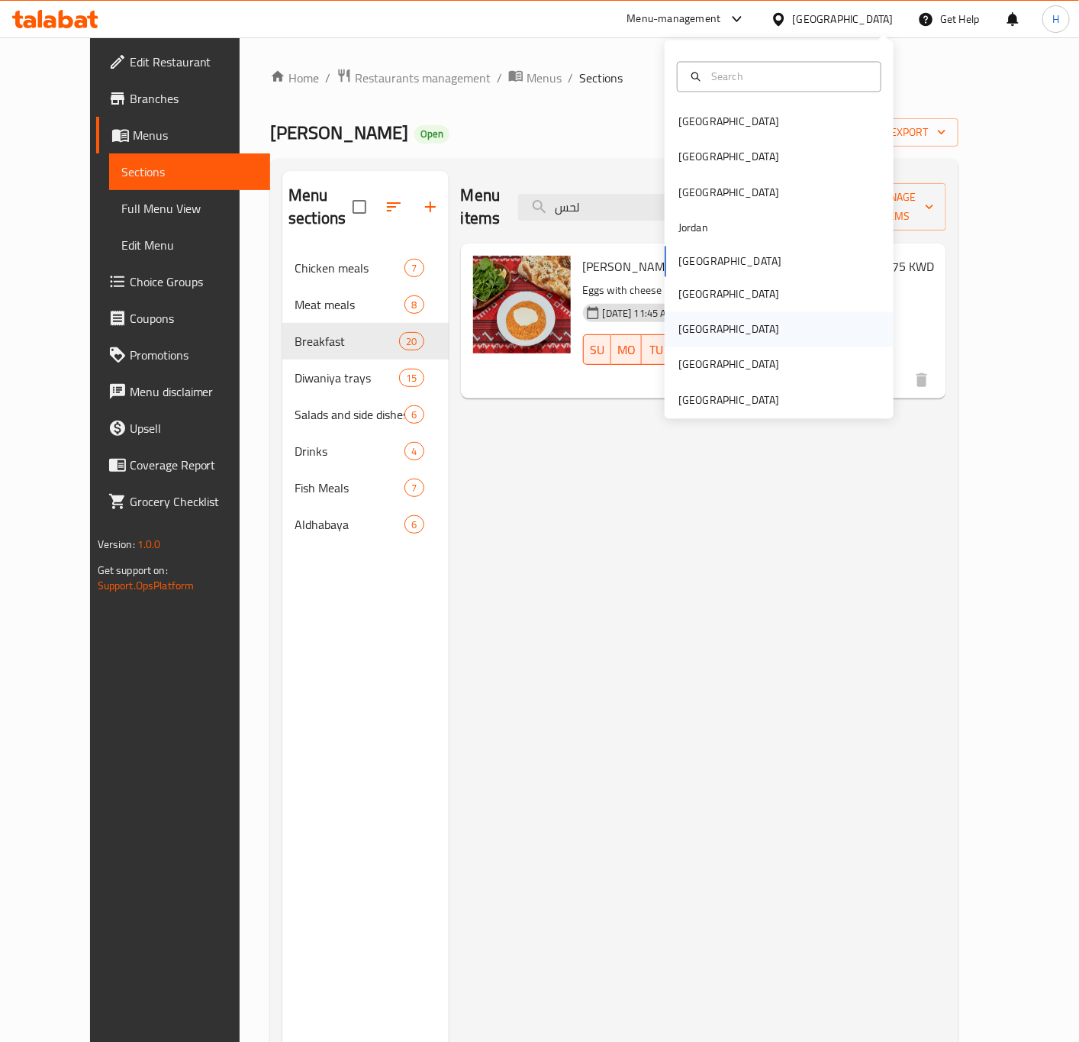
click at [685, 337] on div "[GEOGRAPHIC_DATA]" at bounding box center [728, 329] width 101 height 17
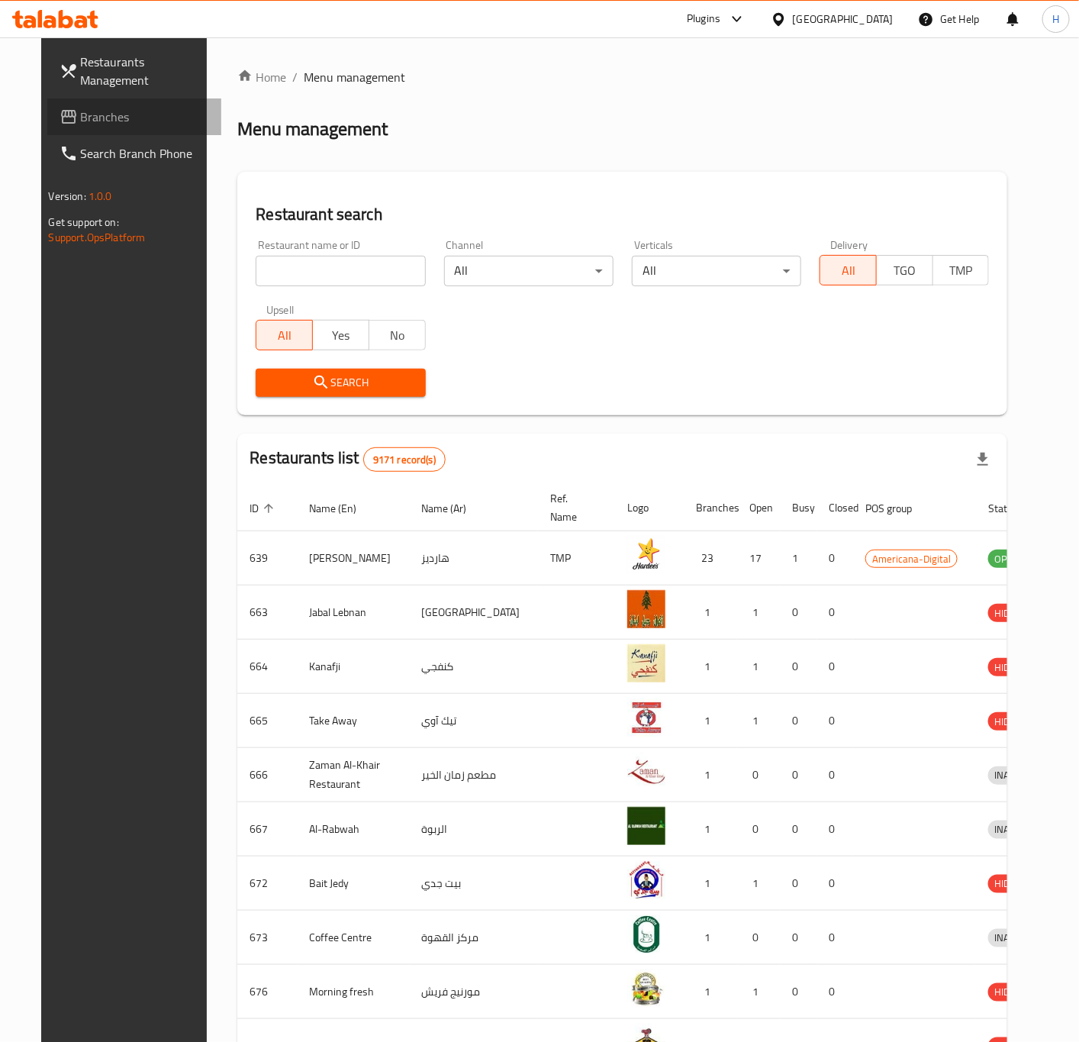
click at [81, 124] on span "Branches" at bounding box center [145, 117] width 128 height 18
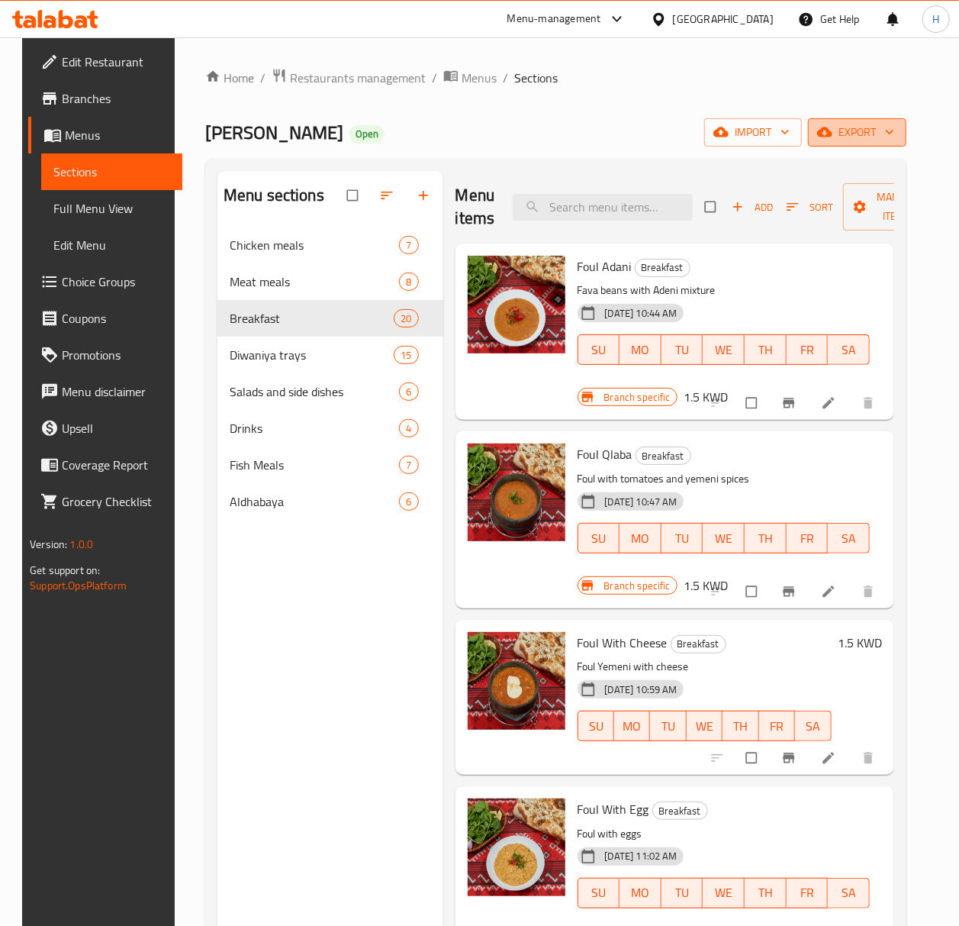
click at [874, 136] on span "export" at bounding box center [857, 132] width 74 height 19
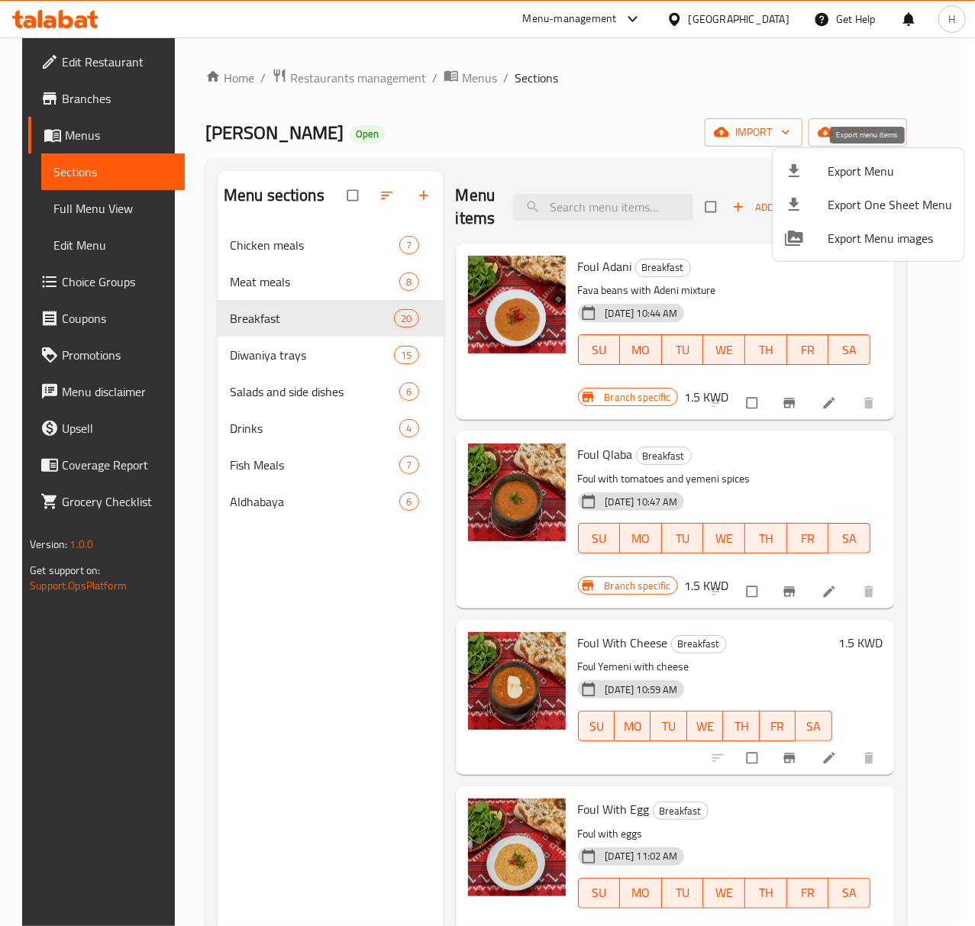
click at [859, 177] on span "Export Menu" at bounding box center [889, 171] width 124 height 18
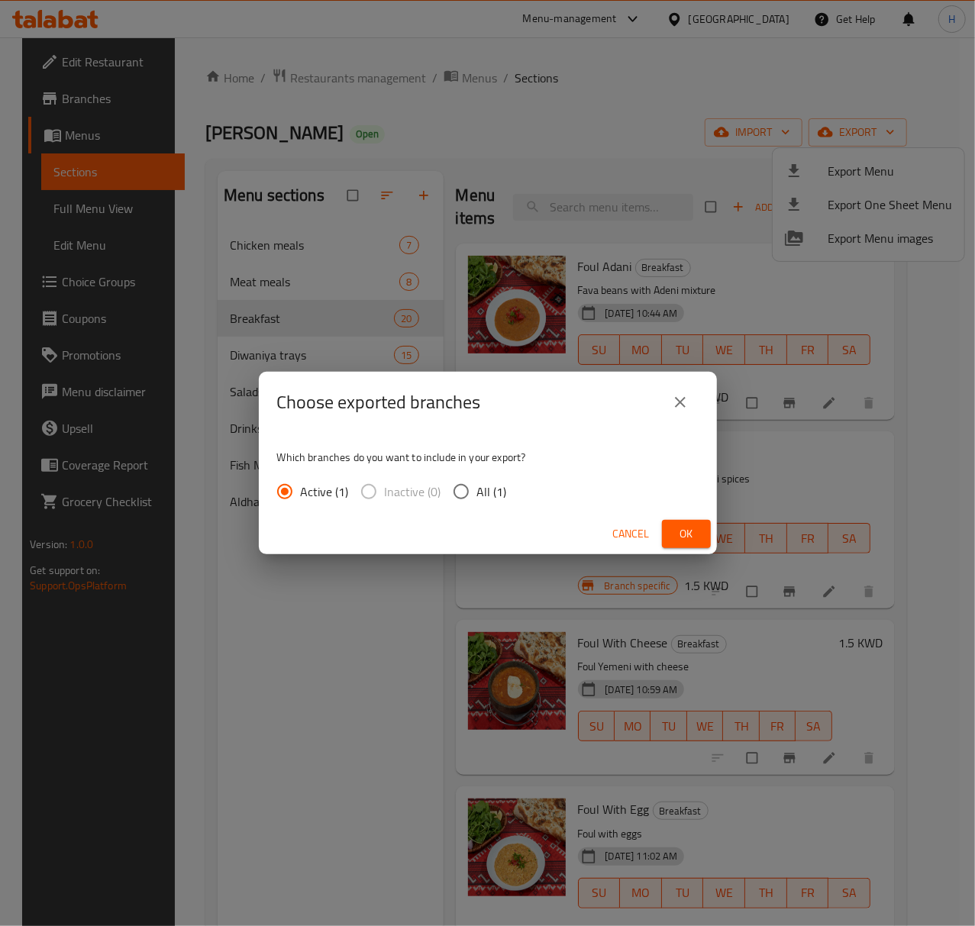
click at [682, 531] on span "Ok" at bounding box center [686, 533] width 24 height 19
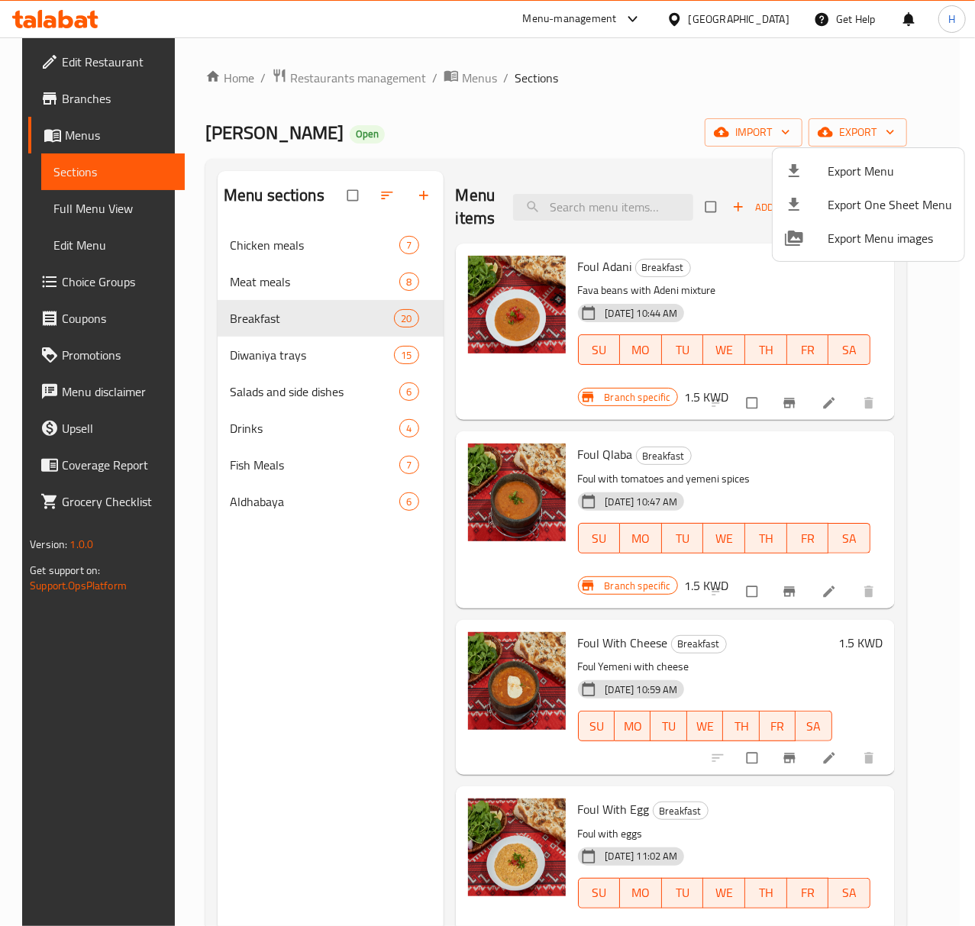
click at [87, 205] on div at bounding box center [487, 463] width 975 height 926
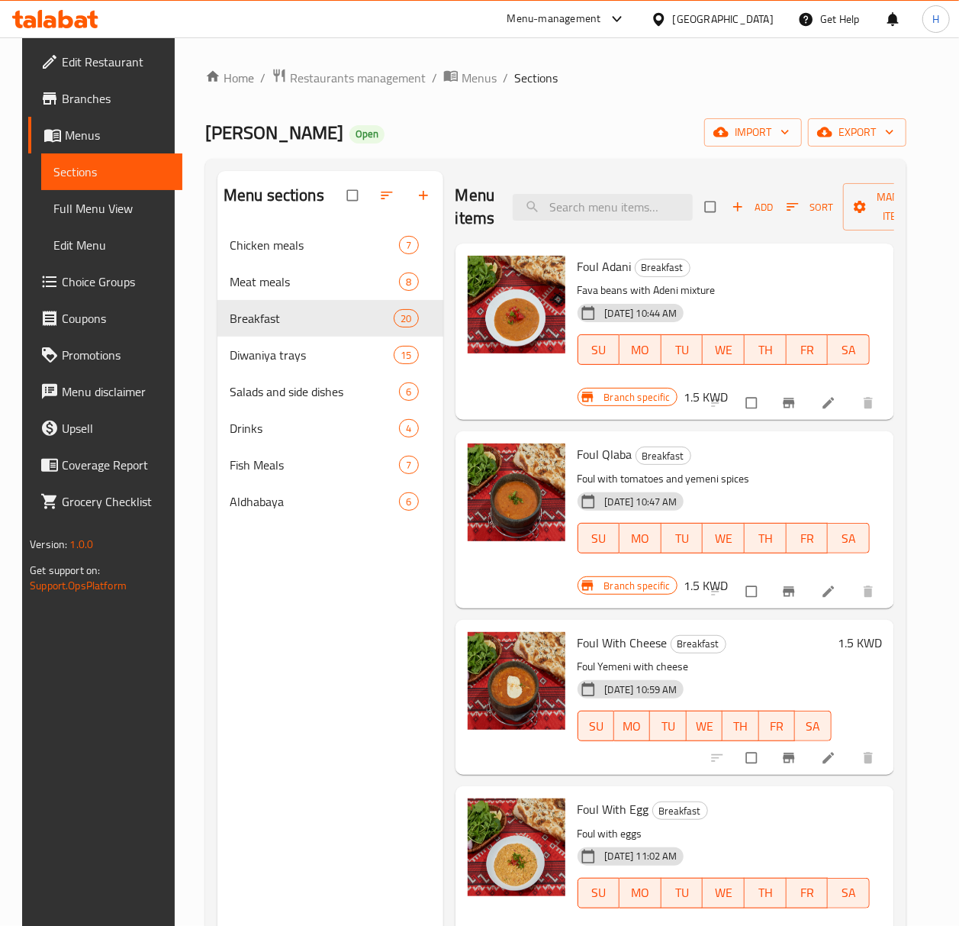
click at [87, 205] on span "Full Menu View" at bounding box center [111, 208] width 117 height 18
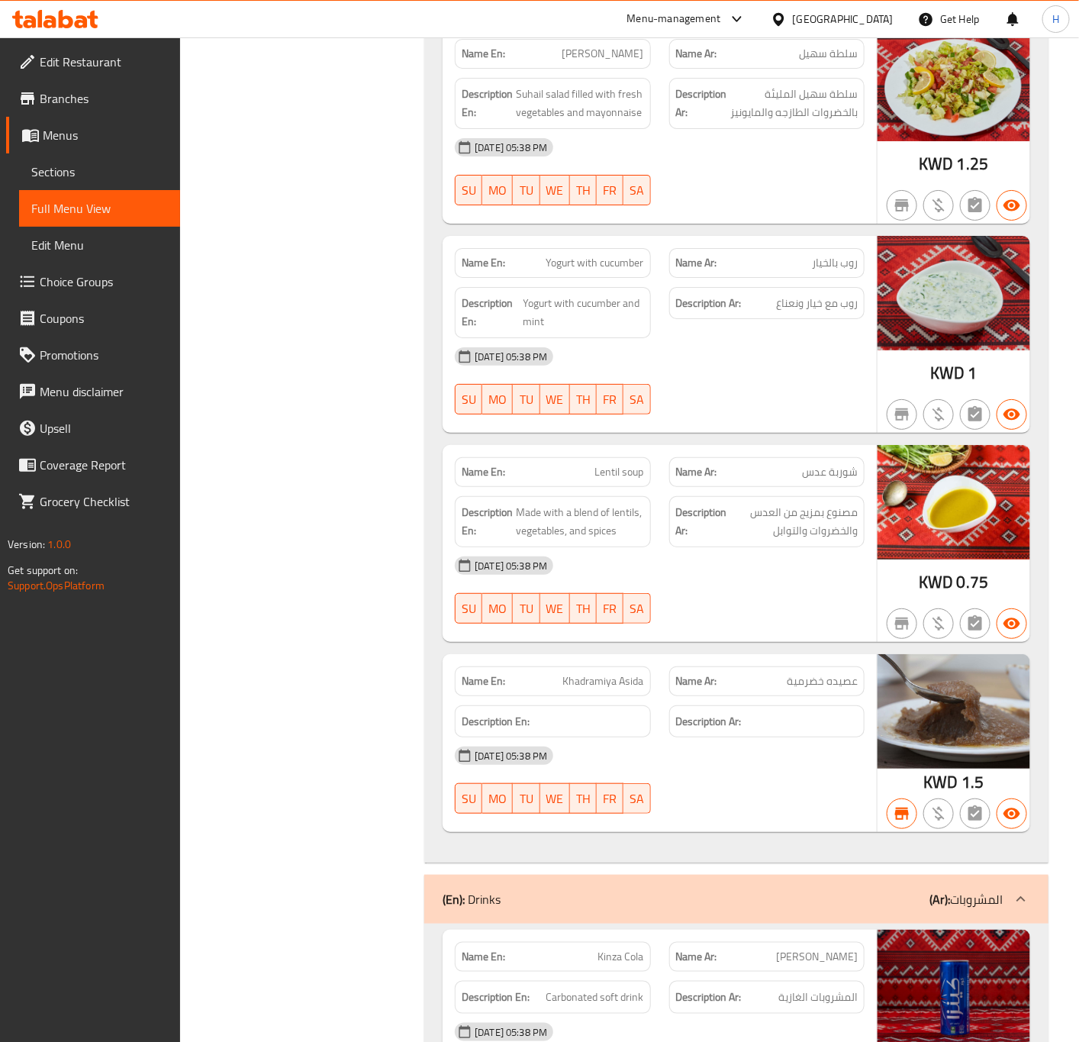
scroll to position [12513, 0]
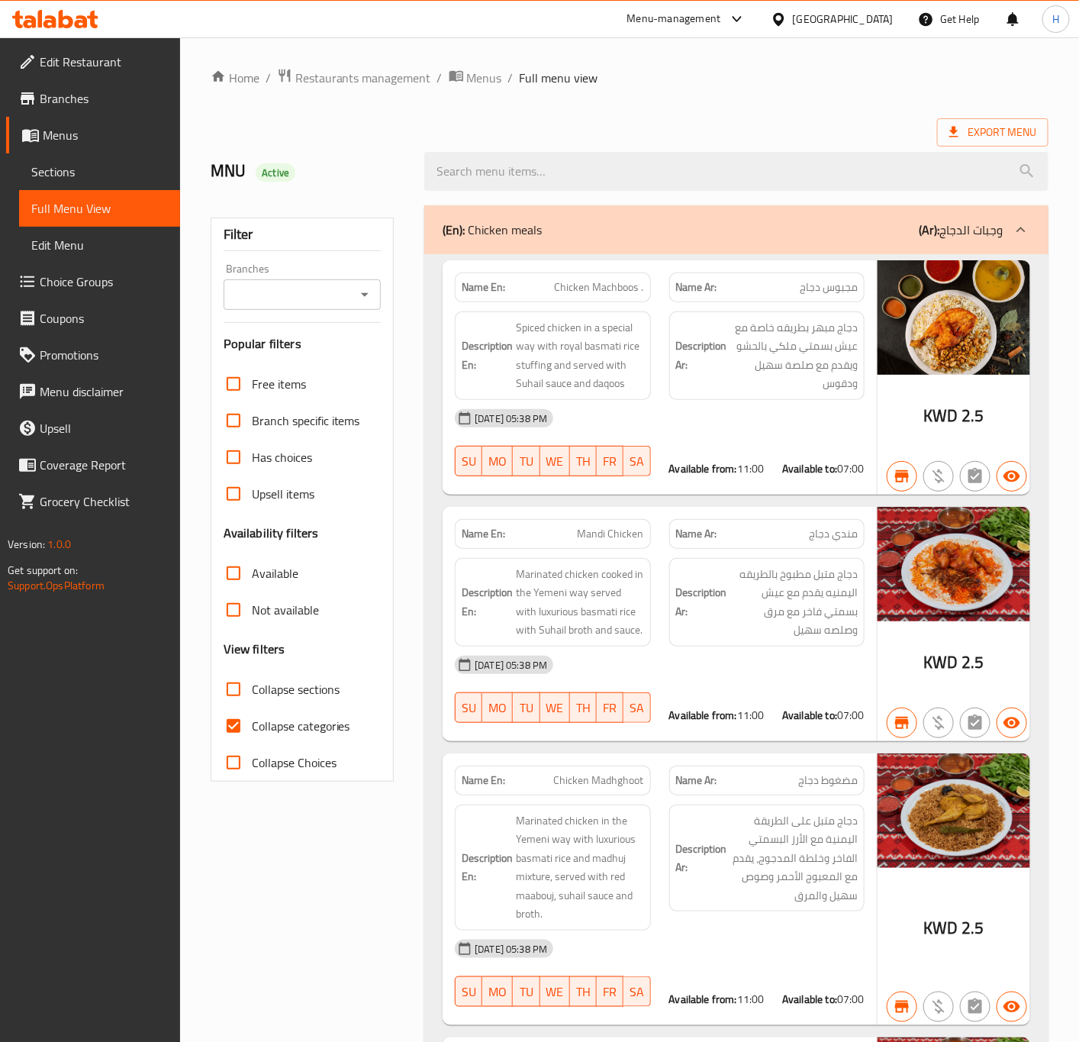
click at [830, 223] on div "(En): Chicken meals (Ar): وجبات الدجاج" at bounding box center [723, 230] width 560 height 18
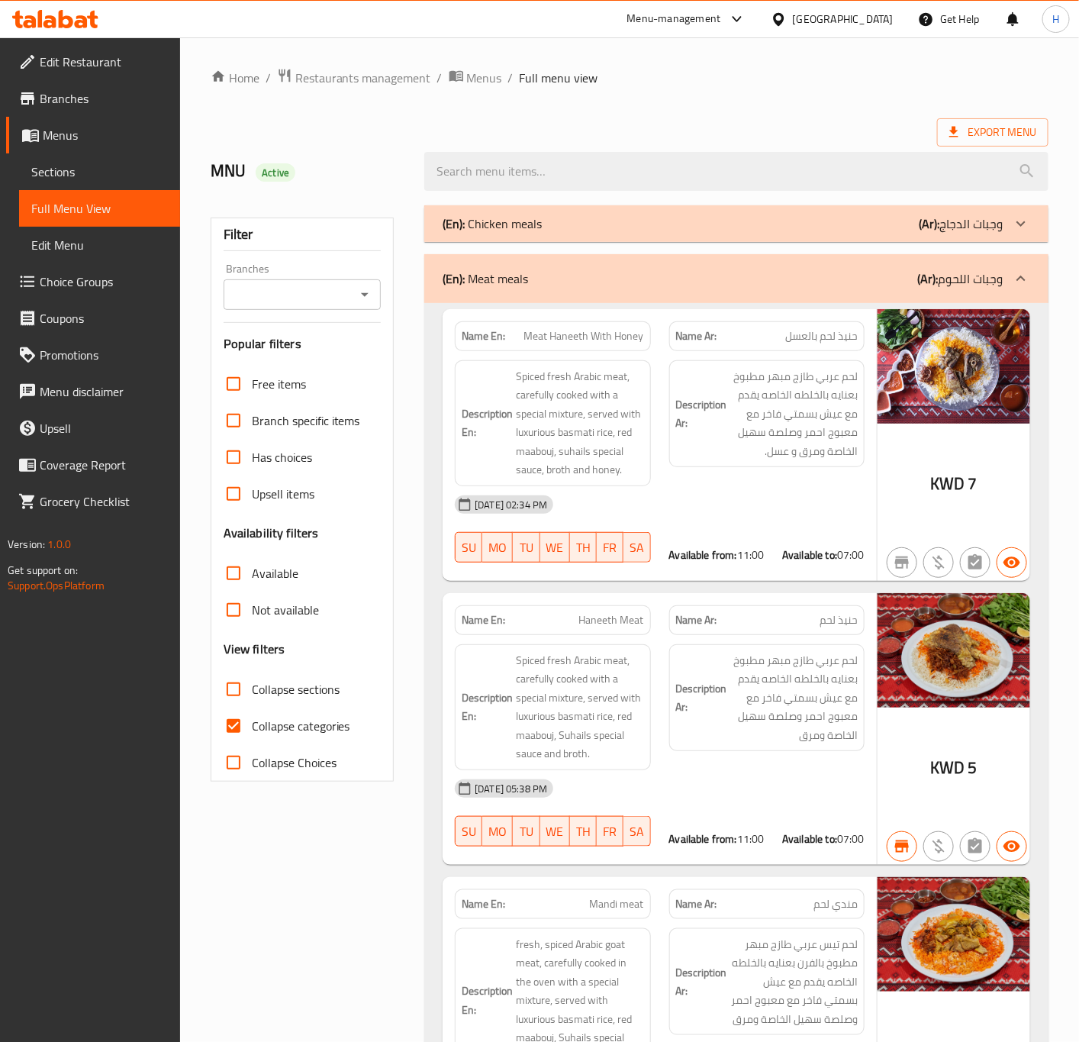
click at [879, 259] on div "(En): Meat meals (Ar): وجبات اللحوم" at bounding box center [736, 278] width 624 height 49
click at [868, 270] on div "(En): Meat meals (Ar): وجبات اللحوم" at bounding box center [723, 278] width 560 height 18
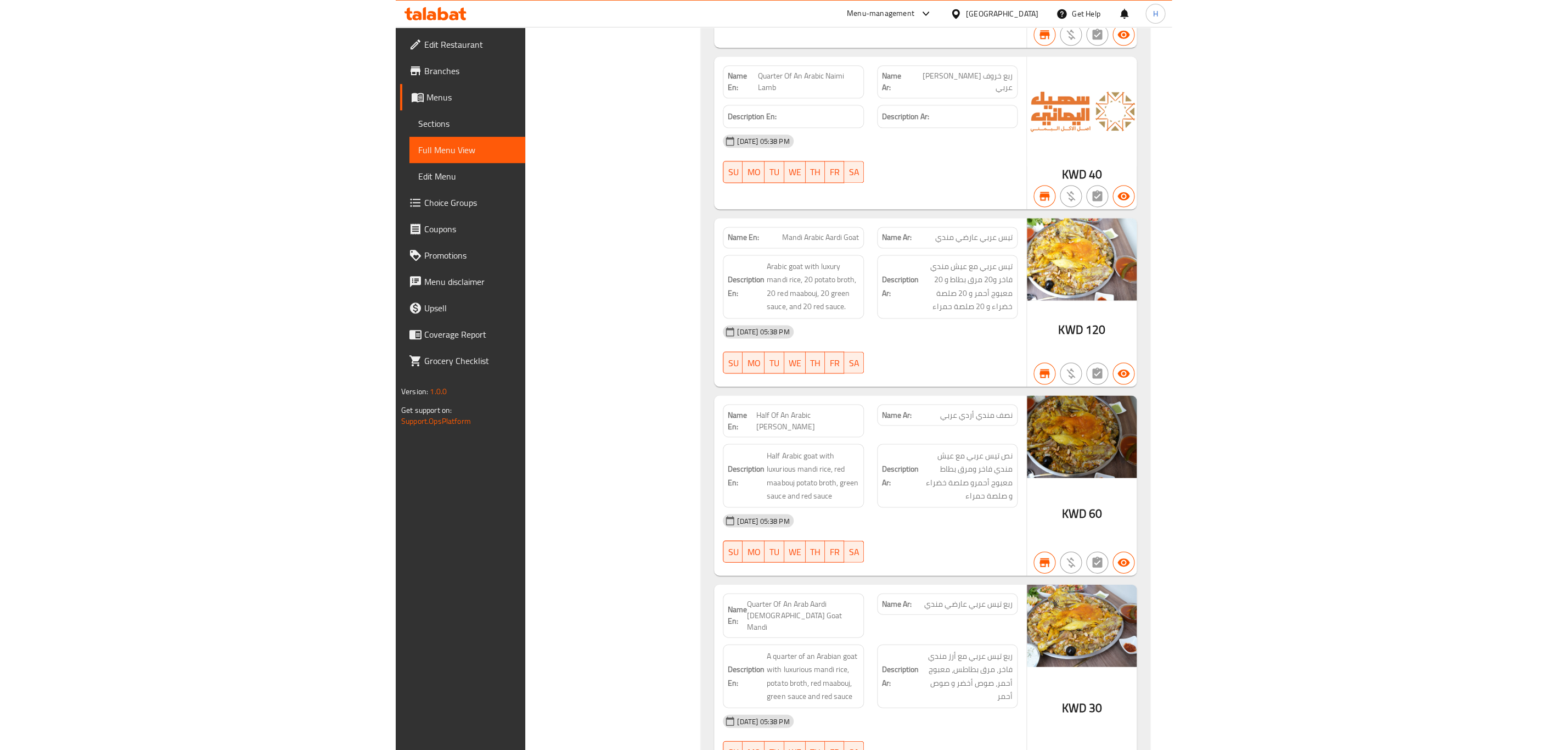
scroll to position [7952, 0]
